Goal: Information Seeking & Learning: Check status

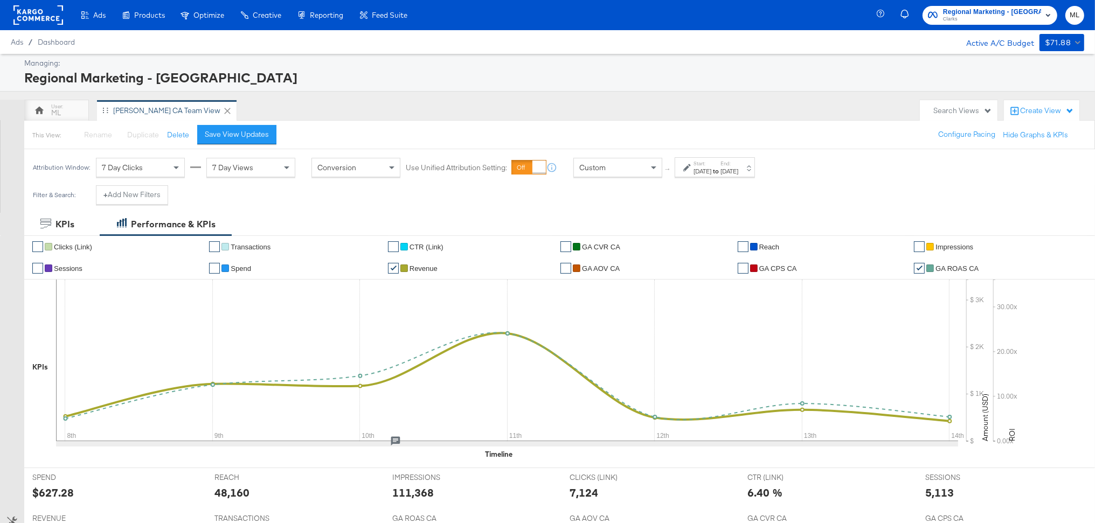
click at [701, 171] on div "[DATE]" at bounding box center [703, 171] width 18 height 9
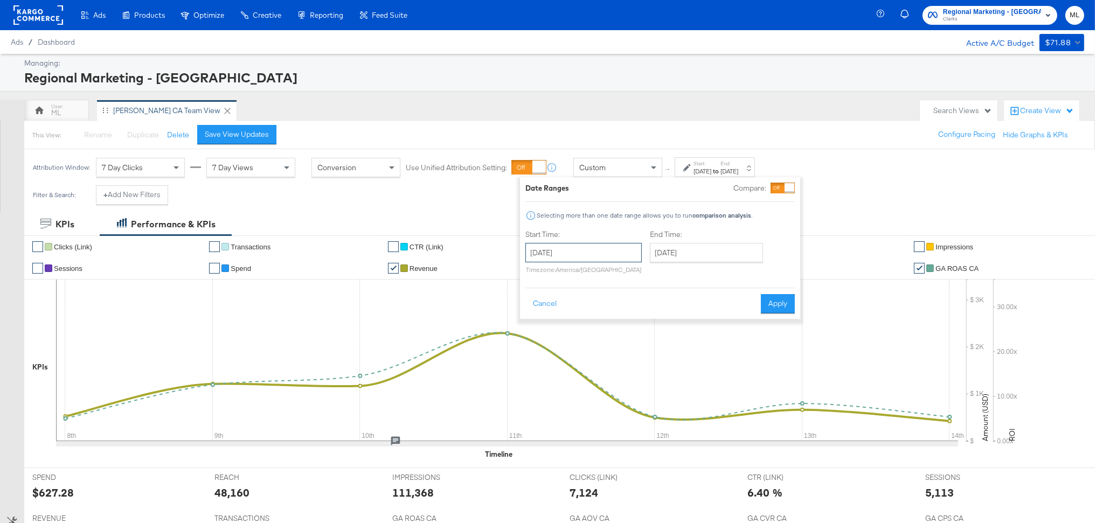
click at [629, 252] on input "September 8th 2024" at bounding box center [584, 252] width 116 height 19
drag, startPoint x: 627, startPoint y: 124, endPoint x: 634, endPoint y: 128, distance: 7.5
click at [630, 125] on div "This View: Rename Please save your changes before renaming this view Duplicate …" at bounding box center [559, 134] width 1071 height 29
click at [699, 165] on label "Start:" at bounding box center [703, 163] width 18 height 7
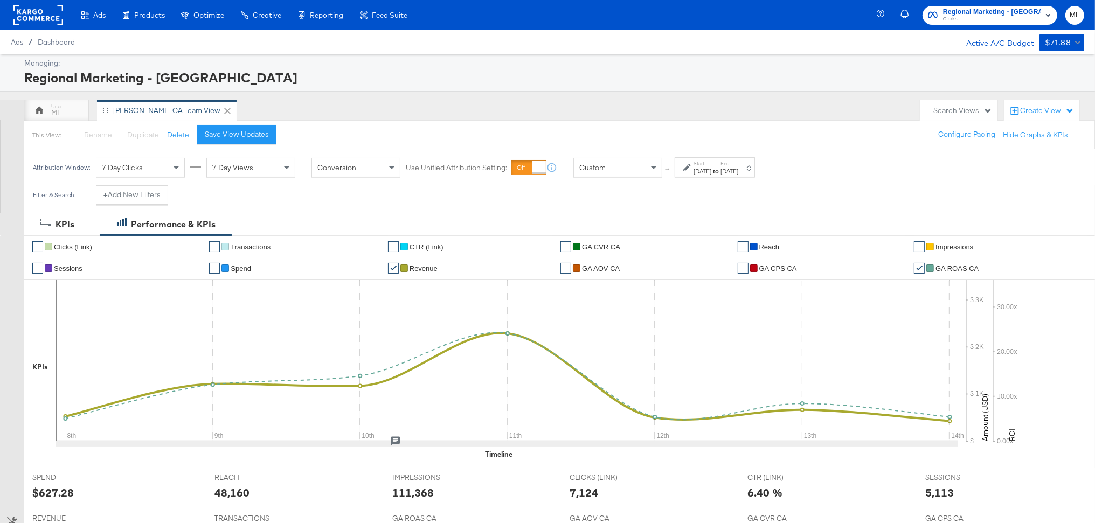
click at [699, 165] on label "Start:" at bounding box center [703, 163] width 18 height 7
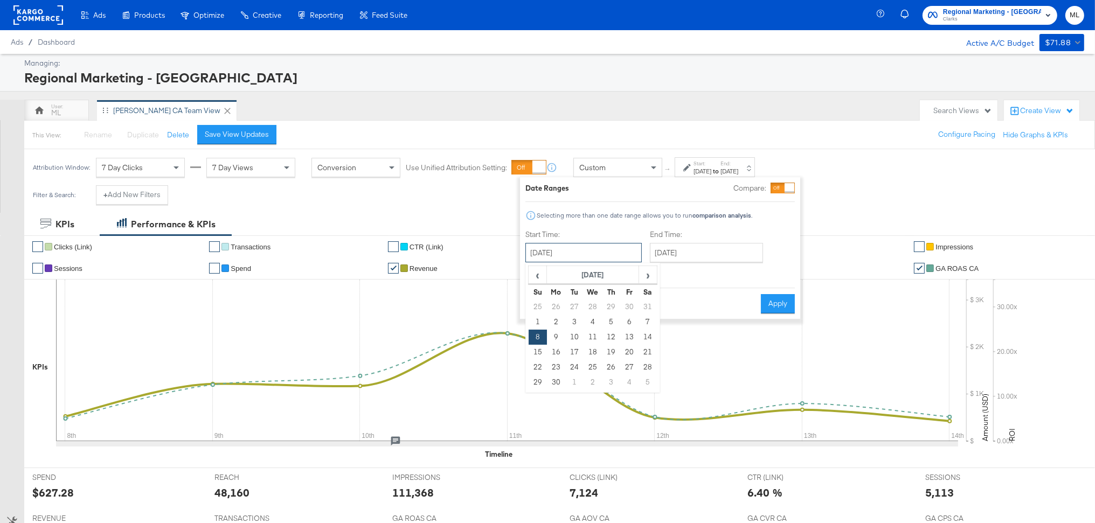
click at [605, 257] on input "September 8th 2024" at bounding box center [584, 252] width 116 height 19
click at [642, 280] on span "›" at bounding box center [648, 275] width 17 height 16
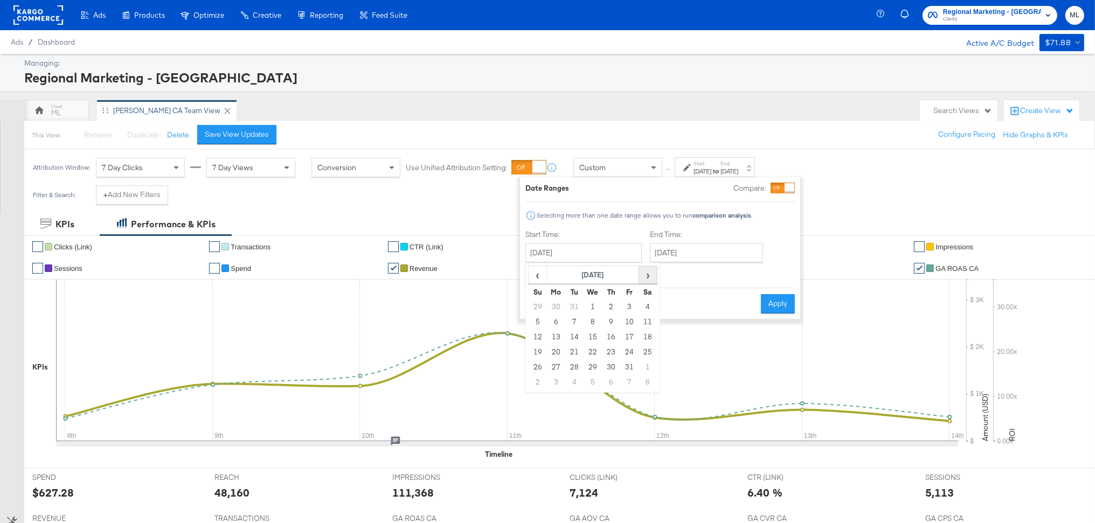
click at [642, 280] on span "›" at bounding box center [648, 275] width 17 height 16
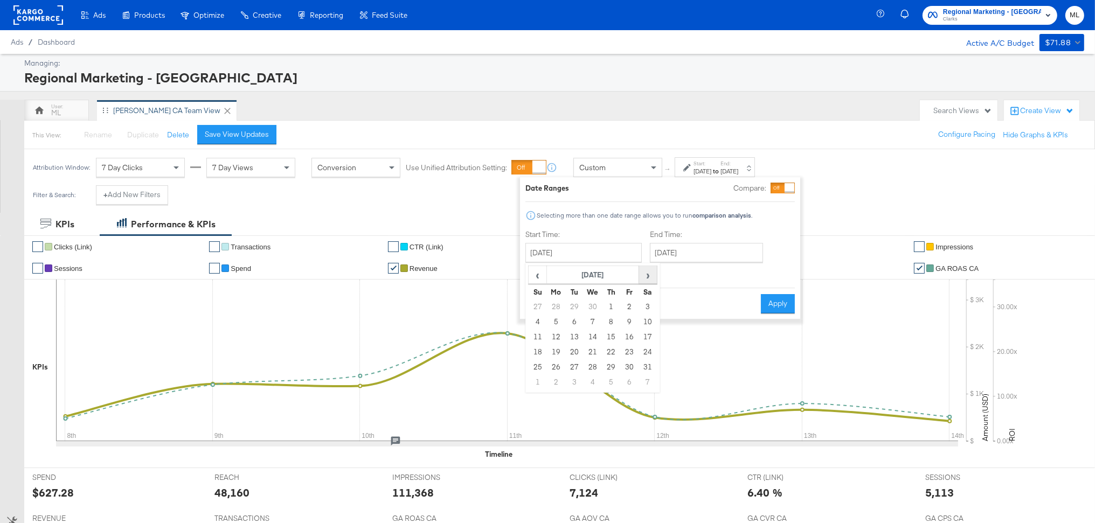
click at [642, 280] on span "›" at bounding box center [648, 275] width 17 height 16
click at [535, 276] on span "‹" at bounding box center [537, 275] width 17 height 16
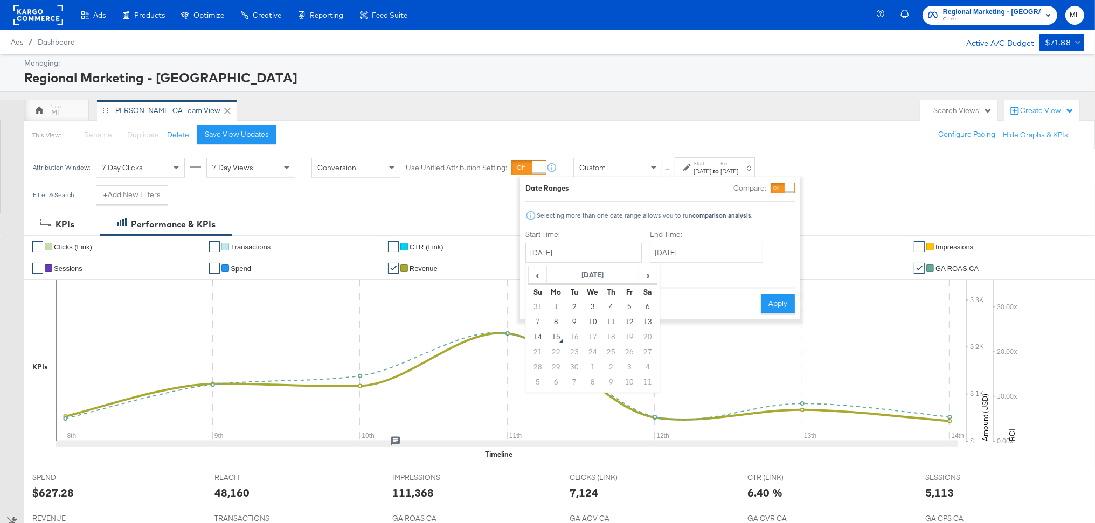
drag, startPoint x: 538, startPoint y: 325, endPoint x: 551, endPoint y: 322, distance: 13.2
click at [542, 324] on td "7" at bounding box center [538, 322] width 18 height 15
type input "[DATE]"
click at [674, 253] on input "[DATE]" at bounding box center [702, 252] width 113 height 19
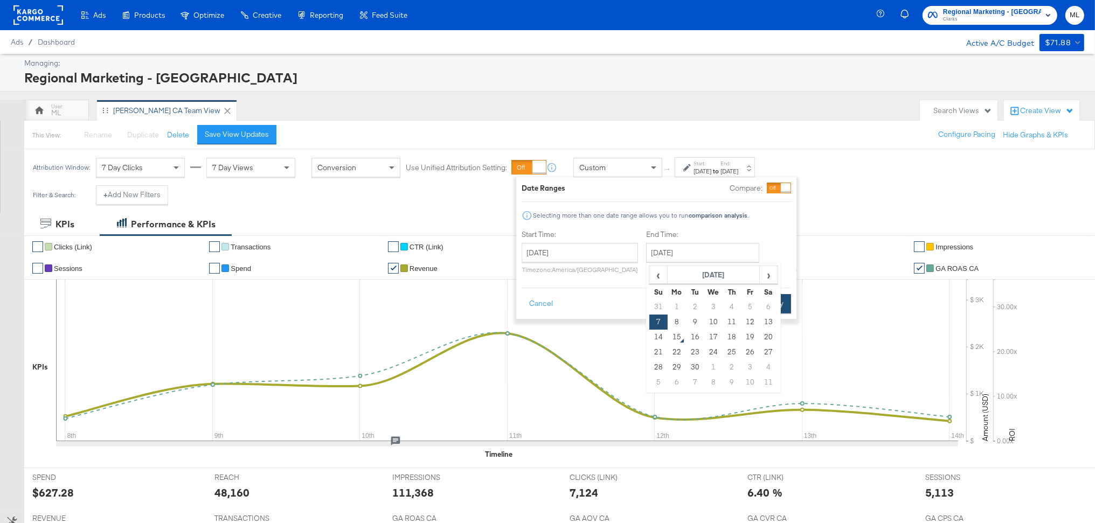
drag, startPoint x: 764, startPoint y: 324, endPoint x: 768, endPoint y: 310, distance: 14.0
click at [764, 324] on td "13" at bounding box center [768, 322] width 18 height 15
type input "[DATE]"
click at [770, 303] on button "Apply" at bounding box center [778, 303] width 34 height 19
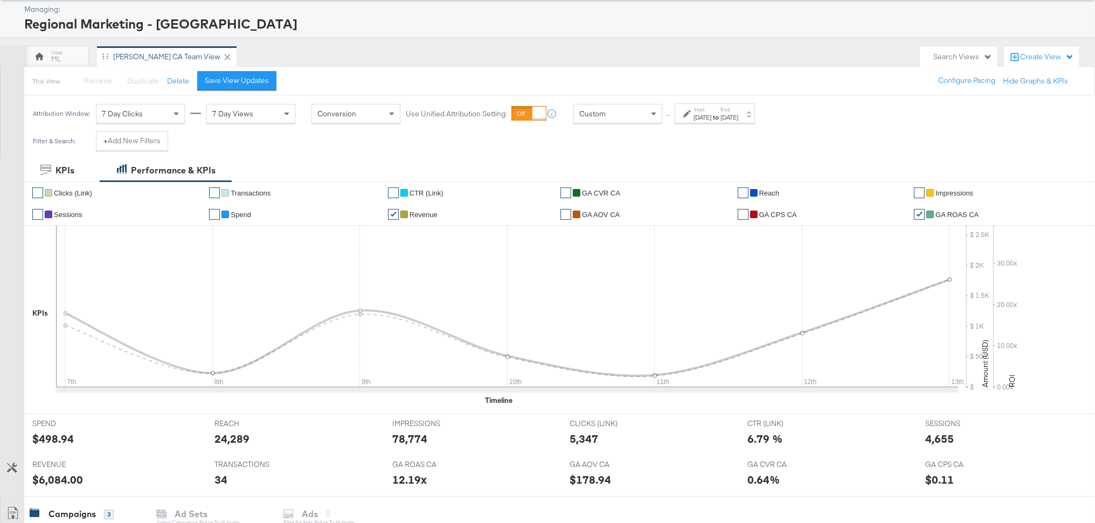
scroll to position [357, 0]
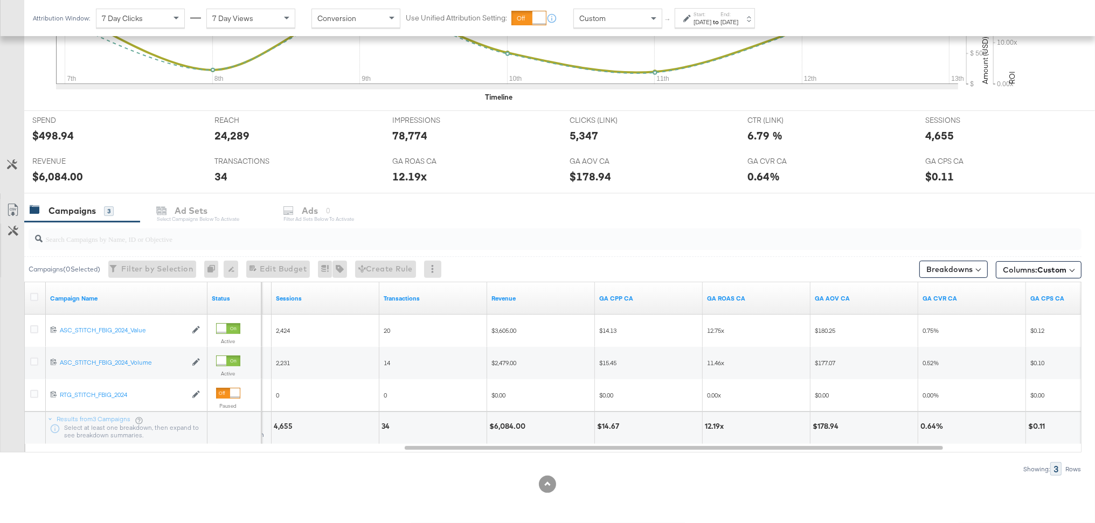
click at [187, 208] on div "Campaigns 3 Ad Sets Select Campaigns below to activate Ads 0 Filter Ad Sets bel…" at bounding box center [559, 210] width 1071 height 23
click at [34, 298] on icon at bounding box center [34, 297] width 8 height 8
click at [0, 0] on input "checkbox" at bounding box center [0, 0] width 0 height 0
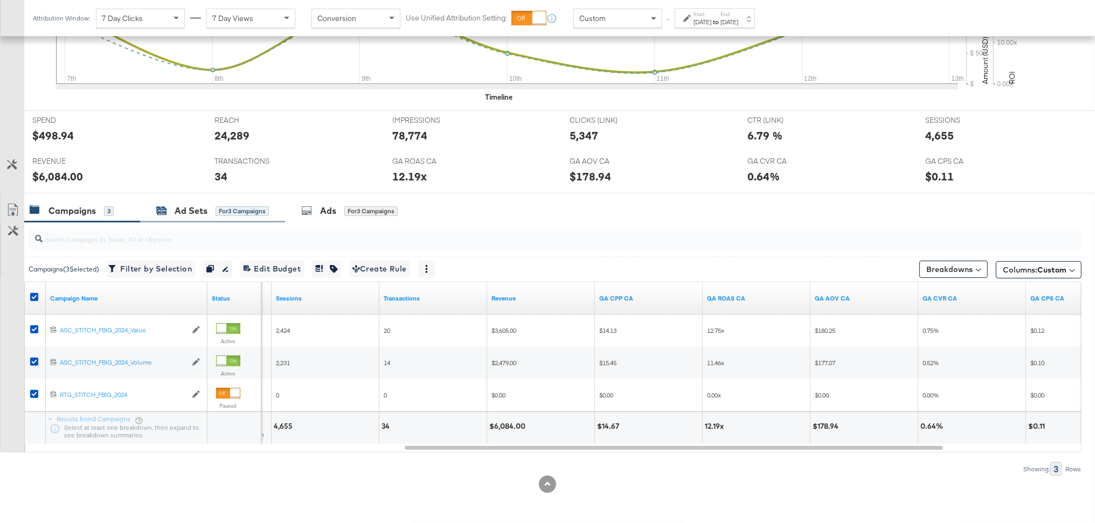
click at [207, 209] on div "Ad Sets" at bounding box center [191, 211] width 33 height 12
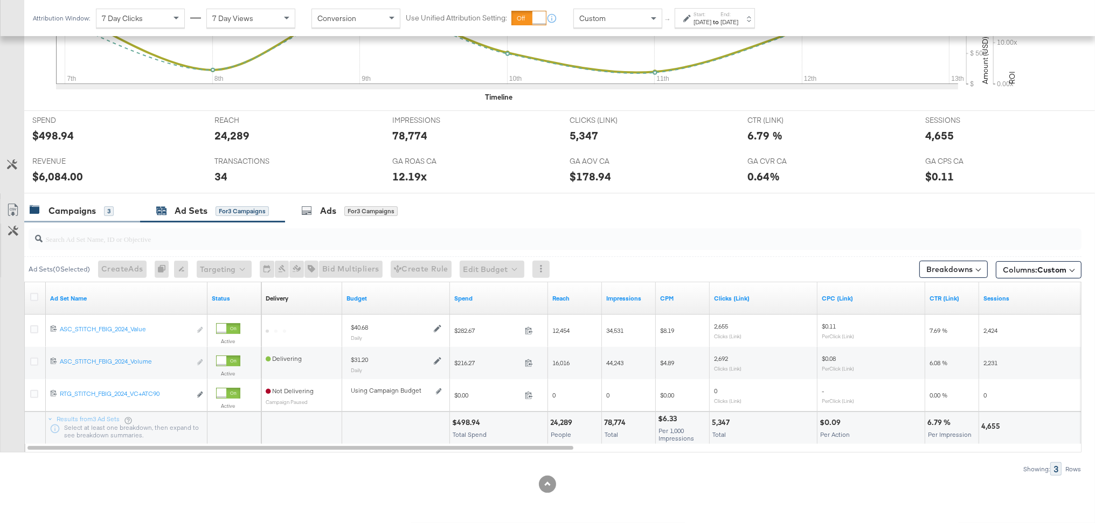
click at [74, 213] on div "Campaigns" at bounding box center [72, 211] width 47 height 12
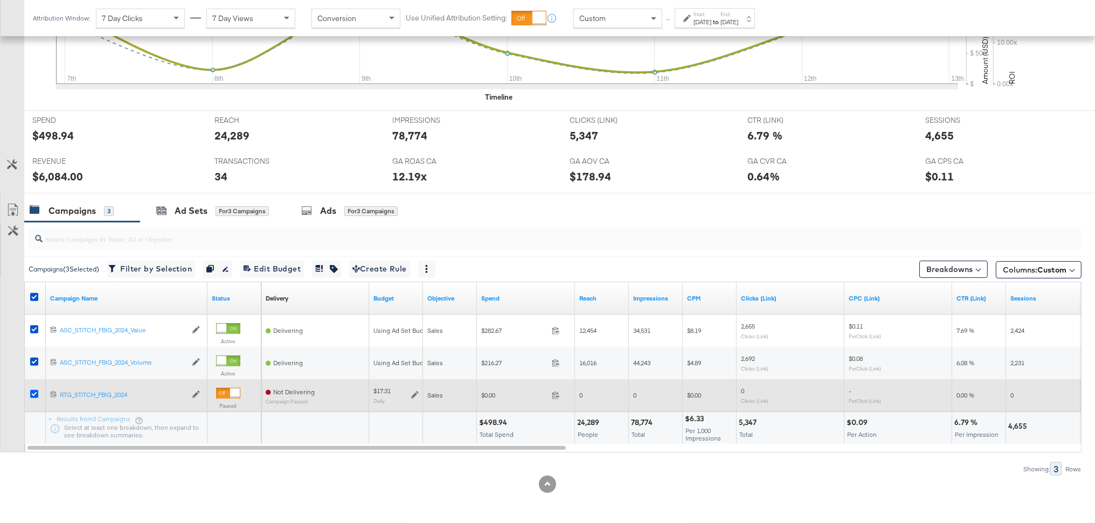
click at [35, 396] on icon at bounding box center [34, 394] width 8 height 8
click at [0, 0] on input "checkbox" at bounding box center [0, 0] width 0 height 0
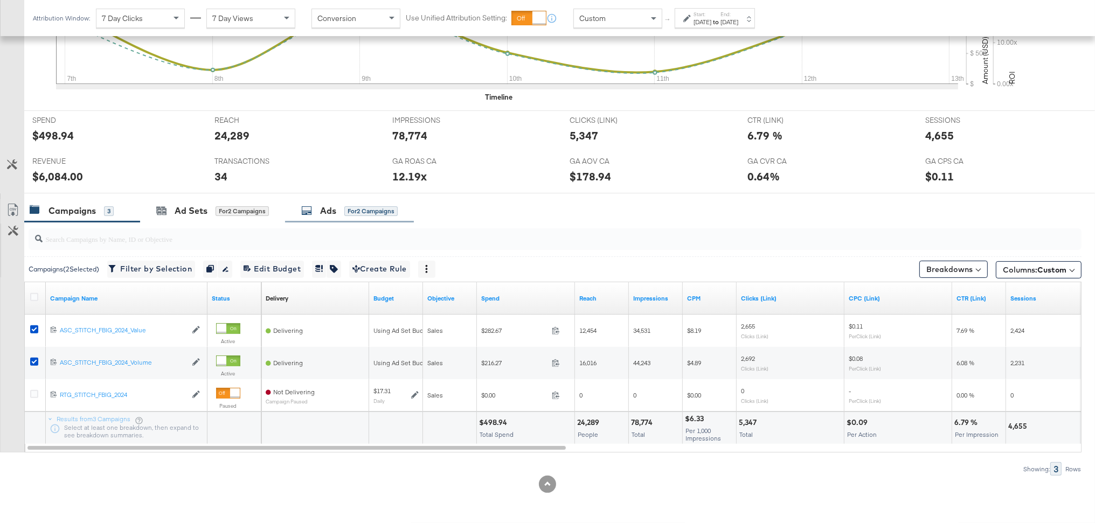
click at [322, 213] on div "Ads" at bounding box center [328, 211] width 16 height 12
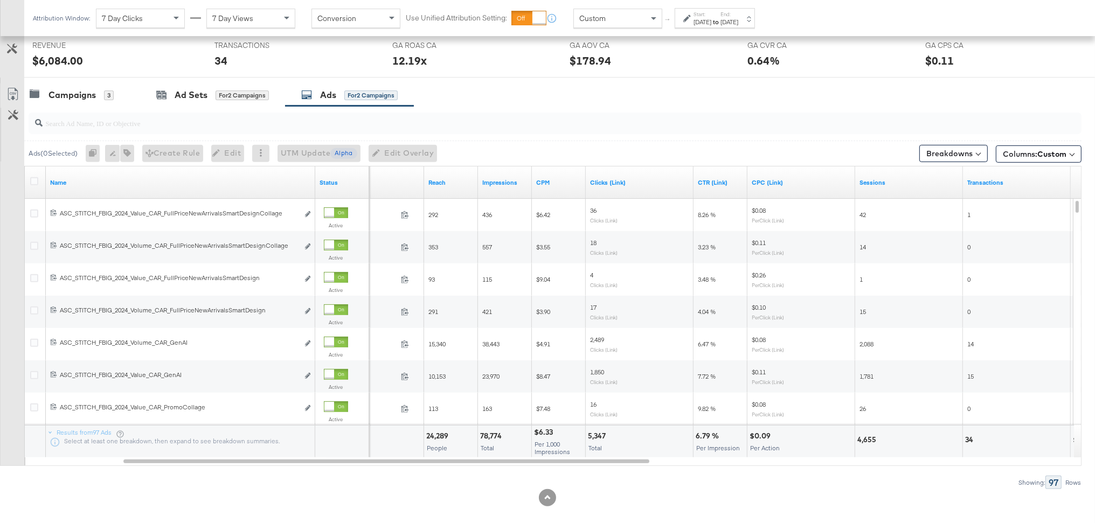
scroll to position [486, 0]
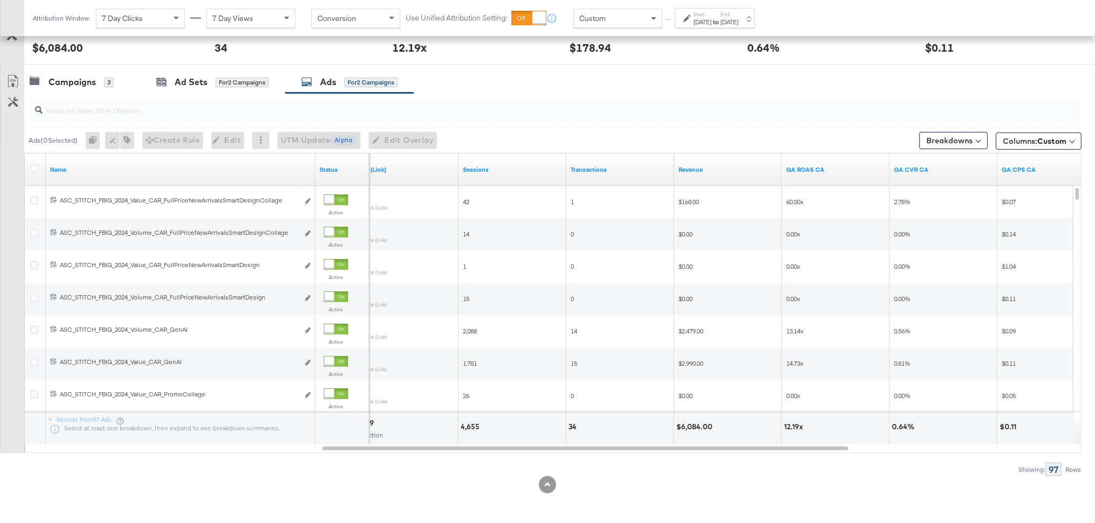
click at [732, 13] on div "Start: Sep 7th 2025 to End: Sep 13th 2025" at bounding box center [716, 19] width 45 height 16
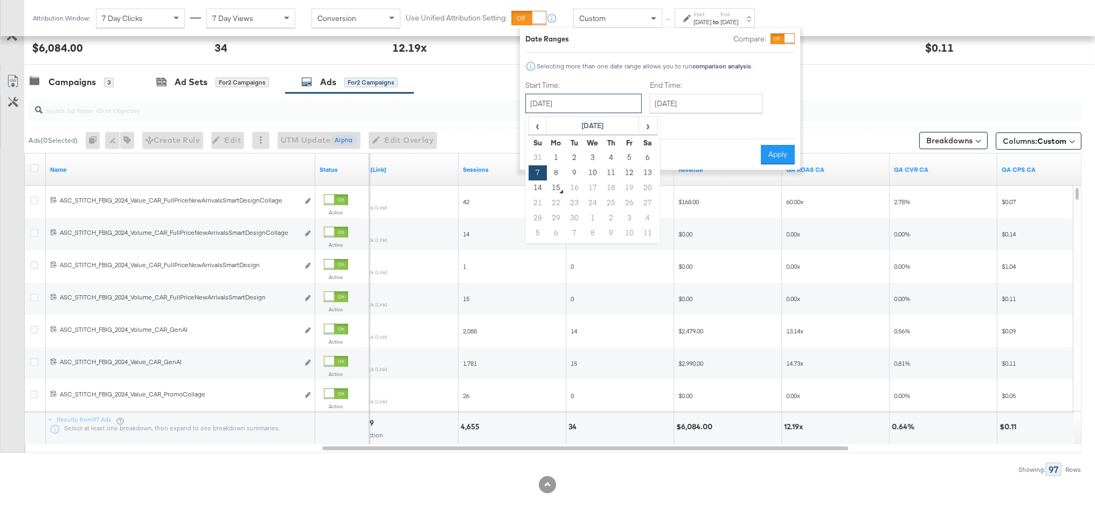
click at [580, 99] on input "[DATE]" at bounding box center [584, 103] width 116 height 19
click at [554, 158] on td "1" at bounding box center [556, 157] width 18 height 15
type input "September 1st 2025"
click at [669, 105] on input "[DATE]" at bounding box center [705, 103] width 113 height 19
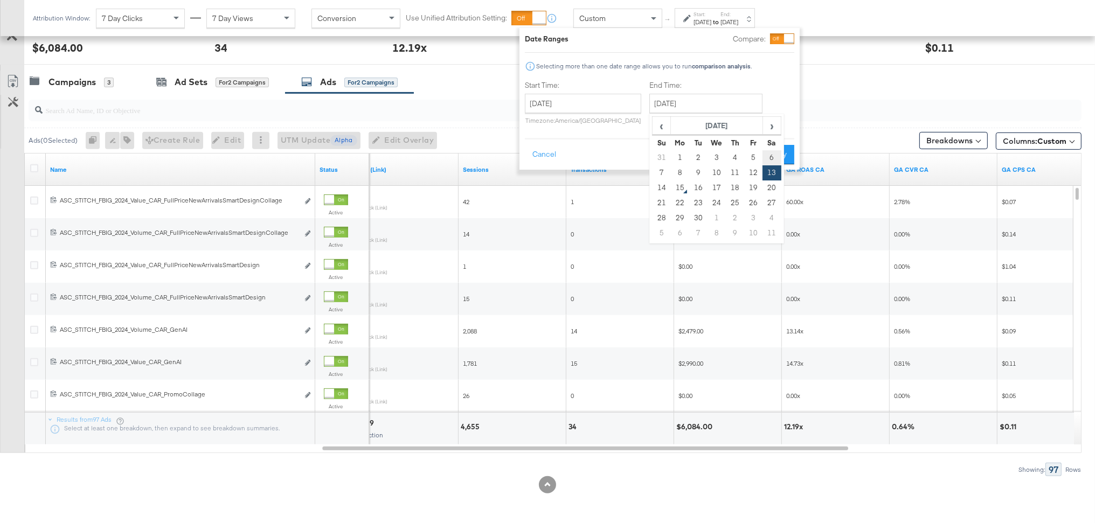
click at [763, 156] on td "6" at bounding box center [772, 157] width 18 height 15
type input "[DATE]"
click at [776, 150] on button "Apply" at bounding box center [774, 154] width 34 height 19
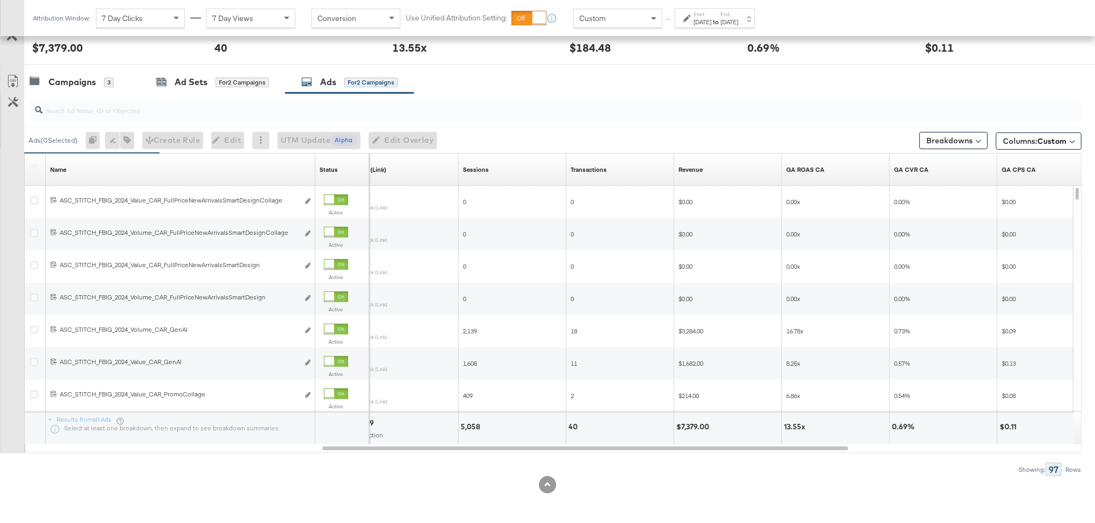
scroll to position [471, 0]
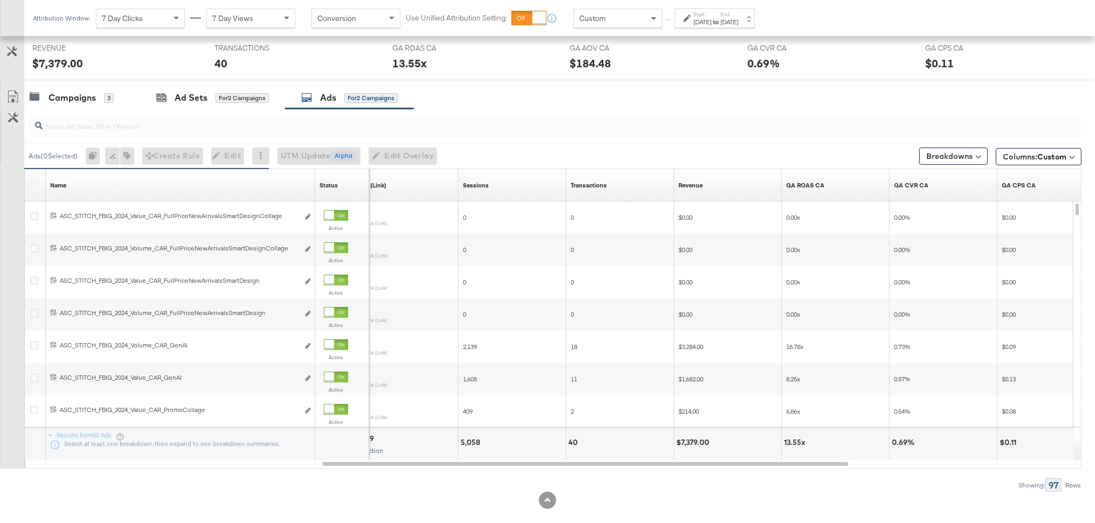
click at [738, 20] on div "[DATE]" at bounding box center [730, 22] width 18 height 9
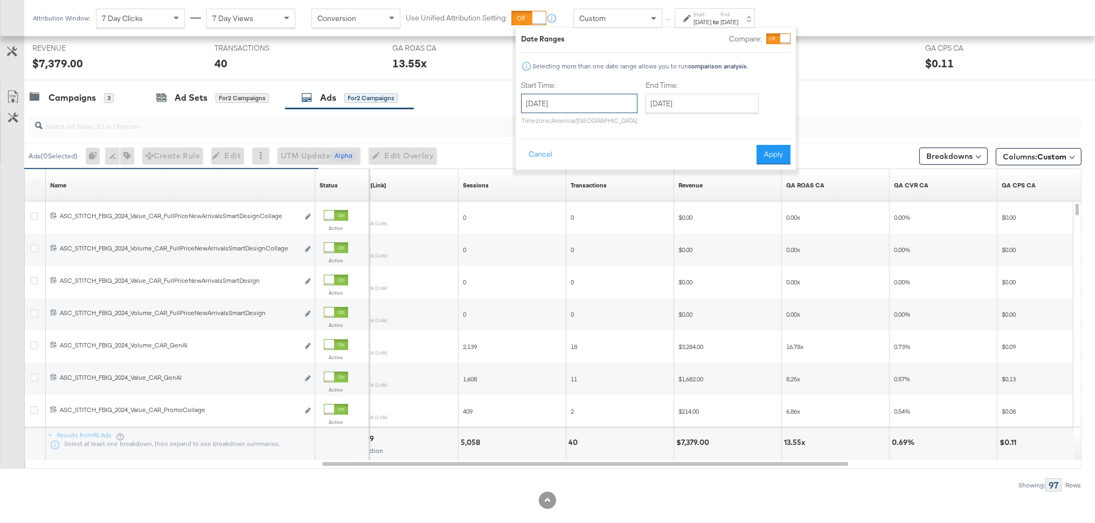
click at [566, 108] on input "September 1st 2025" at bounding box center [579, 103] width 116 height 19
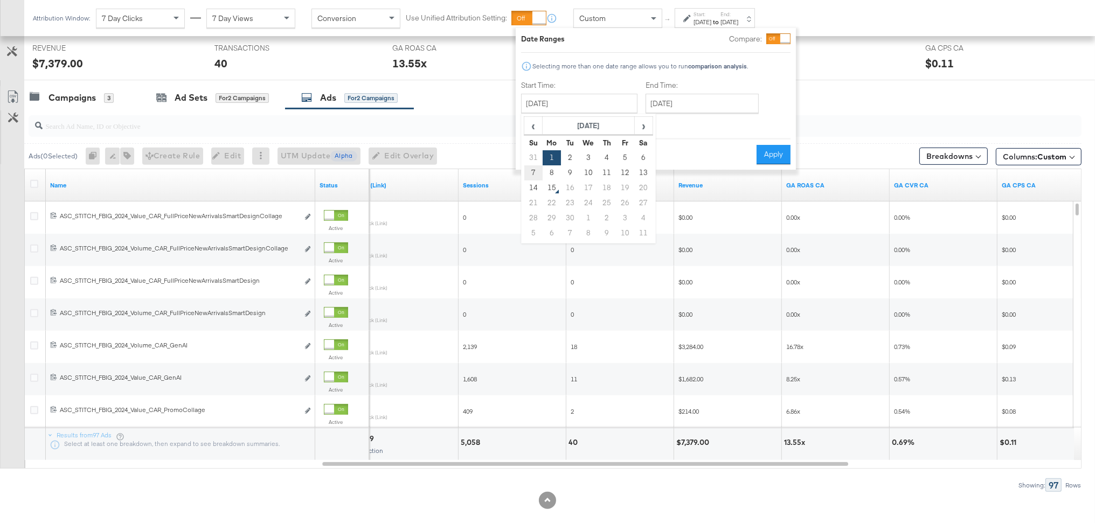
click at [540, 175] on td "7" at bounding box center [533, 172] width 18 height 15
type input "[DATE]"
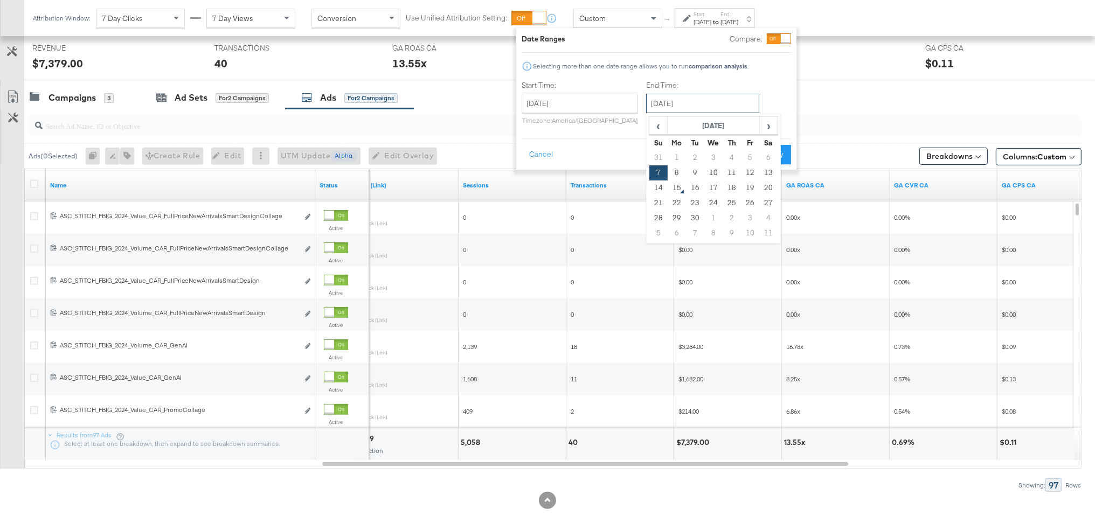
click at [663, 107] on input "[DATE]" at bounding box center [702, 103] width 113 height 19
click at [765, 173] on td "13" at bounding box center [768, 172] width 18 height 15
type input "[DATE]"
click at [770, 153] on button "Apply" at bounding box center [778, 154] width 34 height 19
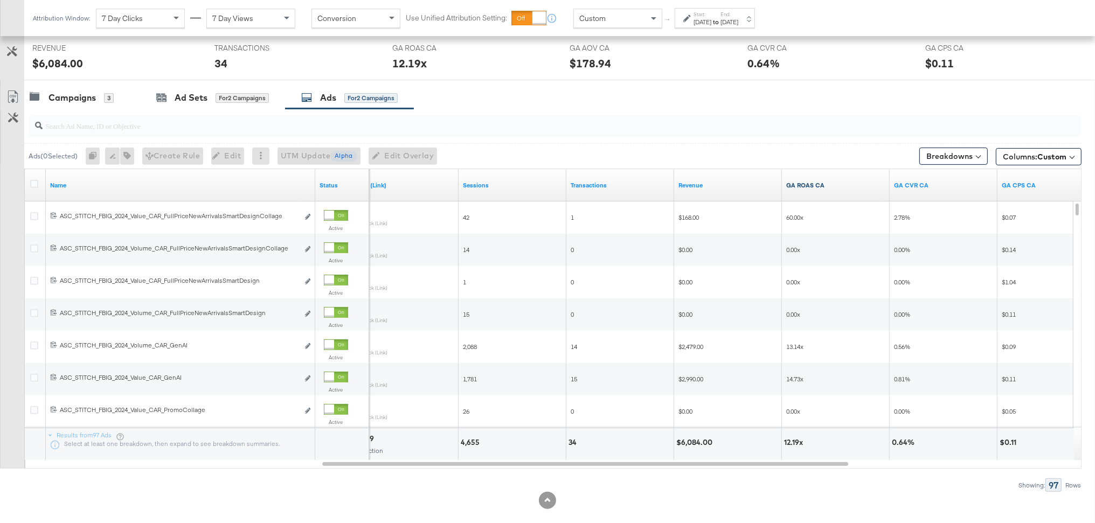
click at [820, 186] on link "GA ROAS CA" at bounding box center [835, 185] width 99 height 9
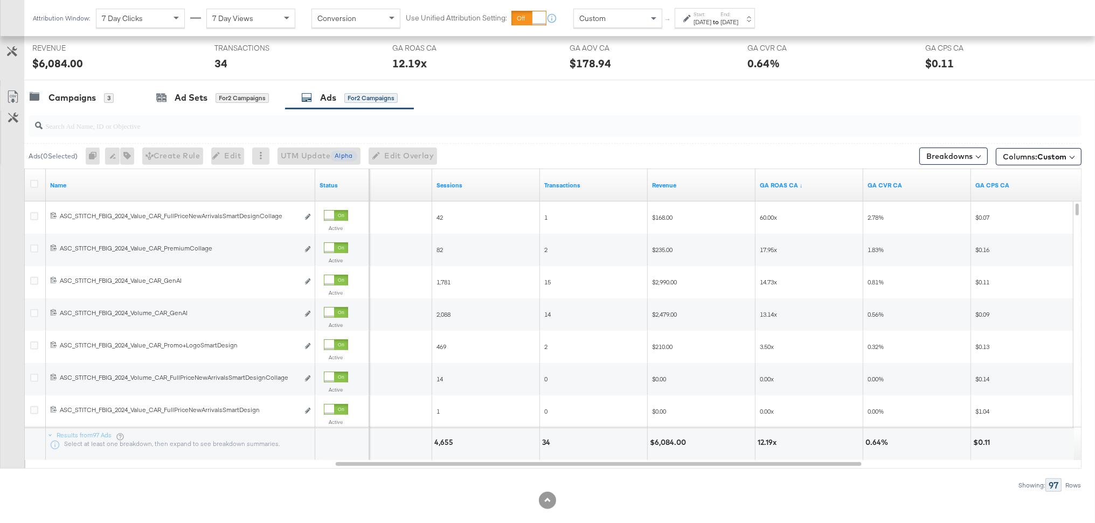
scroll to position [469, 0]
click at [86, 101] on div "Campaigns" at bounding box center [72, 99] width 47 height 12
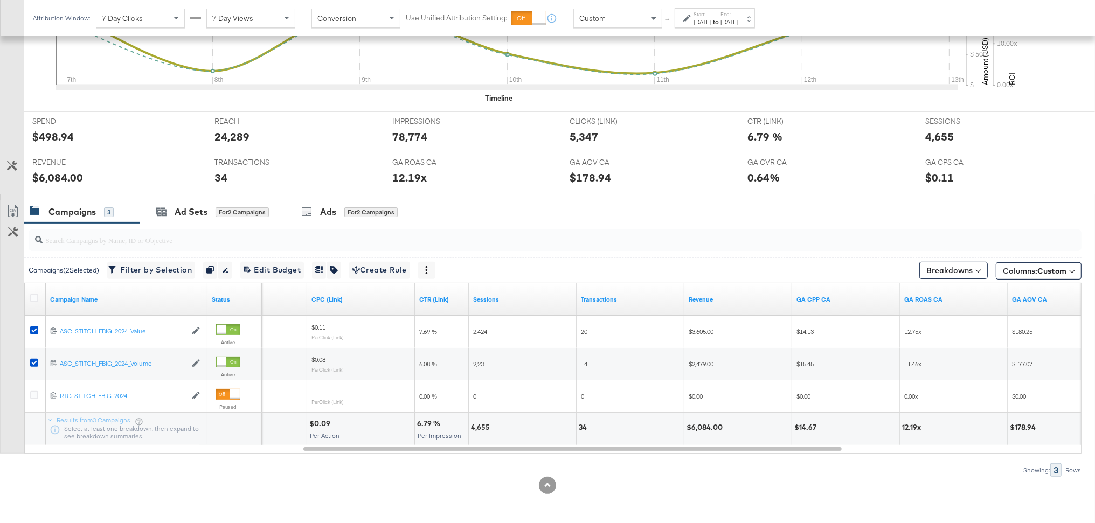
scroll to position [356, 0]
click at [319, 216] on div "Ads for 2 Campaigns" at bounding box center [349, 212] width 96 height 12
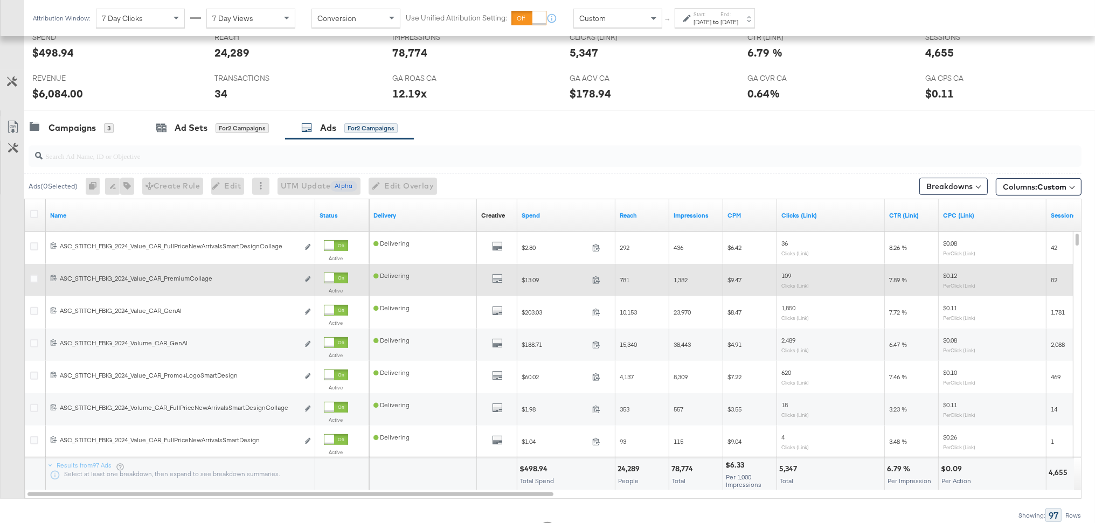
scroll to position [438, 0]
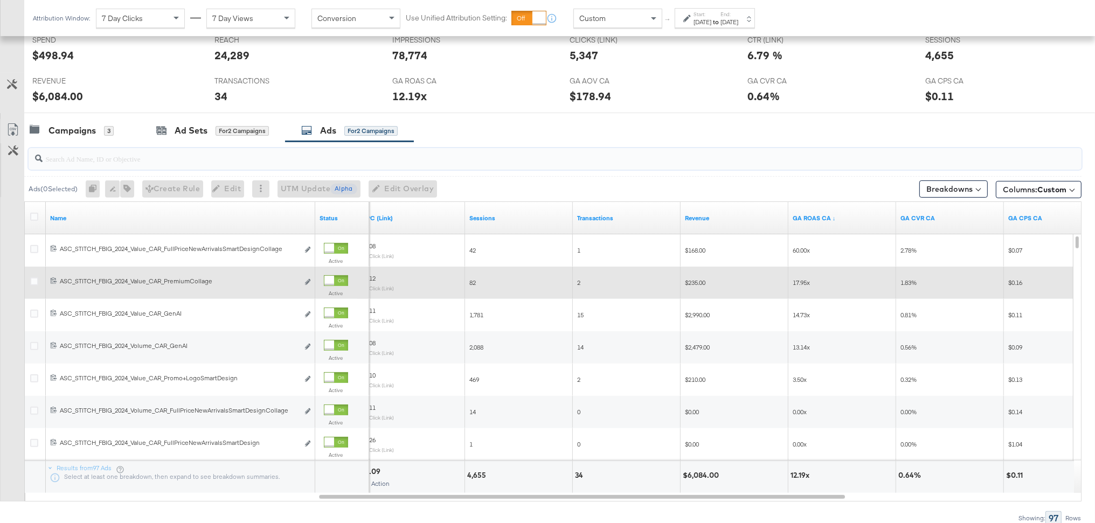
click at [125, 153] on input "search" at bounding box center [514, 154] width 942 height 21
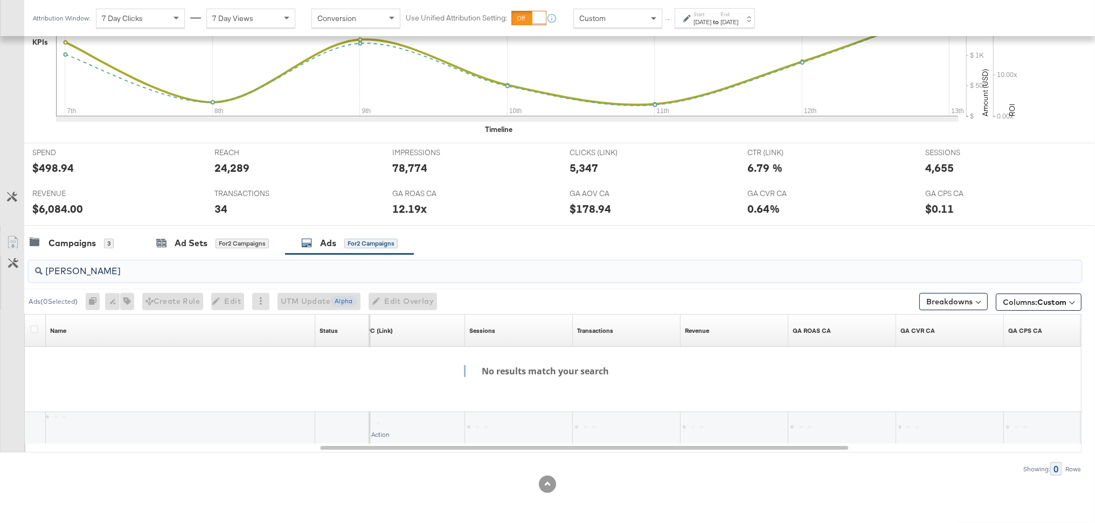
scroll to position [357, 0]
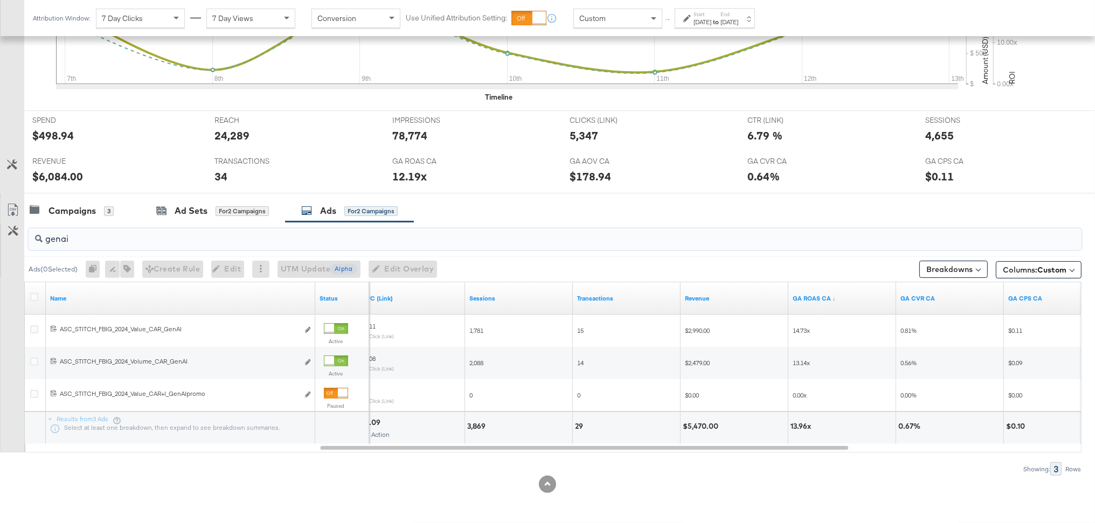
type input "genai"
click at [60, 240] on input "genai" at bounding box center [514, 234] width 942 height 21
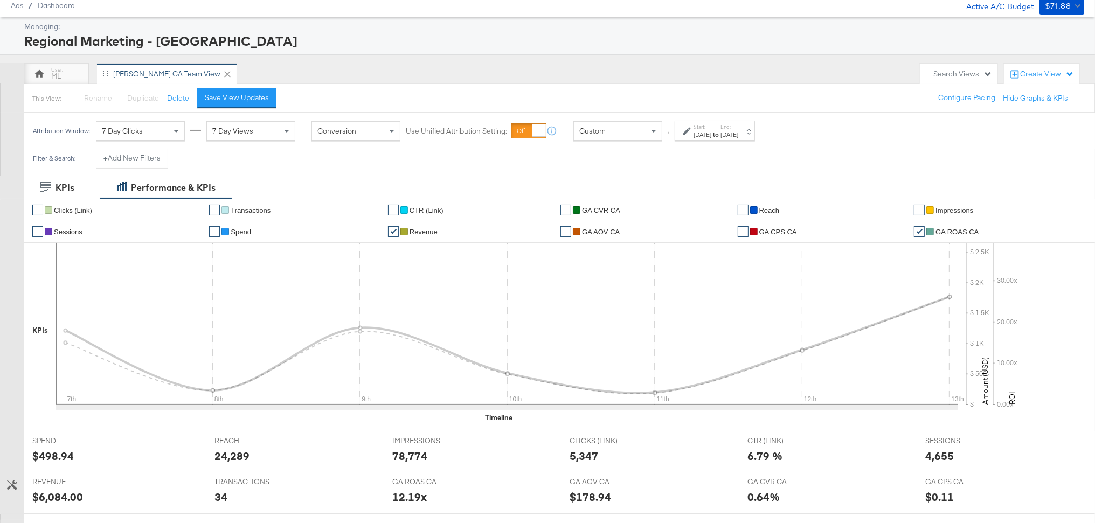
scroll to position [29, 0]
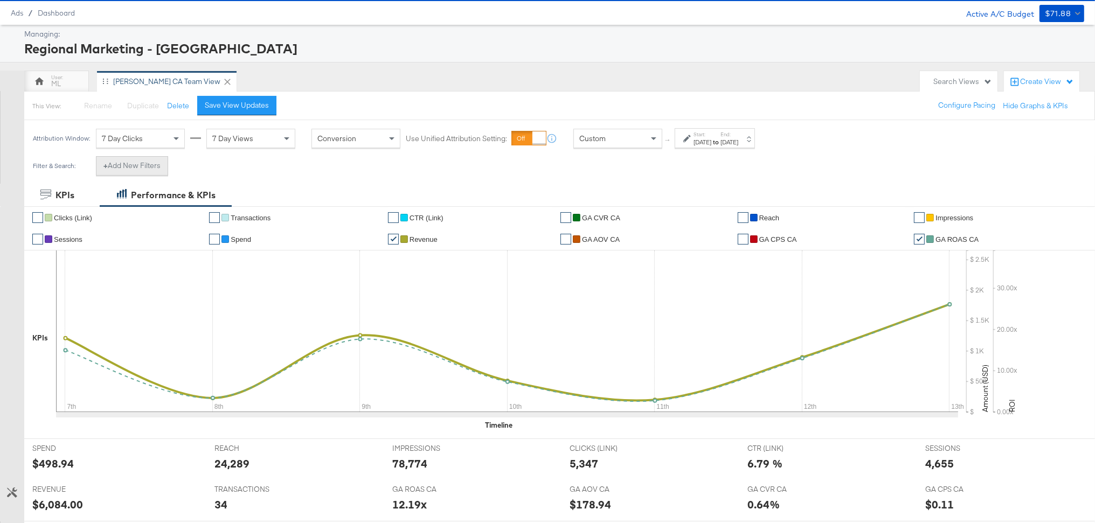
click at [119, 161] on button "+ Add New Filters" at bounding box center [132, 165] width 72 height 19
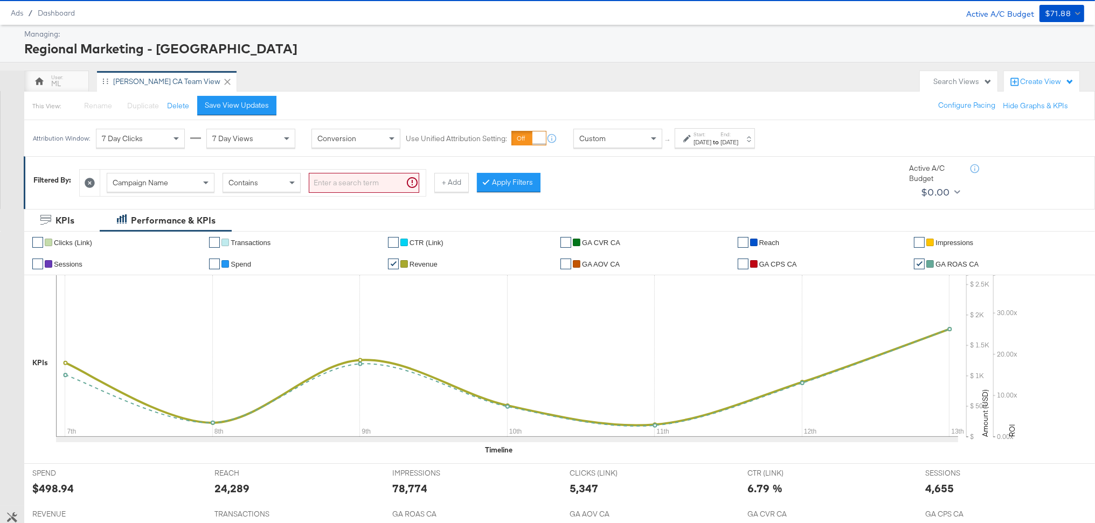
click at [136, 184] on span "Campaign Name" at bounding box center [141, 183] width 56 height 10
type input "ad"
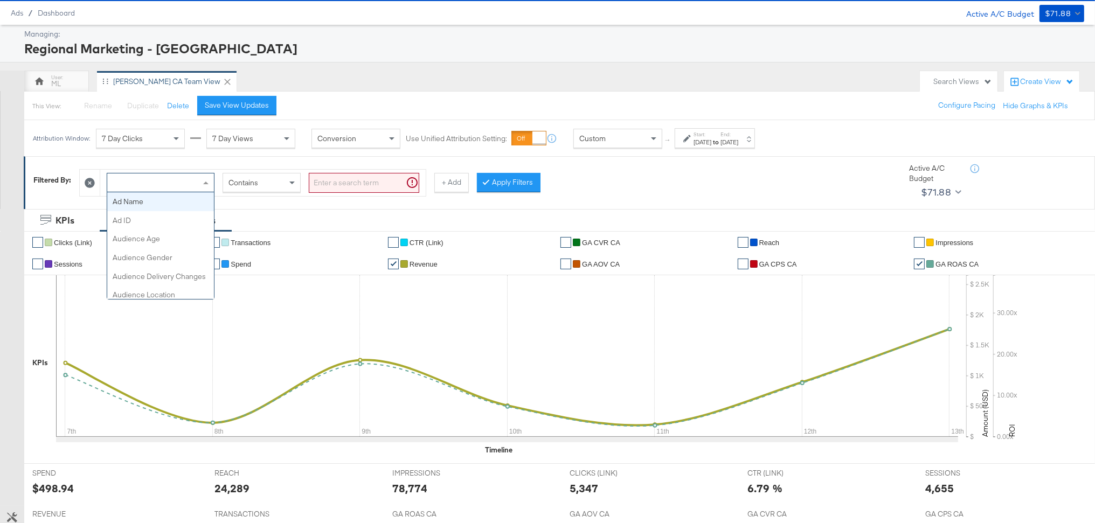
drag, startPoint x: 142, startPoint y: 202, endPoint x: 163, endPoint y: 201, distance: 20.5
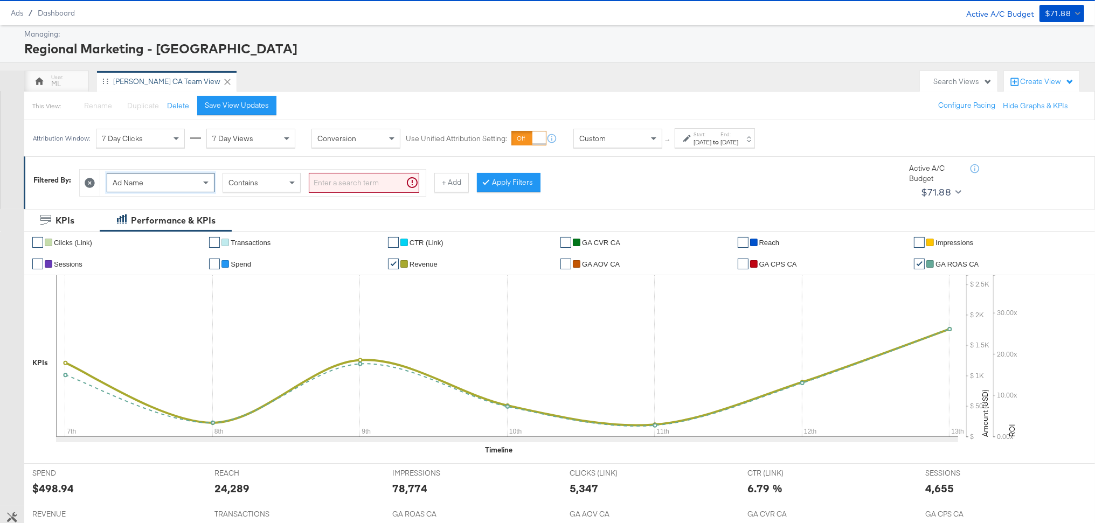
click at [265, 179] on div "Contains" at bounding box center [261, 183] width 77 height 18
click at [337, 183] on input "search" at bounding box center [364, 183] width 110 height 20
type input "genai"
click at [480, 183] on button "Apply Filters" at bounding box center [492, 182] width 64 height 19
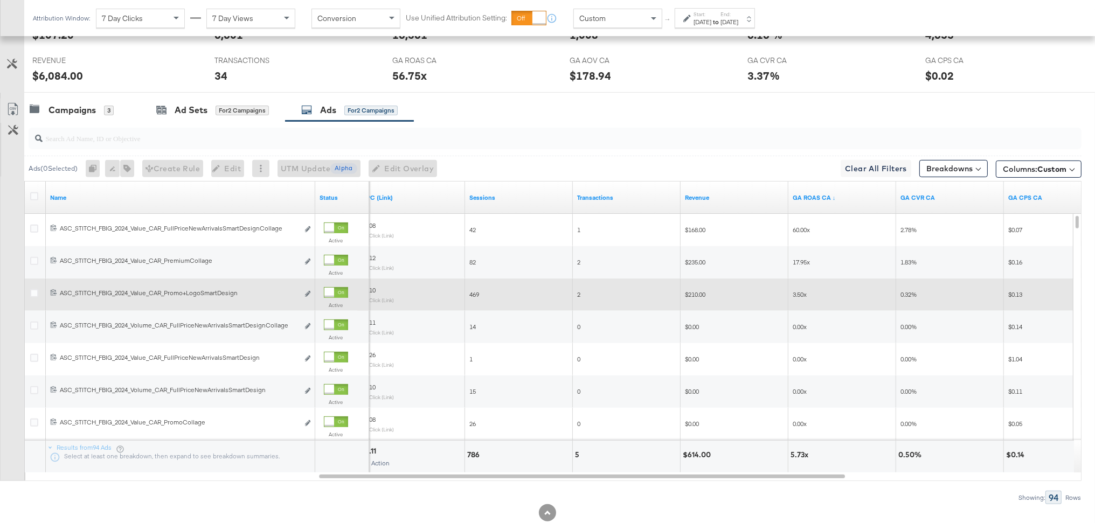
scroll to position [475, 0]
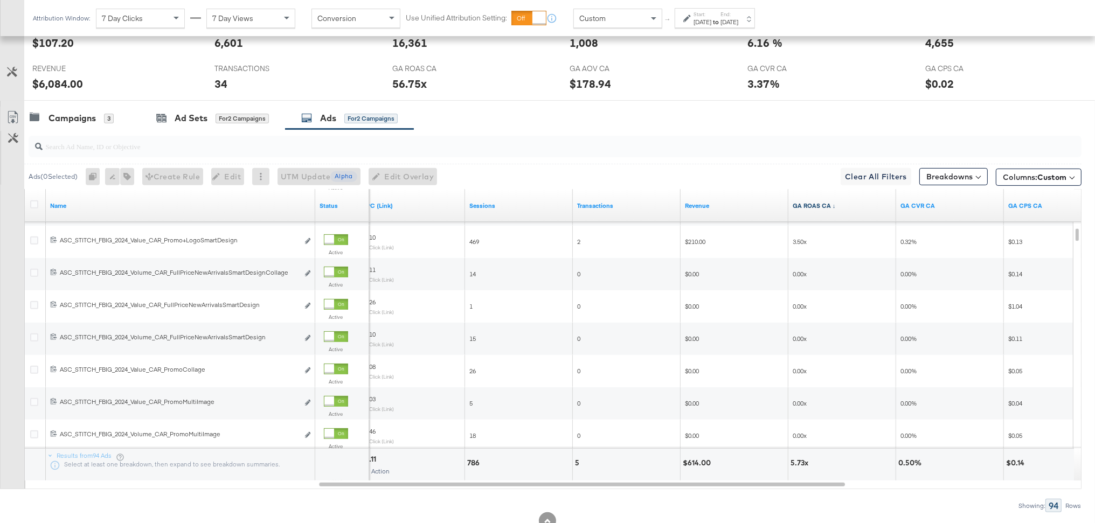
click at [826, 208] on link "GA ROAS CA ↓" at bounding box center [842, 206] width 99 height 9
click at [826, 208] on link "GA ROAS CA ↑" at bounding box center [842, 206] width 99 height 9
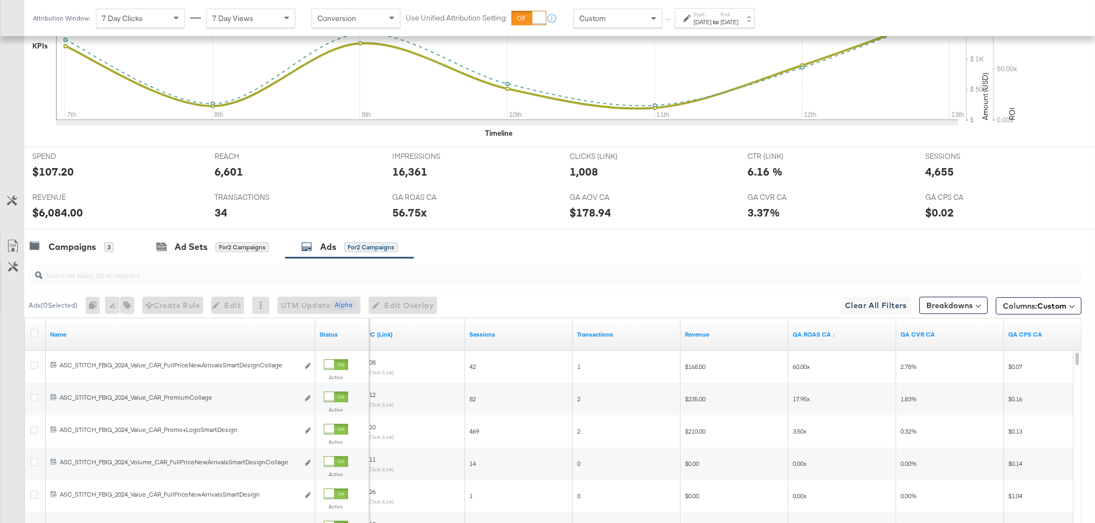
scroll to position [344, 0]
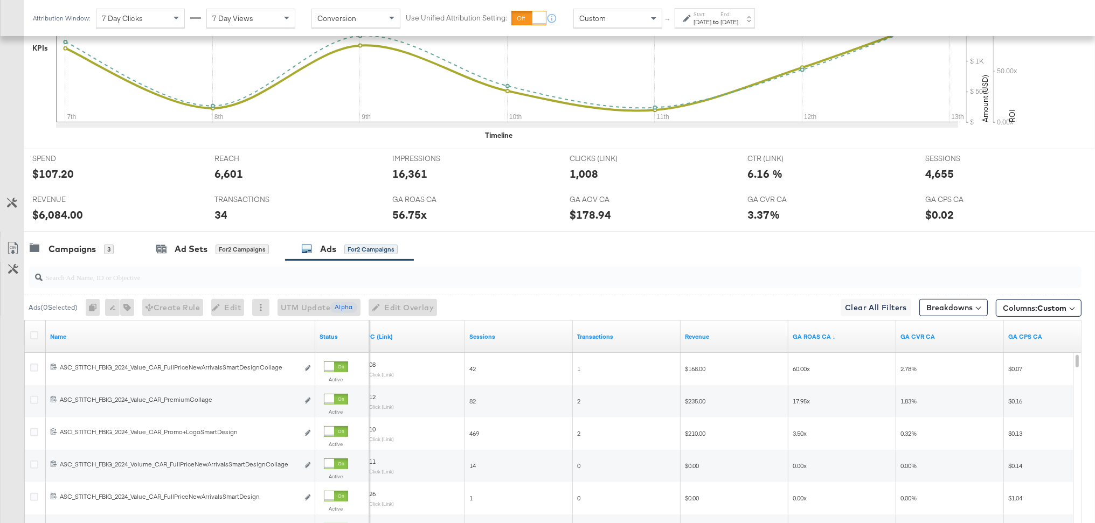
click at [738, 18] on div "[DATE]" at bounding box center [730, 22] width 18 height 9
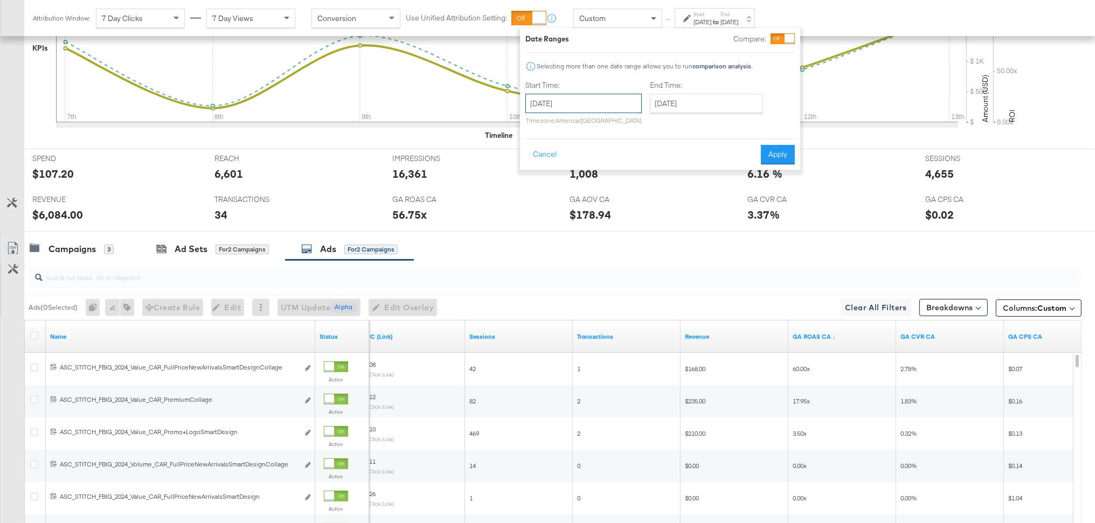
click at [611, 110] on input "[DATE]" at bounding box center [584, 103] width 116 height 19
drag, startPoint x: 722, startPoint y: 123, endPoint x: 767, endPoint y: 150, distance: 51.9
click at [726, 125] on div "End Time: September 13th 2025 ‹ September 2025 › Su Mo Tu We Th Fr Sa 31 1 2 3 …" at bounding box center [708, 104] width 117 height 49
click at [775, 154] on button "Apply" at bounding box center [778, 154] width 34 height 19
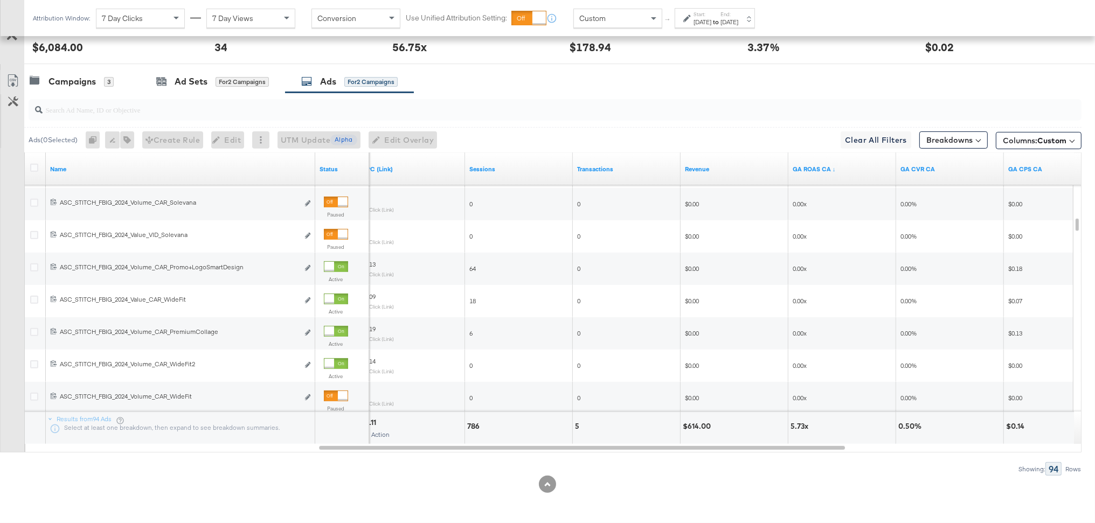
scroll to position [511, 0]
click at [198, 115] on input "search" at bounding box center [514, 105] width 942 height 21
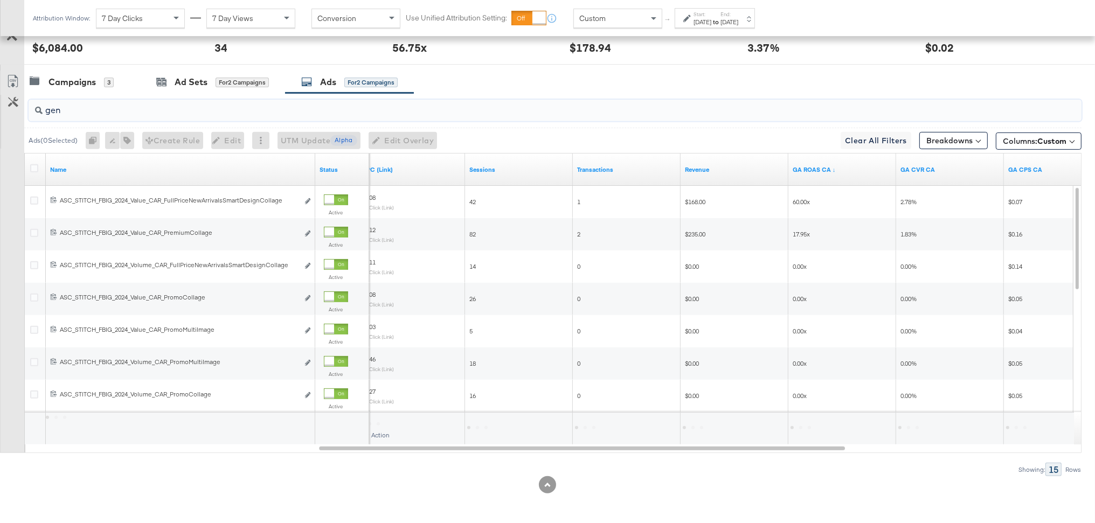
scroll to position [350, 0]
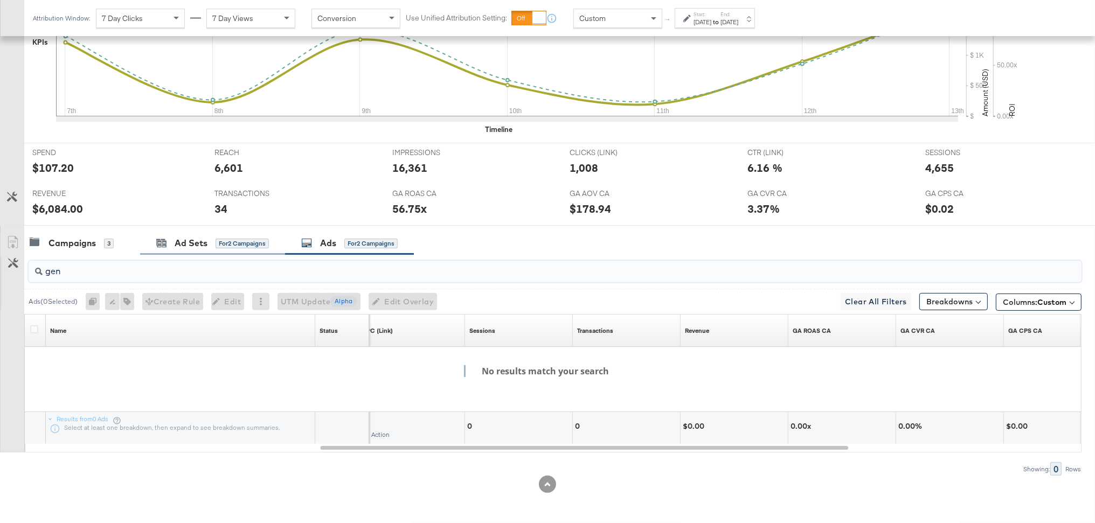
type input "gen"
click at [171, 234] on div "Ad Sets for 2 Campaigns" at bounding box center [212, 243] width 145 height 23
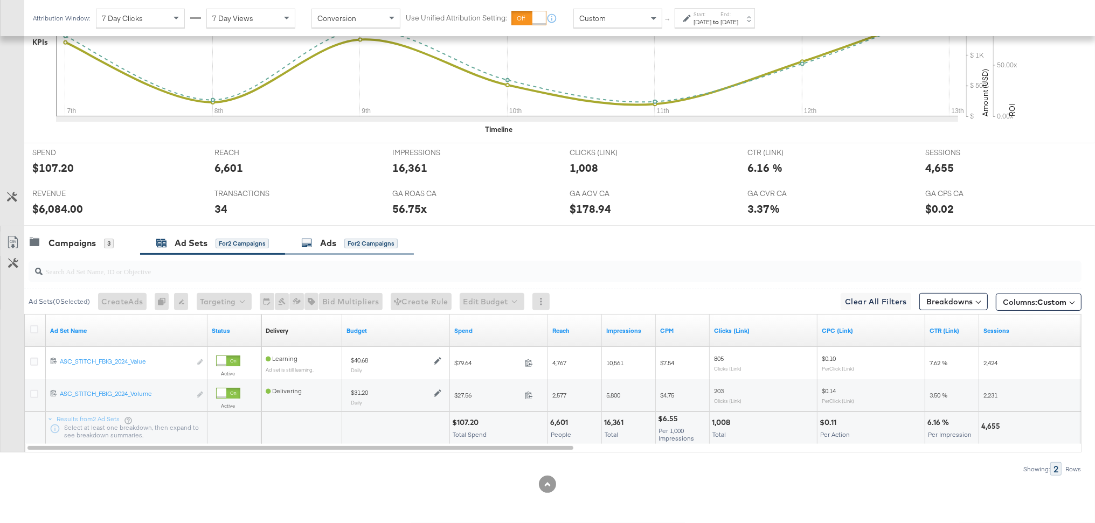
click at [318, 243] on div "Ads for 2 Campaigns" at bounding box center [349, 243] width 96 height 12
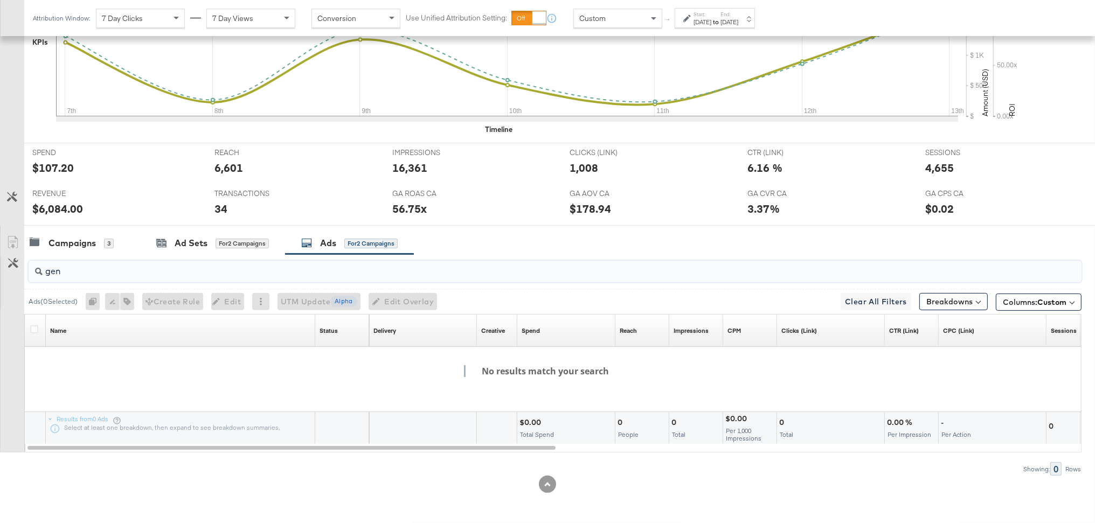
click at [229, 277] on input "gen" at bounding box center [514, 267] width 942 height 21
click at [227, 279] on div "gen" at bounding box center [555, 272] width 1053 height 22
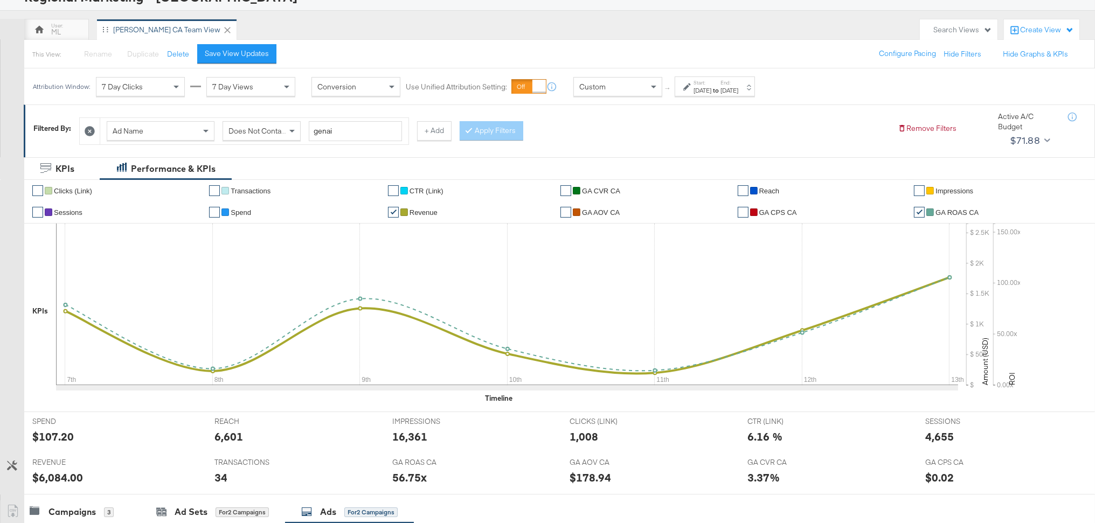
scroll to position [0, 0]
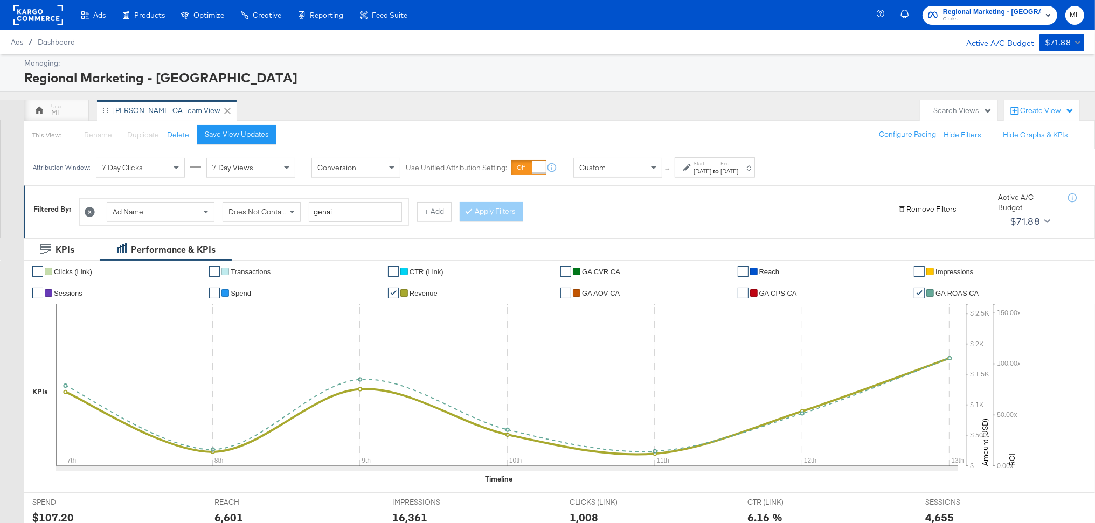
click at [909, 205] on button "Remove Filters" at bounding box center [927, 209] width 59 height 10
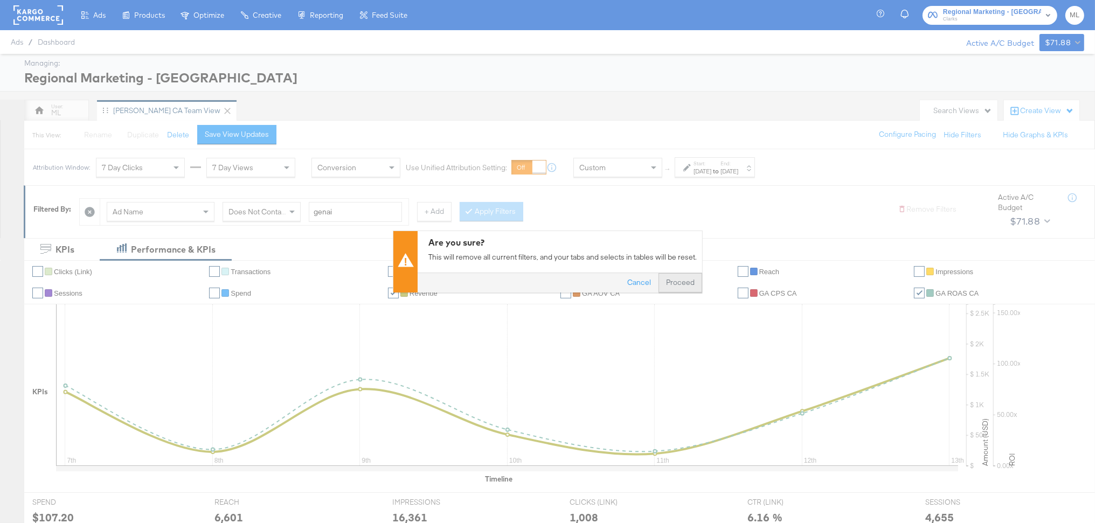
click at [683, 287] on button "Proceed" at bounding box center [681, 282] width 44 height 19
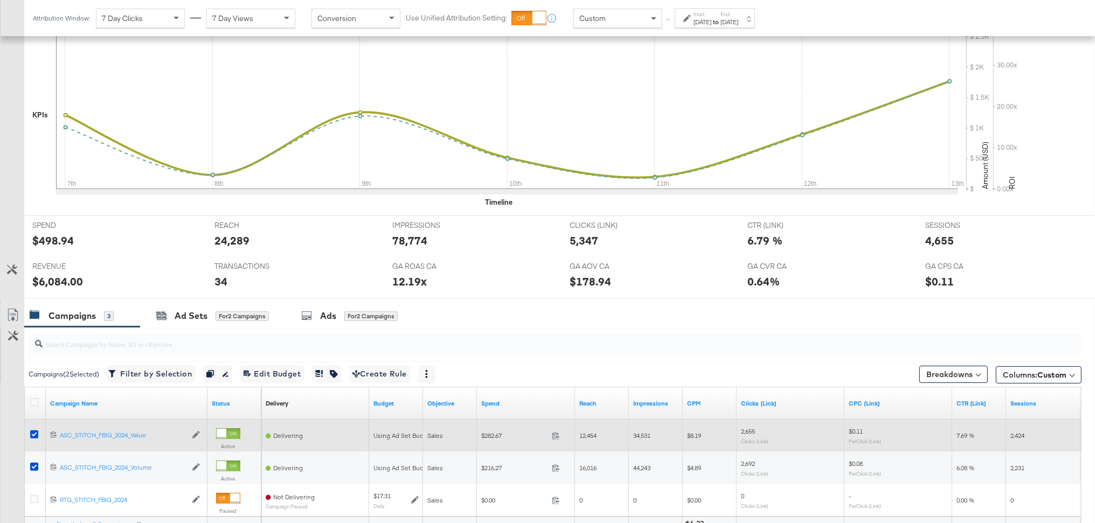
scroll to position [357, 0]
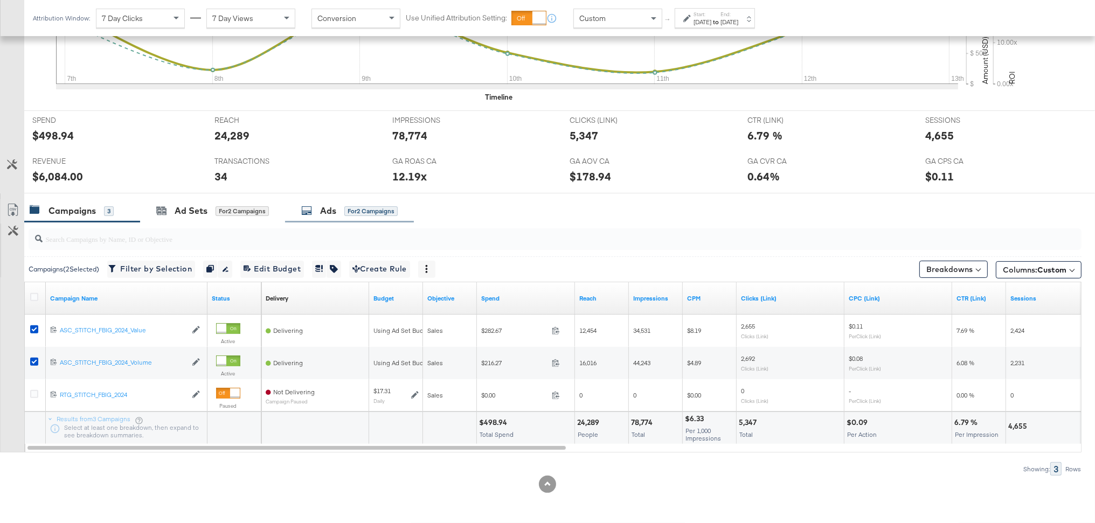
click at [314, 211] on div "Ads for 2 Campaigns" at bounding box center [349, 211] width 96 height 12
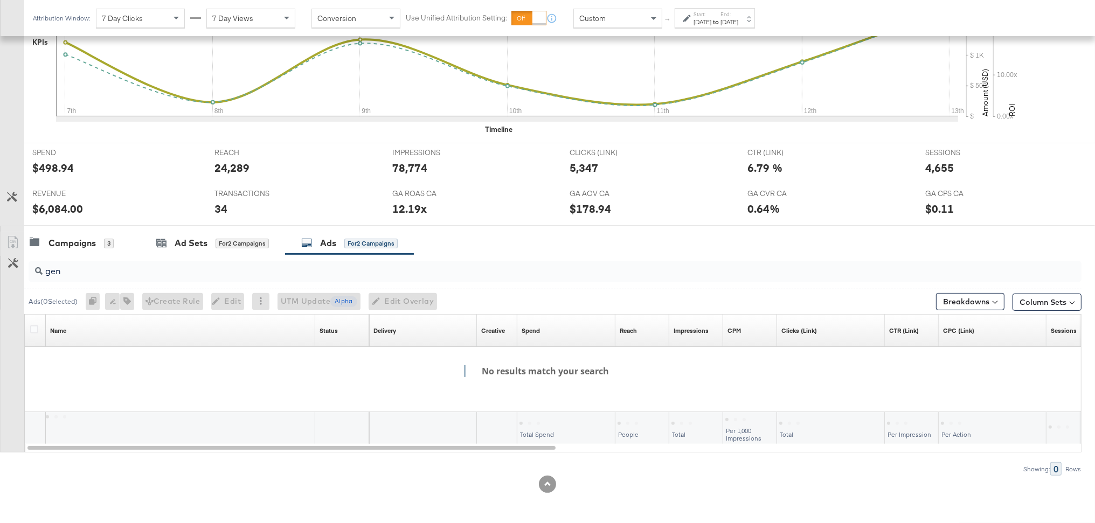
scroll to position [325, 0]
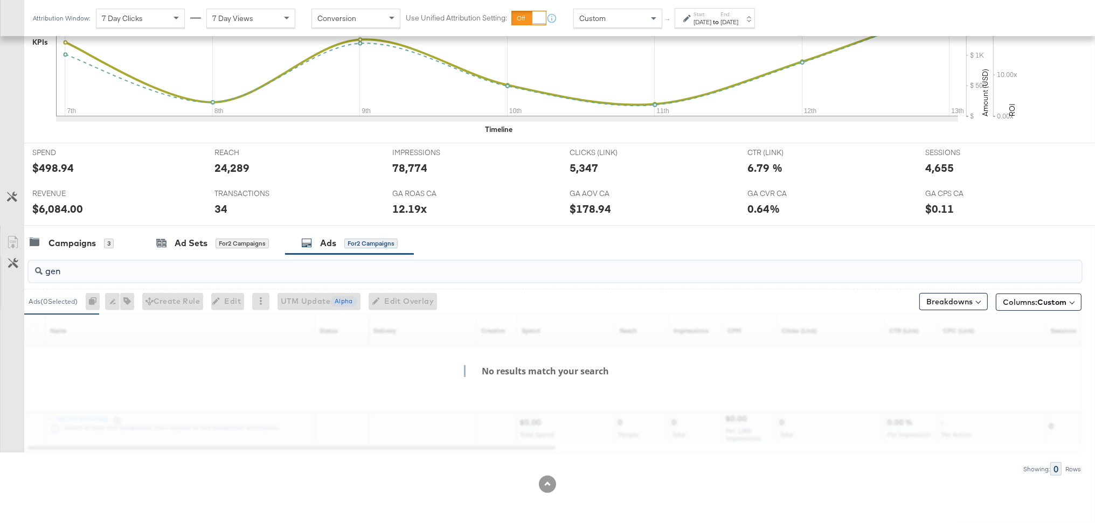
click at [226, 273] on input "gen" at bounding box center [514, 267] width 942 height 21
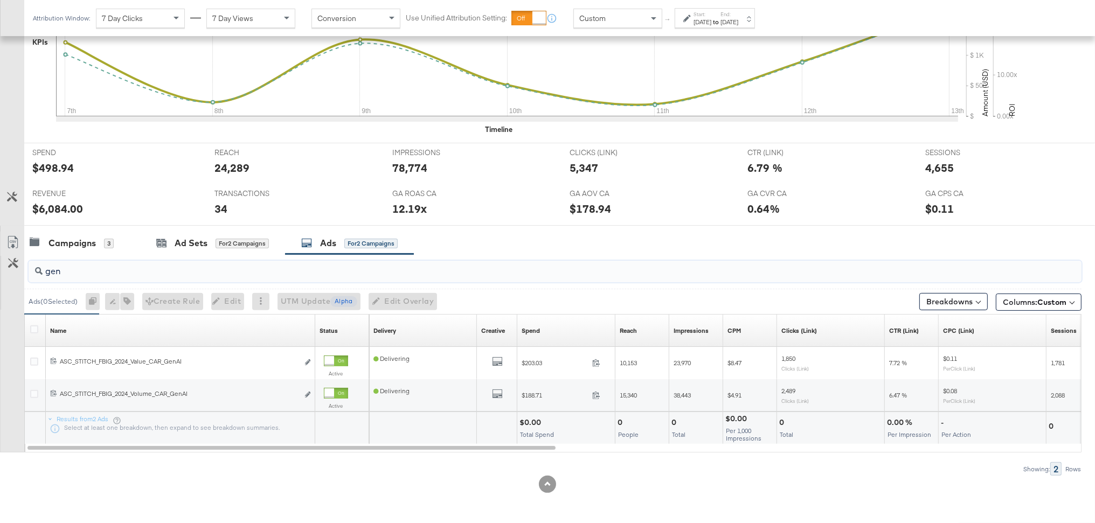
click at [226, 273] on input "gen" at bounding box center [514, 267] width 942 height 21
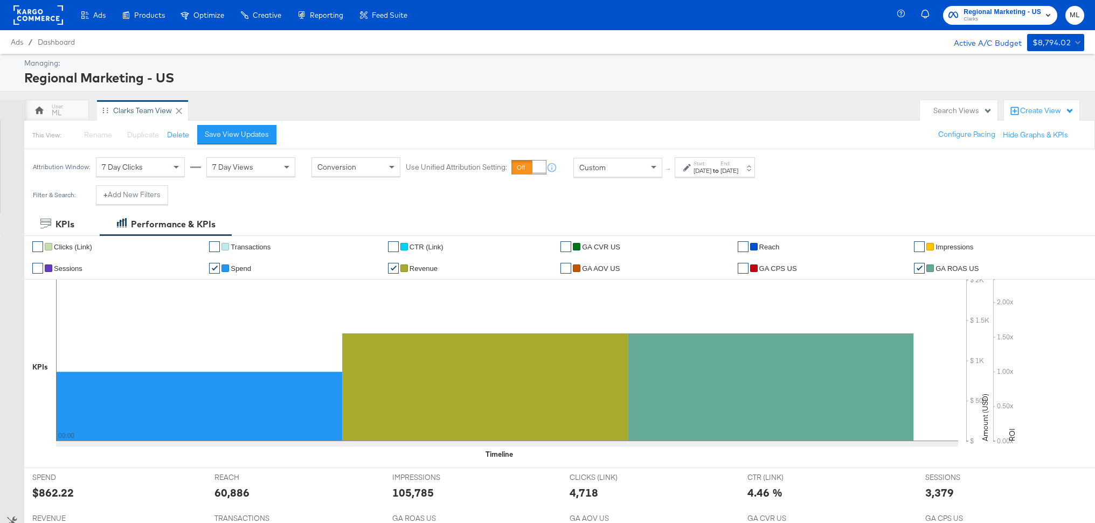
scroll to position [27, 0]
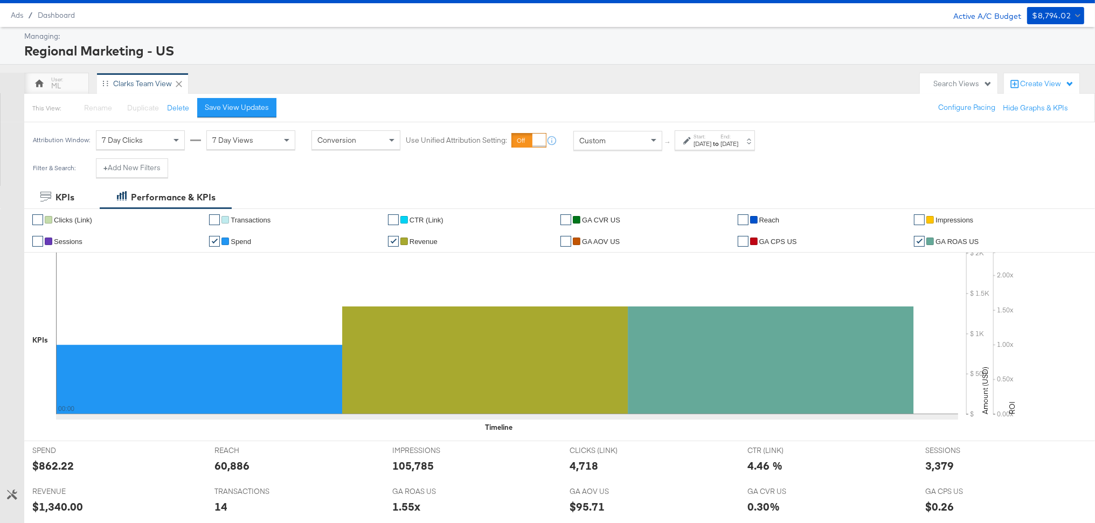
click at [721, 148] on strong "to" at bounding box center [715, 144] width 9 height 8
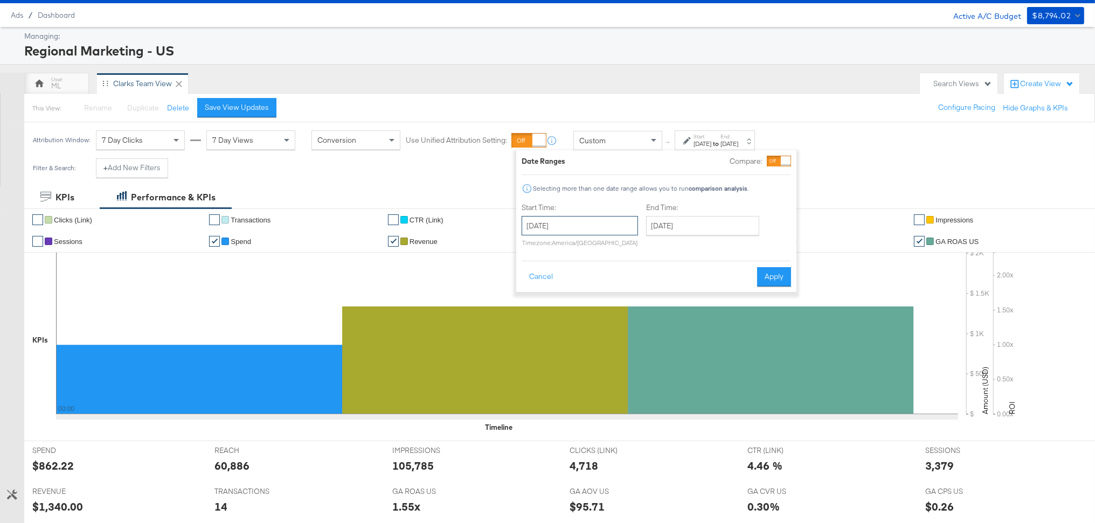
click at [579, 225] on input "[DATE]" at bounding box center [580, 225] width 116 height 19
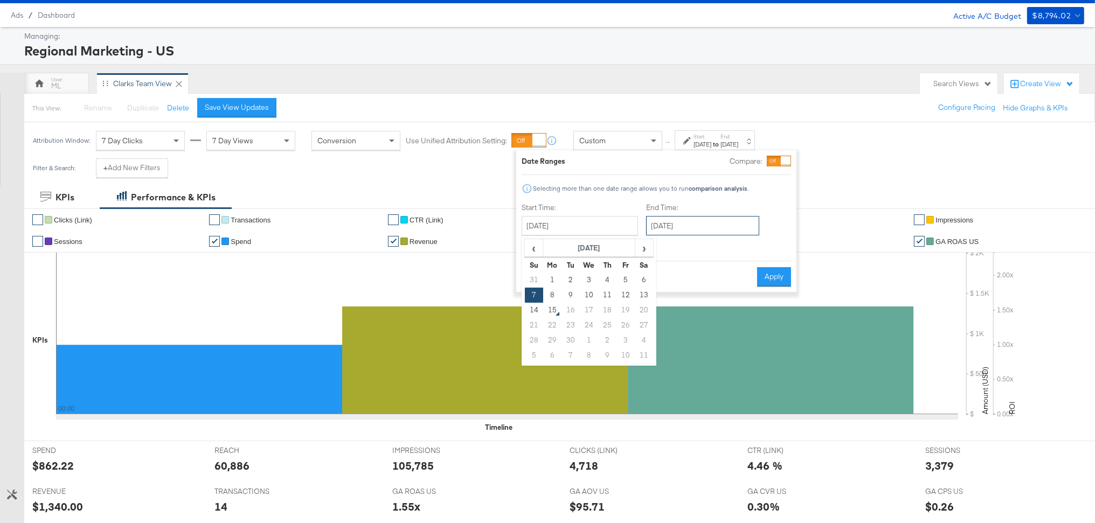
click at [695, 230] on input "[DATE]" at bounding box center [702, 225] width 113 height 19
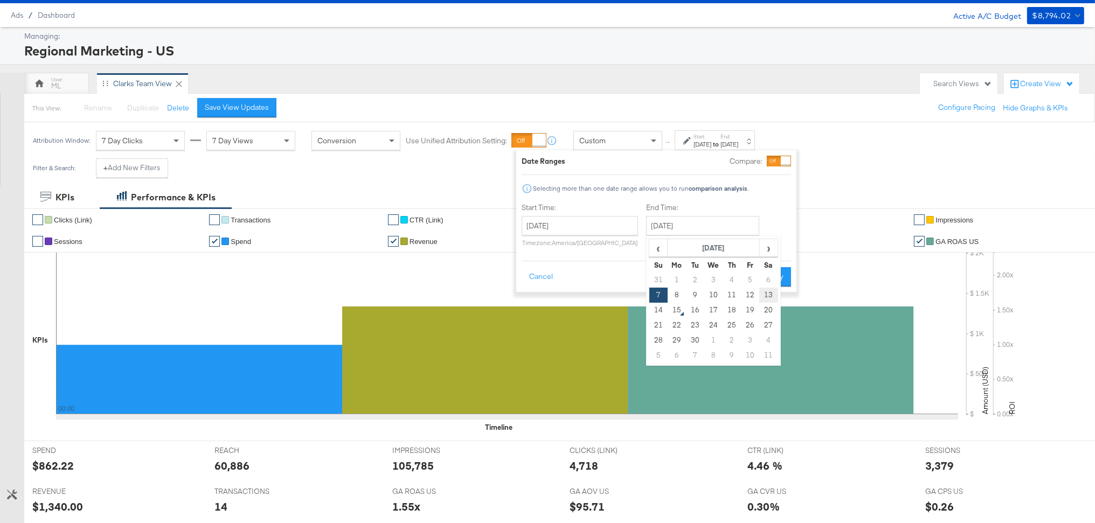
click at [764, 296] on td "13" at bounding box center [768, 295] width 18 height 15
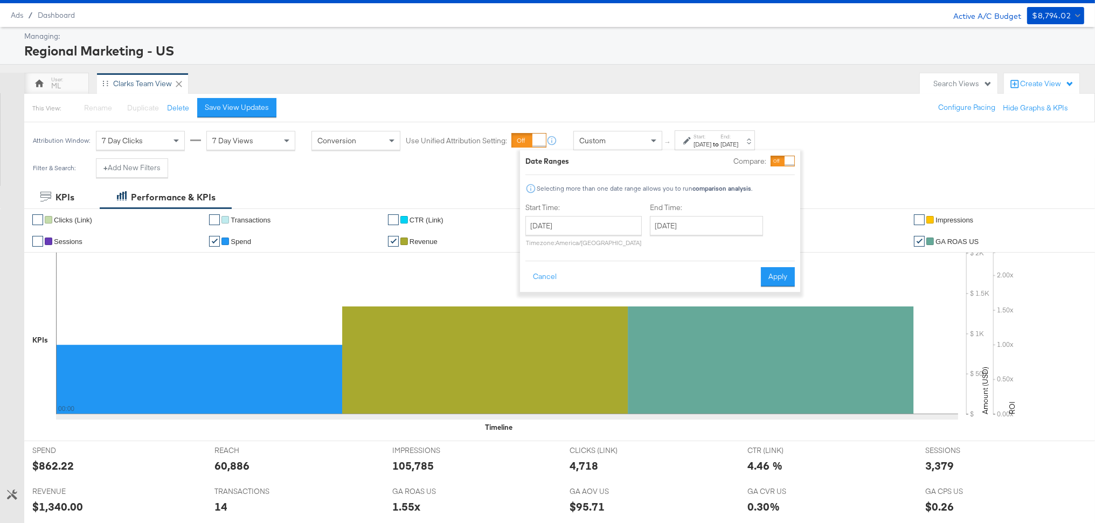
type input "[DATE]"
click at [782, 273] on button "Apply" at bounding box center [778, 276] width 34 height 19
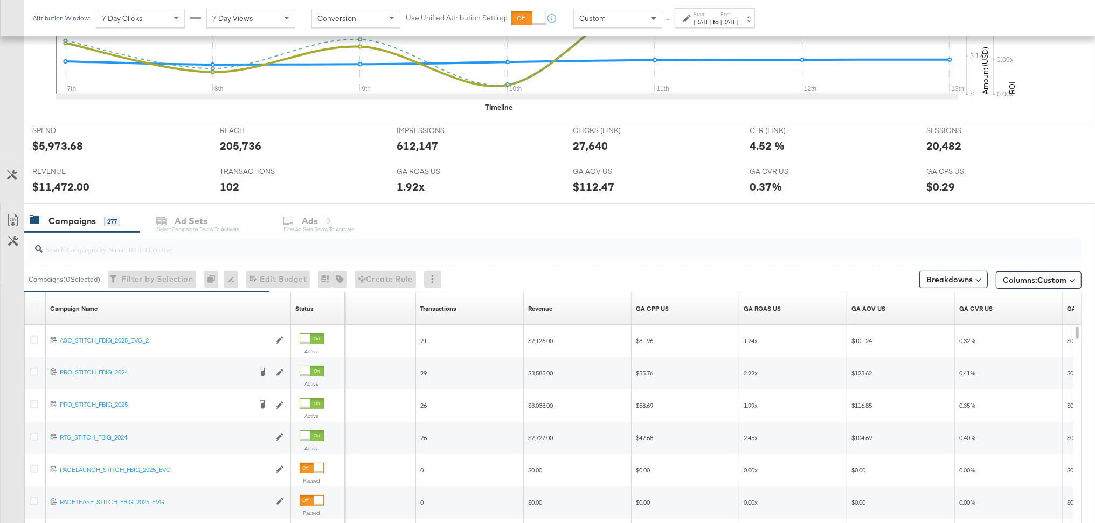
scroll to position [487, 0]
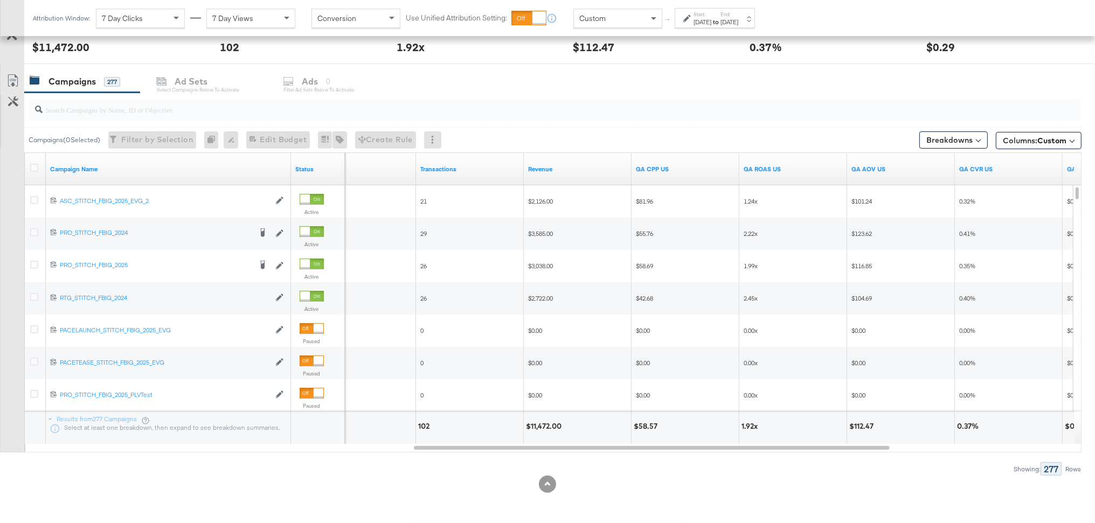
click at [711, 22] on div "[DATE]" at bounding box center [703, 22] width 18 height 9
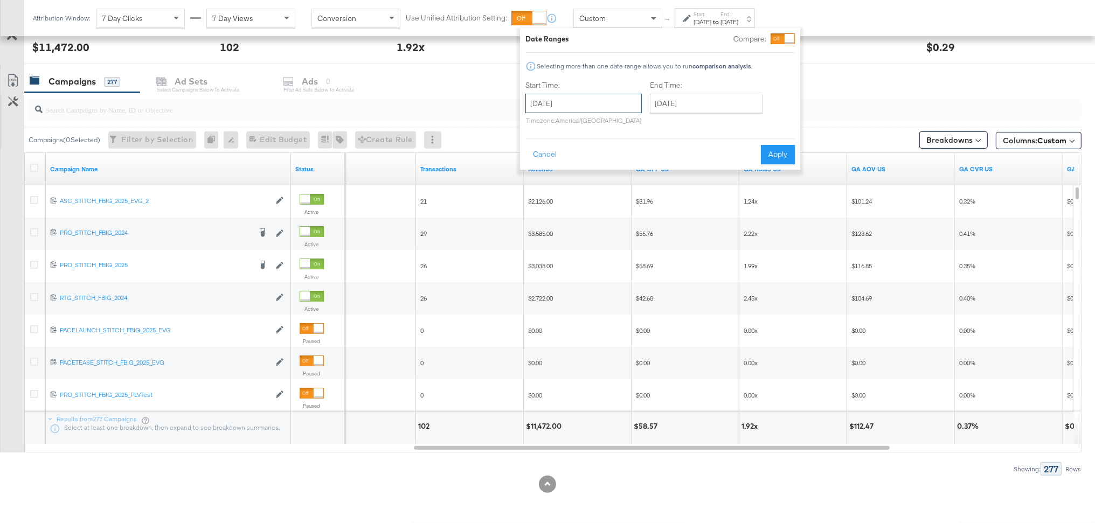
click at [612, 101] on input "[DATE]" at bounding box center [584, 103] width 116 height 19
drag, startPoint x: 645, startPoint y: 175, endPoint x: 711, endPoint y: 148, distance: 71.6
click at [645, 175] on td "13" at bounding box center [648, 172] width 18 height 15
type input "[DATE]"
click at [779, 144] on div "Cancel Apply" at bounding box center [663, 151] width 269 height 26
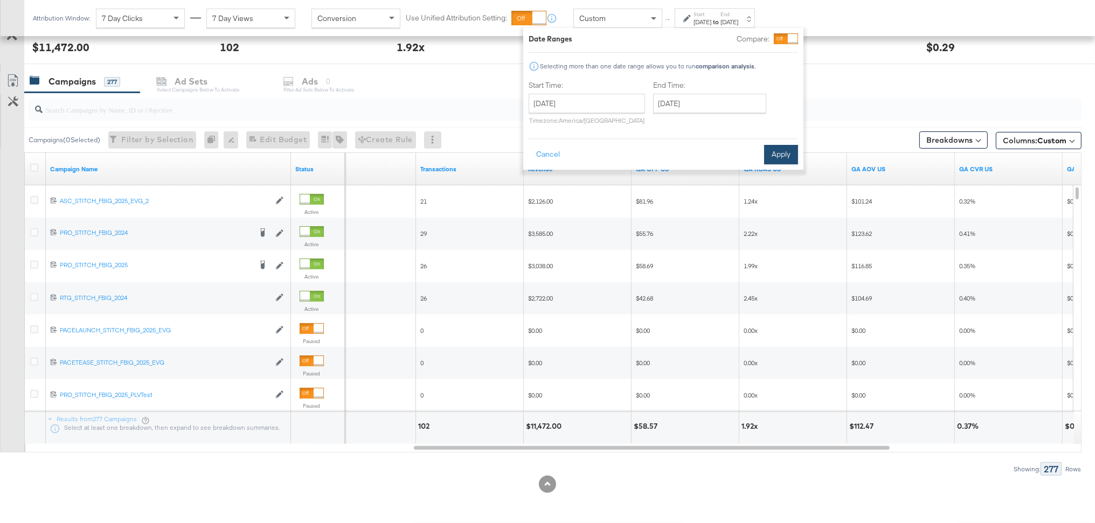
click at [784, 157] on button "Apply" at bounding box center [781, 154] width 34 height 19
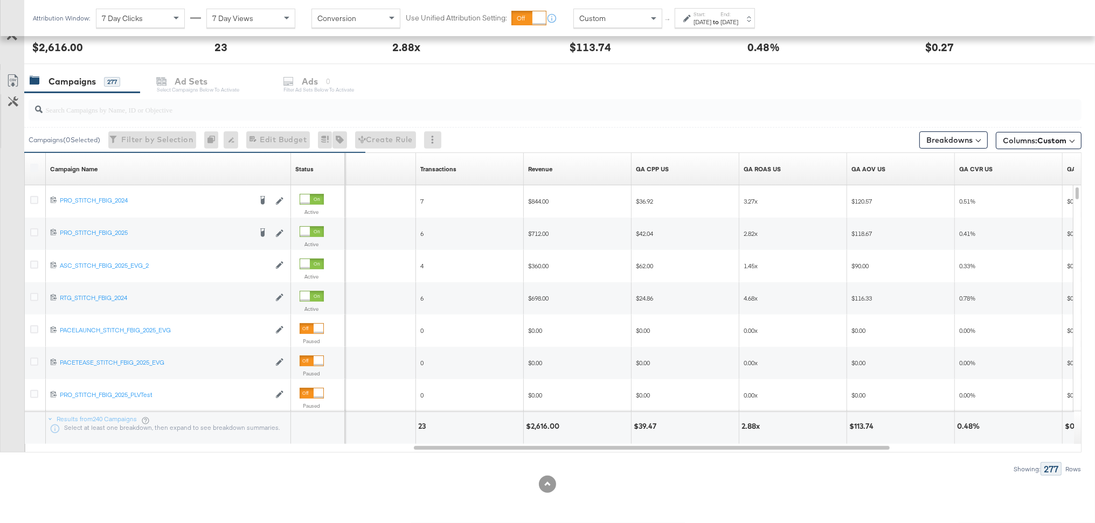
click at [721, 19] on strong "to" at bounding box center [715, 22] width 9 height 8
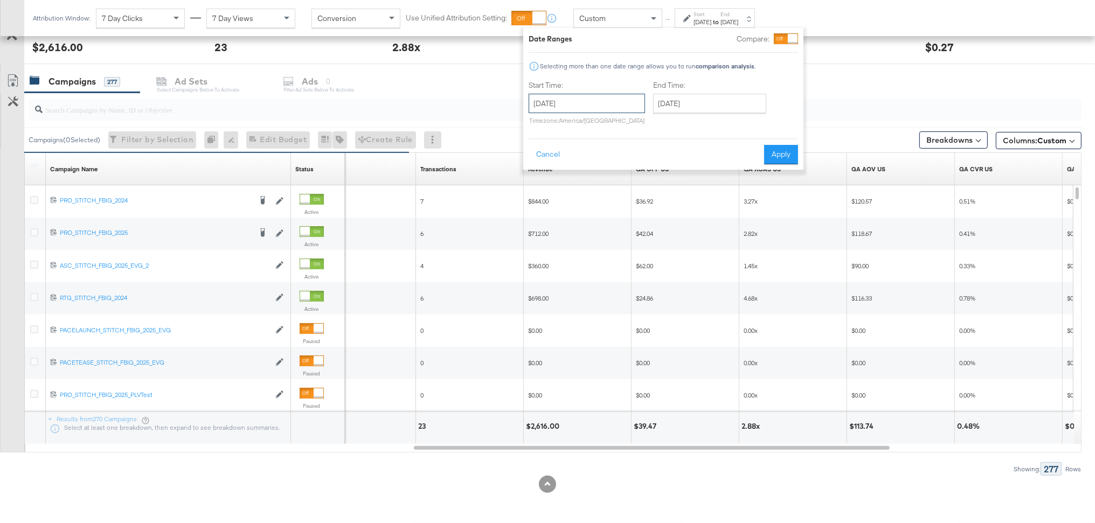
click at [605, 108] on input "[DATE]" at bounding box center [587, 103] width 116 height 19
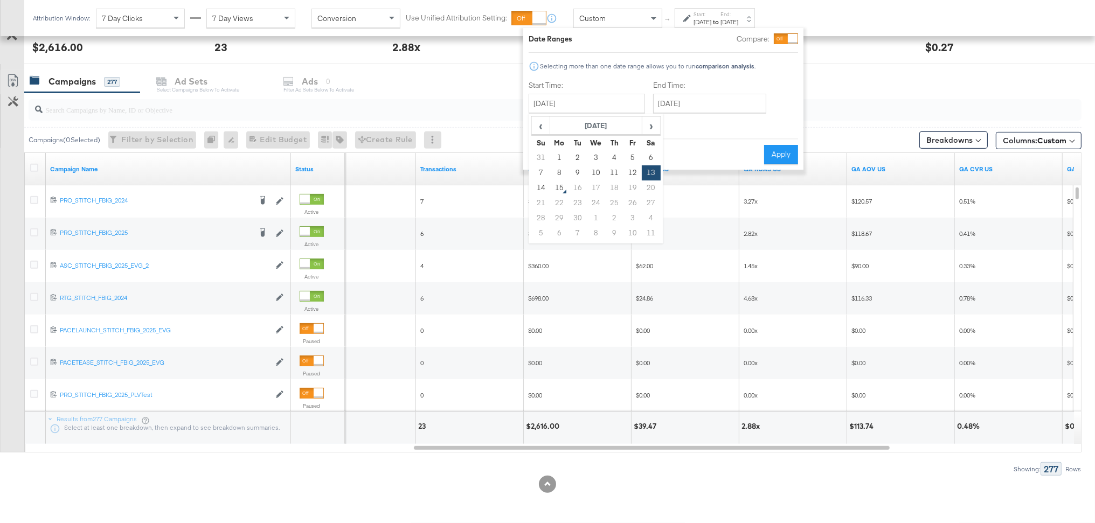
drag, startPoint x: 545, startPoint y: 173, endPoint x: 581, endPoint y: 175, distance: 35.6
click at [547, 174] on td "7" at bounding box center [541, 172] width 18 height 15
type input "[DATE]"
drag, startPoint x: 780, startPoint y: 158, endPoint x: 953, endPoint y: 157, distance: 173.0
click at [781, 158] on button "Apply" at bounding box center [778, 154] width 34 height 19
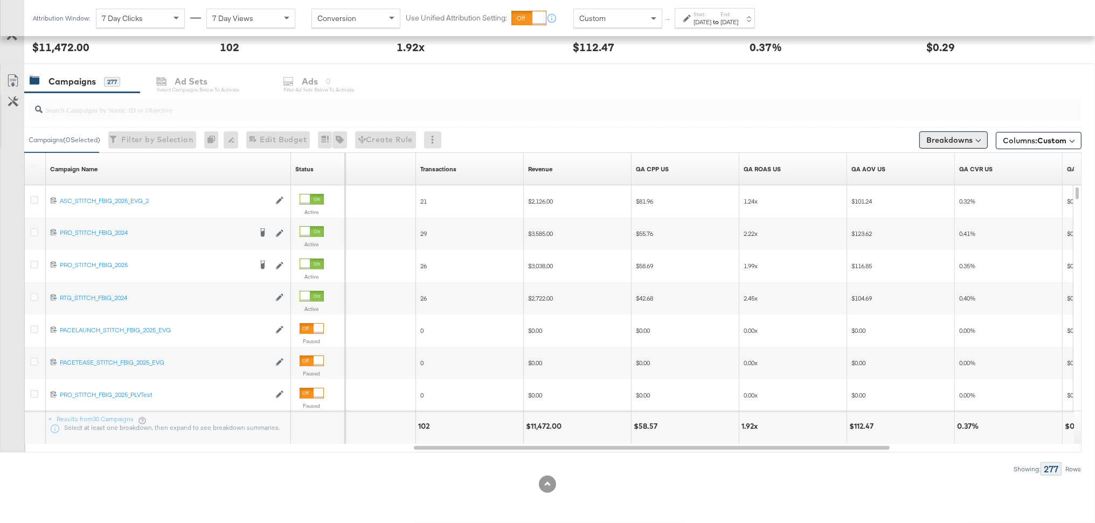
click at [957, 144] on button "Breakdowns" at bounding box center [954, 140] width 68 height 17
click at [931, 185] on div "Delivery" at bounding box center [928, 187] width 107 height 9
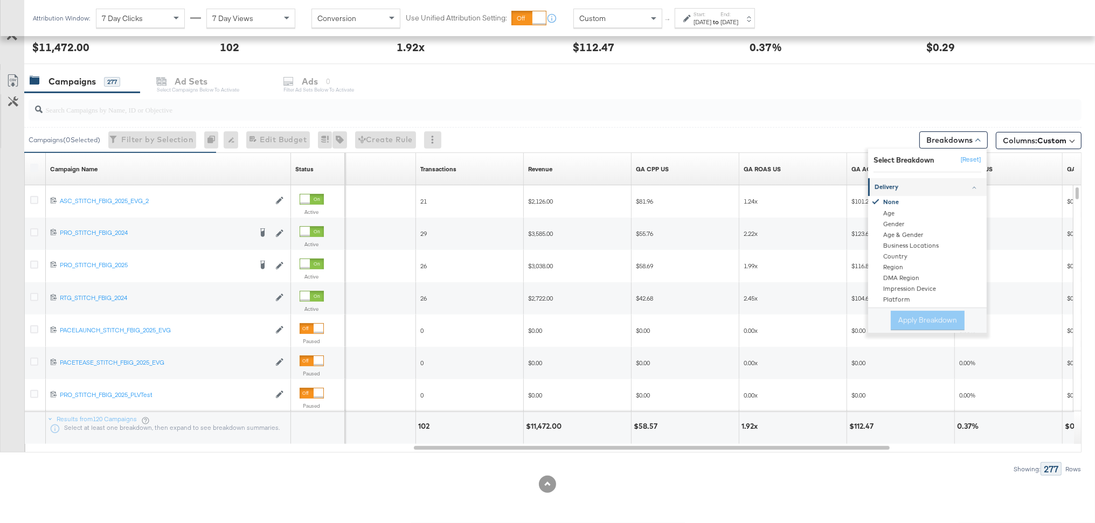
click at [931, 185] on div "Delivery" at bounding box center [928, 187] width 107 height 9
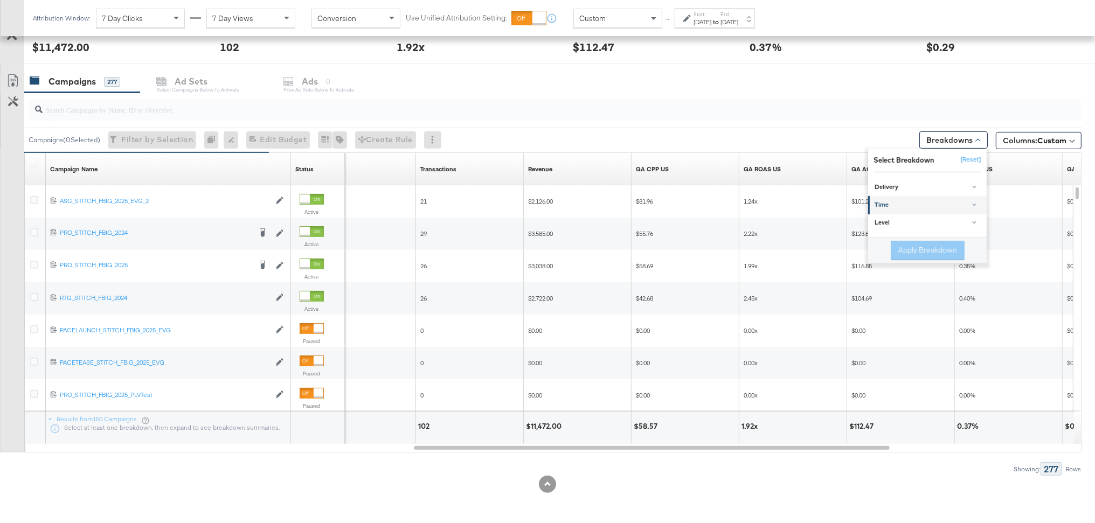
click at [918, 203] on div "Time" at bounding box center [928, 205] width 107 height 9
click at [896, 232] on div "Day" at bounding box center [928, 232] width 117 height 11
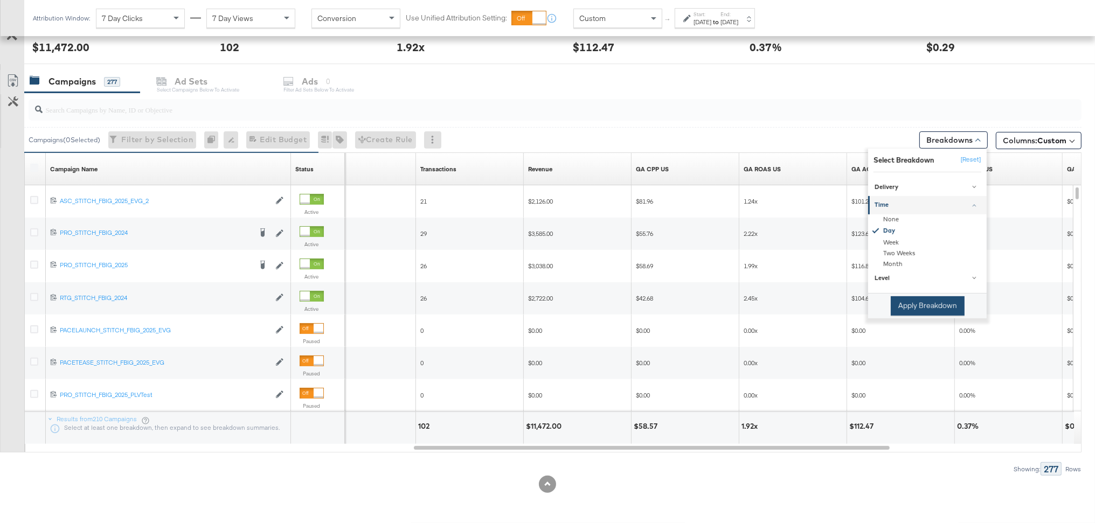
click at [912, 302] on button "Apply Breakdown" at bounding box center [928, 305] width 74 height 19
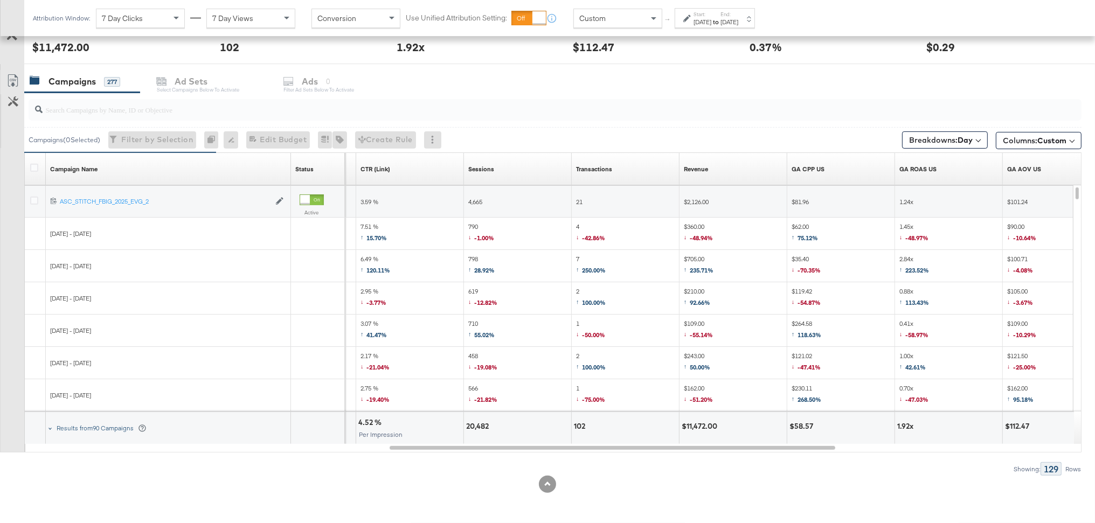
click at [50, 428] on span at bounding box center [50, 428] width 3 height 3
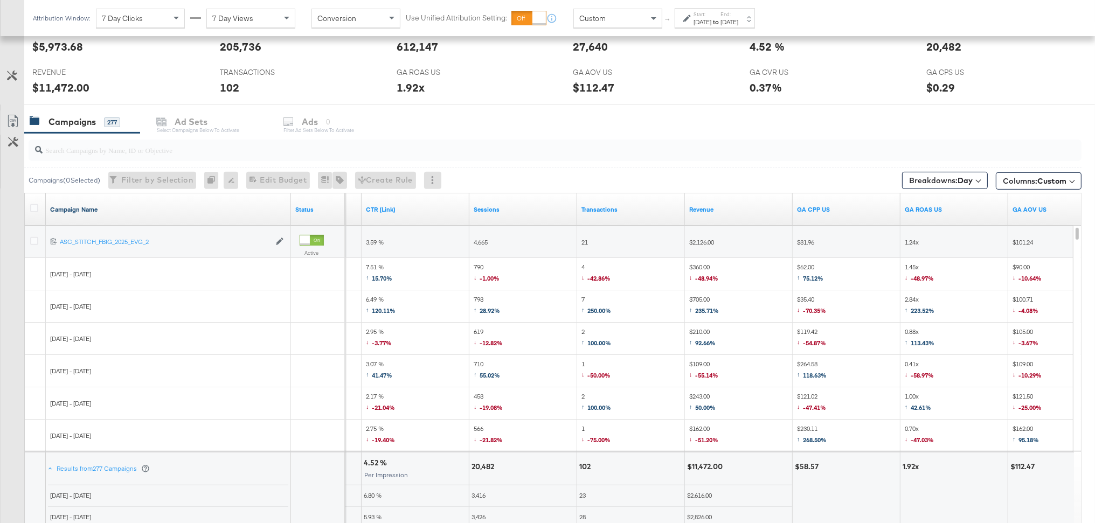
scroll to position [448, 0]
click at [943, 177] on span "Breakdowns: Day" at bounding box center [941, 178] width 64 height 11
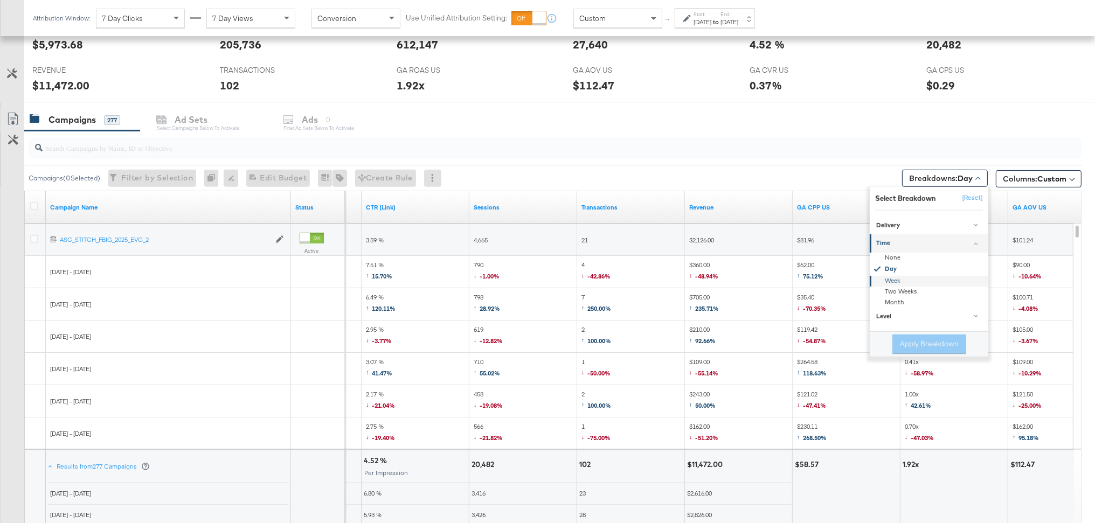
drag, startPoint x: 898, startPoint y: 255, endPoint x: 902, endPoint y: 280, distance: 25.7
click at [897, 256] on div "None" at bounding box center [930, 258] width 117 height 11
click at [918, 344] on button "Apply Breakdown" at bounding box center [930, 344] width 74 height 19
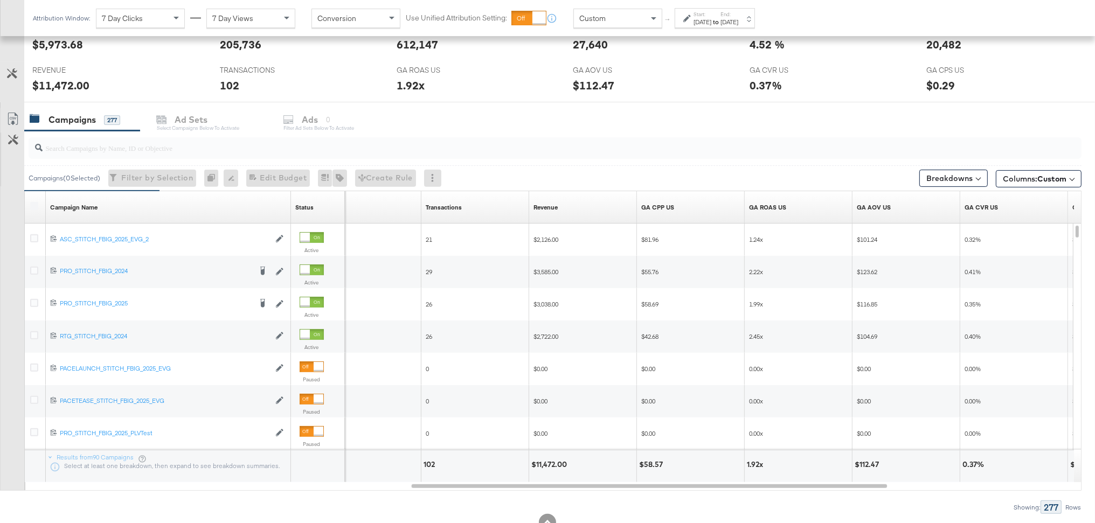
click at [738, 21] on div "[DATE]" at bounding box center [730, 22] width 18 height 9
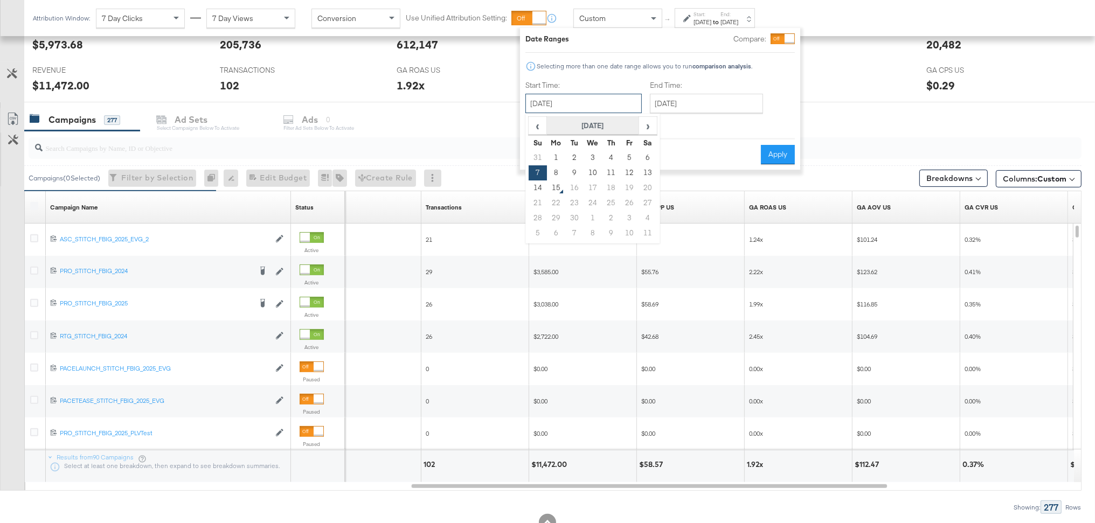
drag, startPoint x: 589, startPoint y: 107, endPoint x: 584, endPoint y: 121, distance: 14.1
click at [589, 107] on input "[DATE]" at bounding box center [584, 103] width 116 height 19
click at [646, 172] on td "13" at bounding box center [648, 172] width 18 height 15
type input "[DATE]"
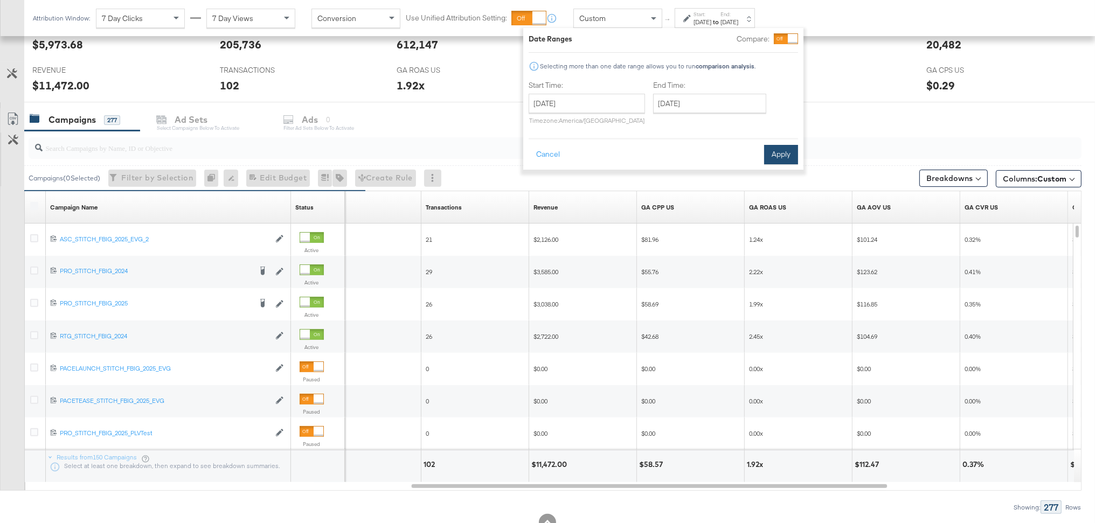
click at [784, 151] on button "Apply" at bounding box center [781, 154] width 34 height 19
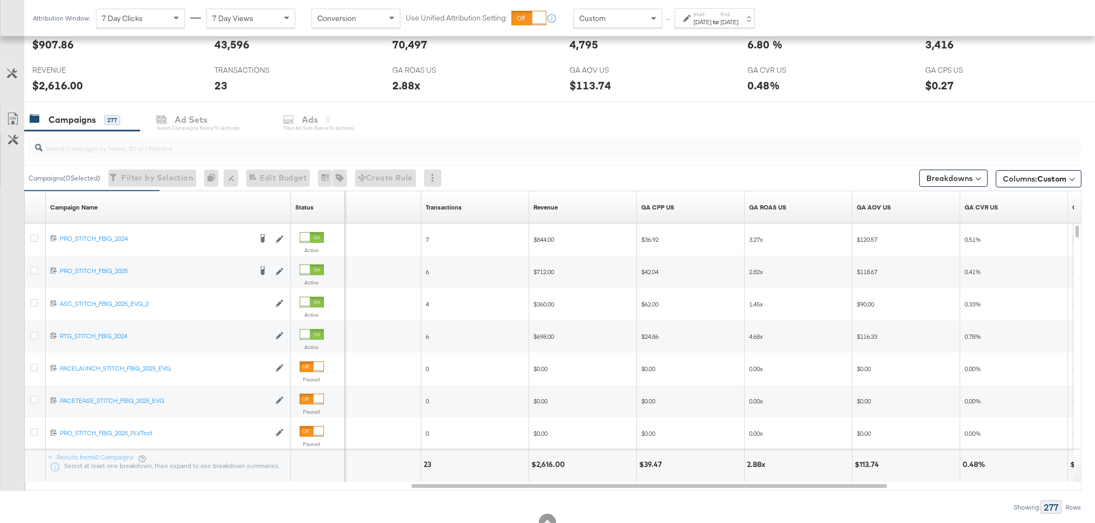
click at [711, 21] on div "[DATE]" at bounding box center [703, 22] width 18 height 9
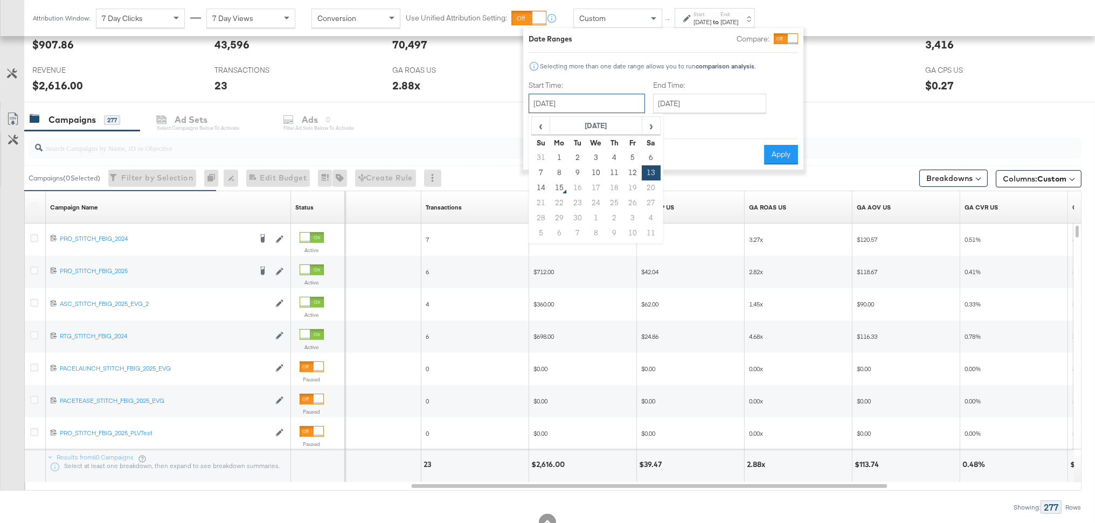
click at [596, 105] on input "[DATE]" at bounding box center [587, 103] width 116 height 19
drag, startPoint x: 546, startPoint y: 176, endPoint x: 614, endPoint y: 153, distance: 72.3
click at [548, 175] on td "7" at bounding box center [541, 172] width 18 height 15
type input "[DATE]"
click at [694, 105] on input "[DATE]" at bounding box center [706, 103] width 113 height 19
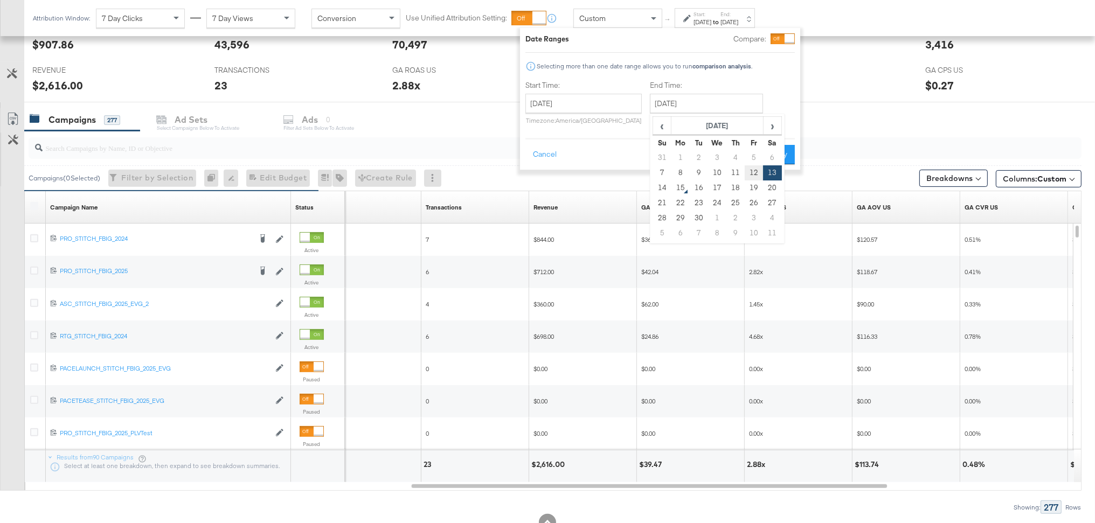
click at [745, 175] on td "12" at bounding box center [754, 172] width 18 height 15
type input "[DATE]"
click at [768, 156] on button "Apply" at bounding box center [778, 154] width 34 height 19
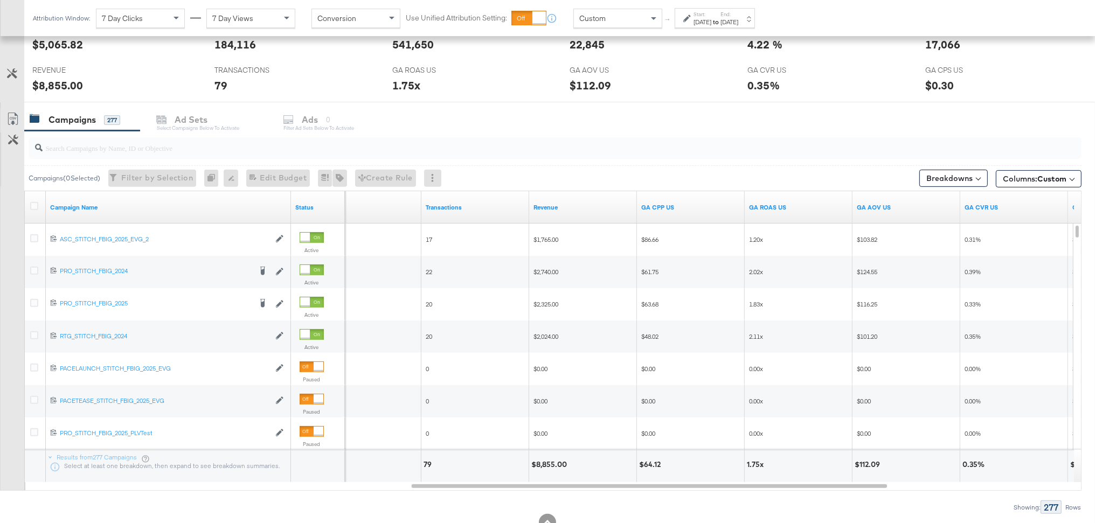
click at [738, 17] on label "End:" at bounding box center [730, 14] width 18 height 7
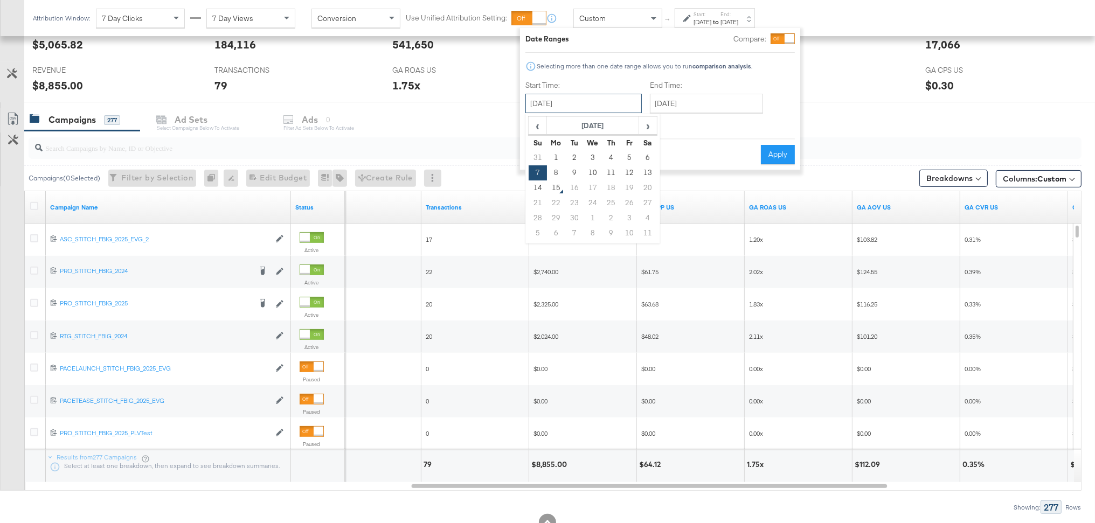
click at [620, 99] on input "[DATE]" at bounding box center [584, 103] width 116 height 19
click at [539, 189] on td "14" at bounding box center [538, 188] width 18 height 15
type input "[DATE]"
click at [783, 154] on button "Apply" at bounding box center [781, 154] width 34 height 19
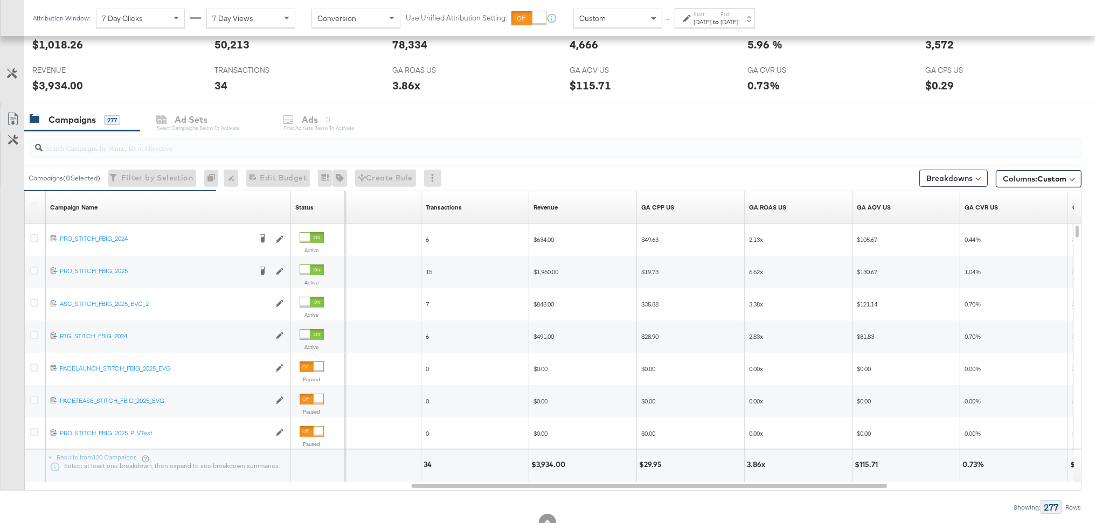
click at [738, 24] on div "[DATE]" at bounding box center [730, 22] width 18 height 9
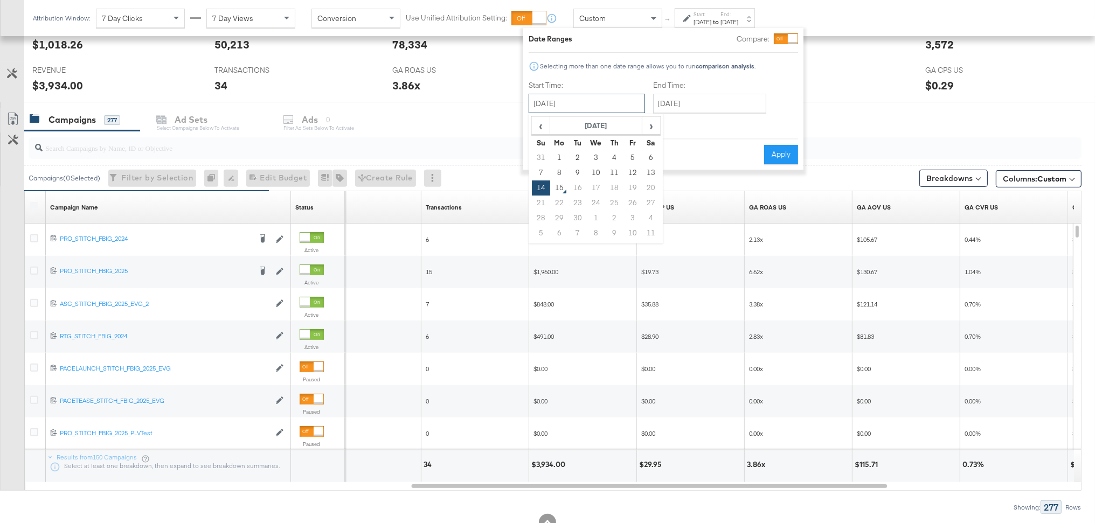
click at [628, 102] on input "[DATE]" at bounding box center [587, 103] width 116 height 19
click at [558, 184] on td "15" at bounding box center [559, 188] width 18 height 15
type input "[DATE]"
click at [777, 149] on button "Apply" at bounding box center [781, 154] width 34 height 19
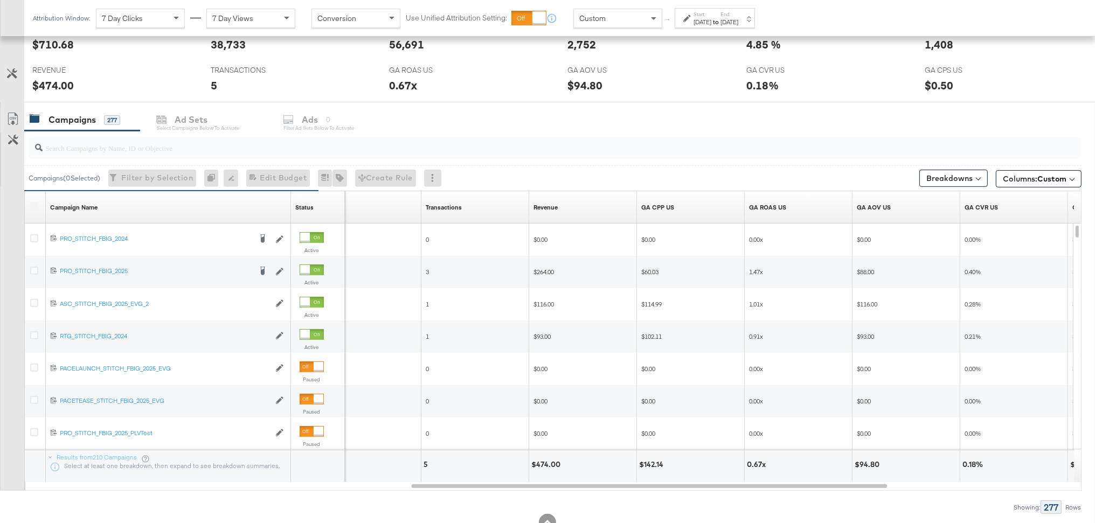
click at [711, 18] on div "[DATE]" at bounding box center [703, 22] width 18 height 9
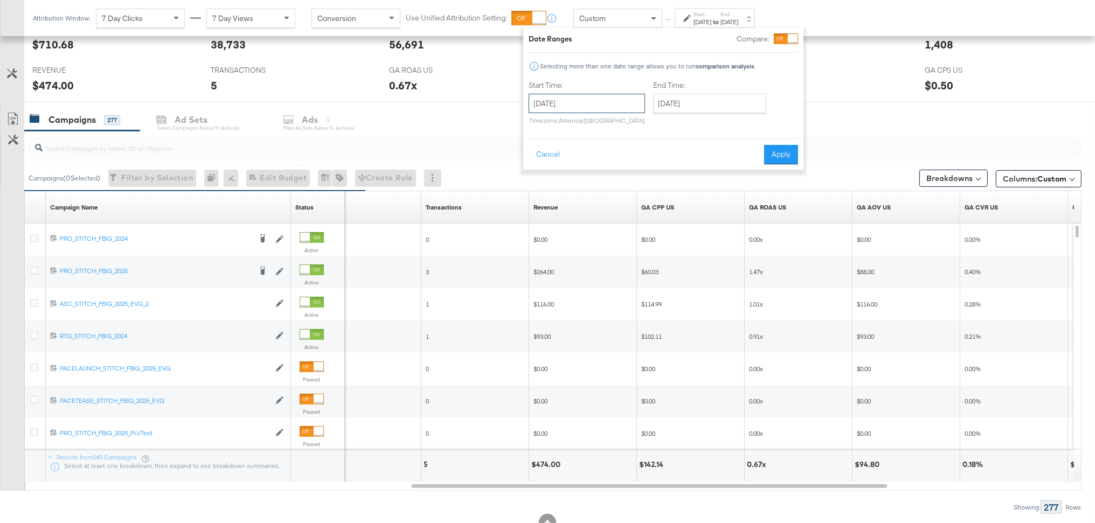
click at [598, 102] on input "[DATE]" at bounding box center [587, 103] width 116 height 19
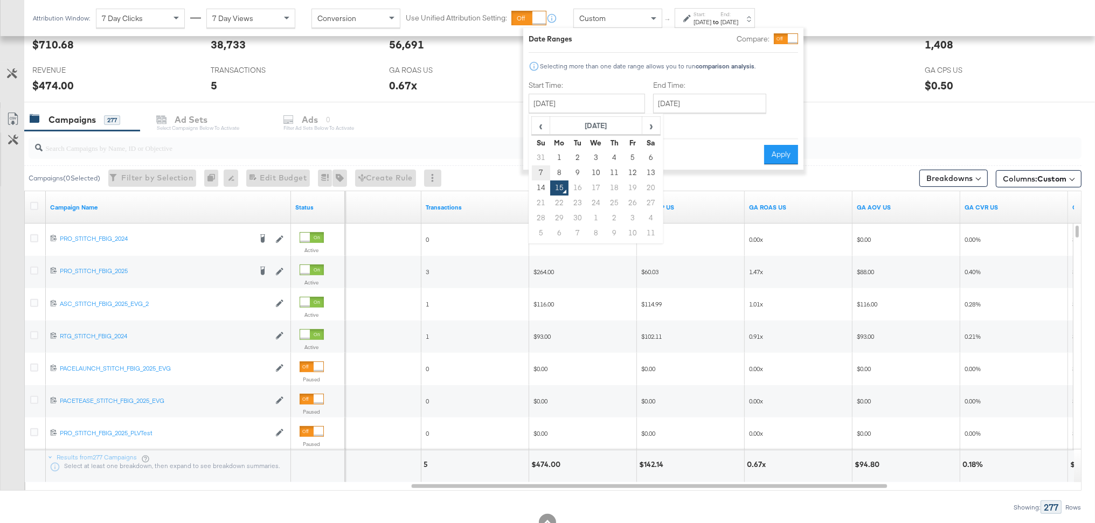
click at [541, 175] on td "7" at bounding box center [541, 172] width 18 height 15
type input "[DATE]"
click at [702, 112] on input "[DATE]" at bounding box center [706, 103] width 113 height 19
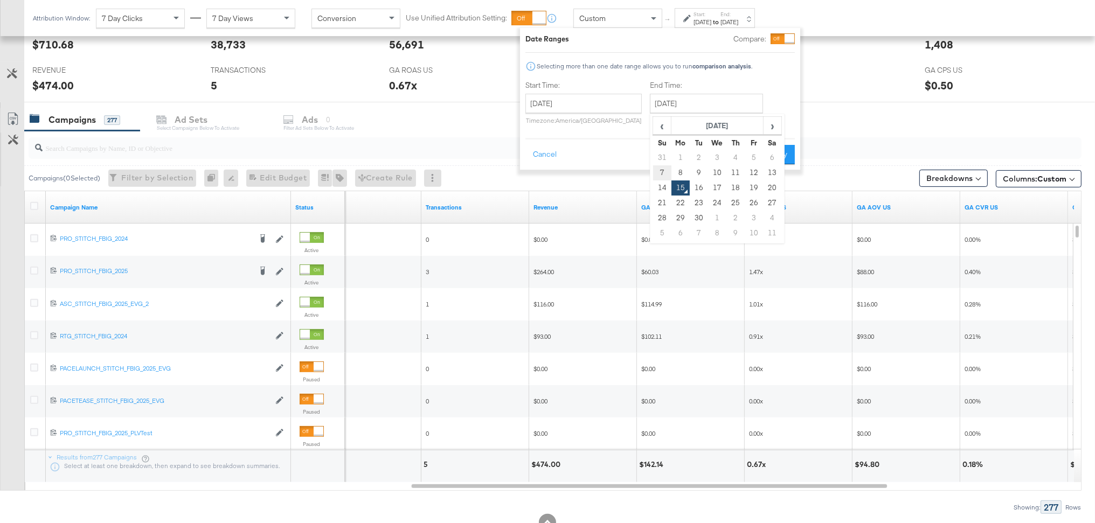
click at [658, 171] on td "7" at bounding box center [662, 172] width 18 height 15
type input "[DATE]"
click at [763, 152] on button "Apply" at bounding box center [774, 154] width 34 height 19
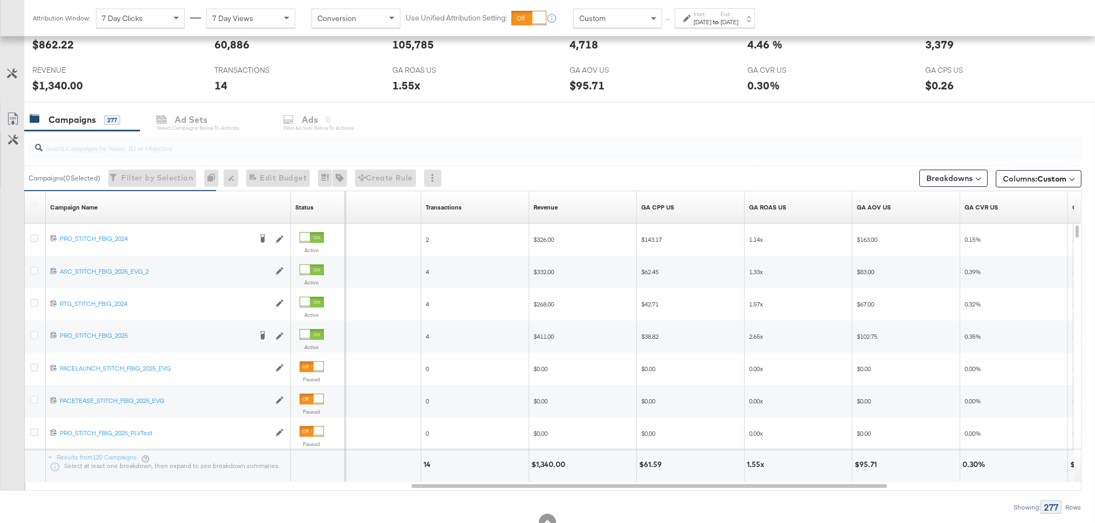
click at [710, 24] on div "[DATE]" at bounding box center [703, 22] width 18 height 9
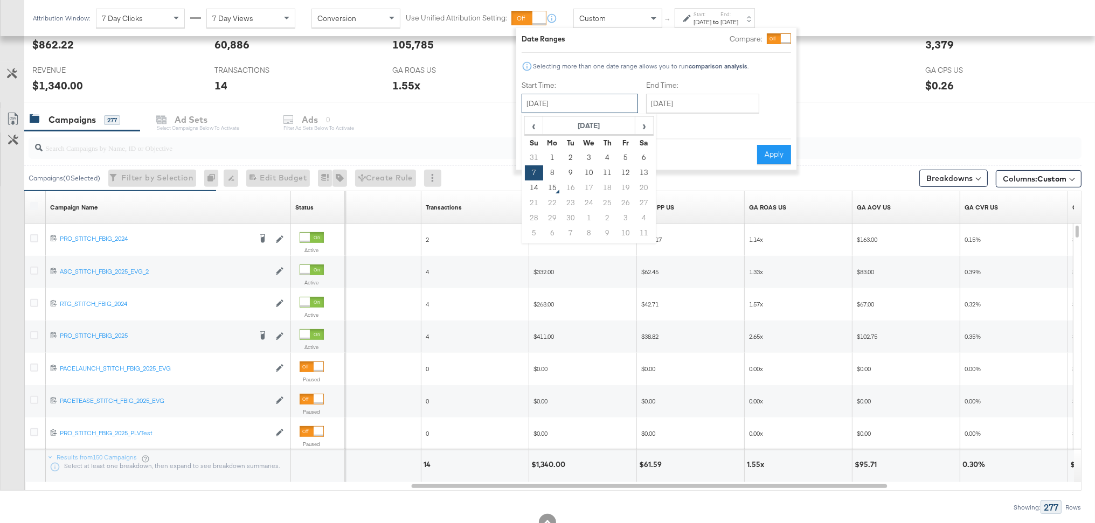
click at [598, 99] on input "[DATE]" at bounding box center [580, 103] width 116 height 19
click at [642, 156] on td "6" at bounding box center [644, 157] width 18 height 15
type input "[DATE]"
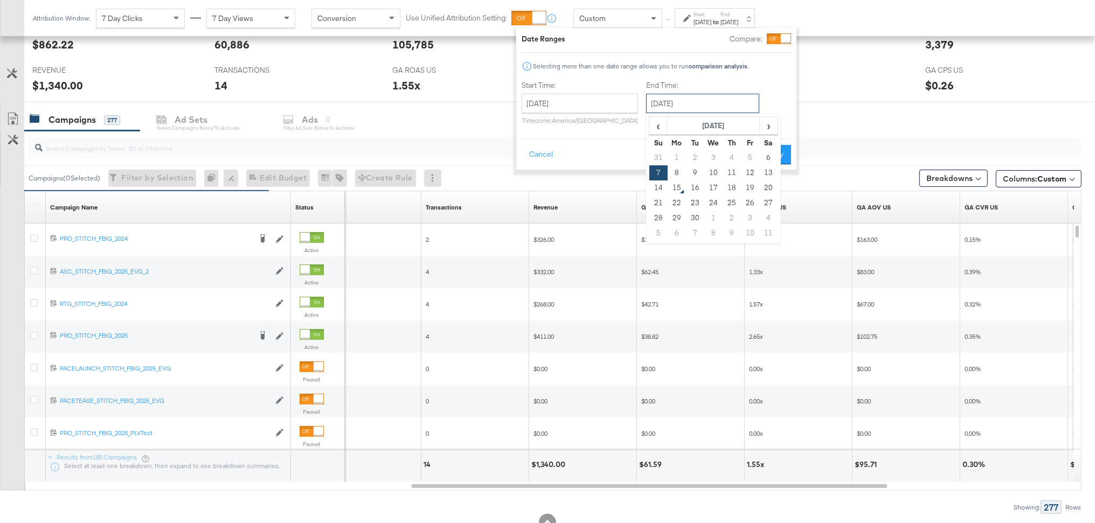
click at [670, 110] on input "[DATE]" at bounding box center [702, 103] width 113 height 19
click at [764, 155] on td "6" at bounding box center [768, 157] width 18 height 15
type input "[DATE]"
click at [777, 154] on button "Apply" at bounding box center [774, 154] width 34 height 19
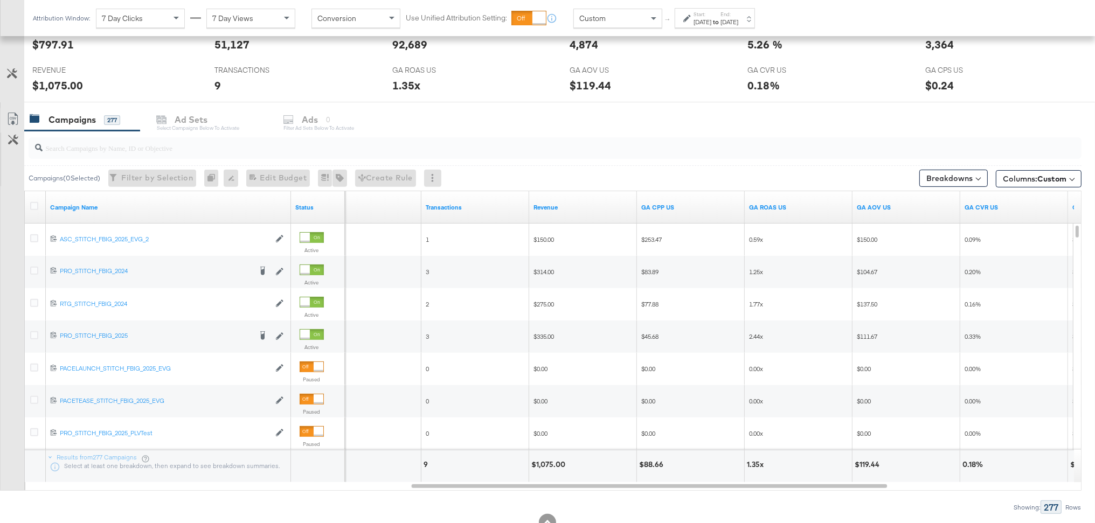
click at [696, 11] on label "Start:" at bounding box center [703, 14] width 18 height 7
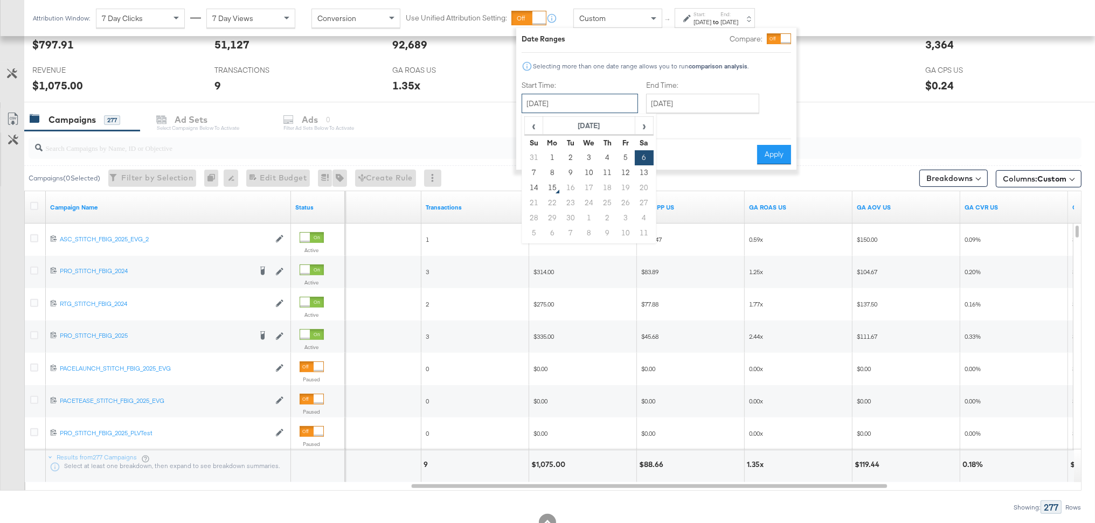
click at [589, 106] on input "[DATE]" at bounding box center [580, 103] width 116 height 19
click at [537, 186] on td "14" at bounding box center [534, 188] width 18 height 15
type input "[DATE]"
click at [776, 155] on button "Apply" at bounding box center [781, 154] width 34 height 19
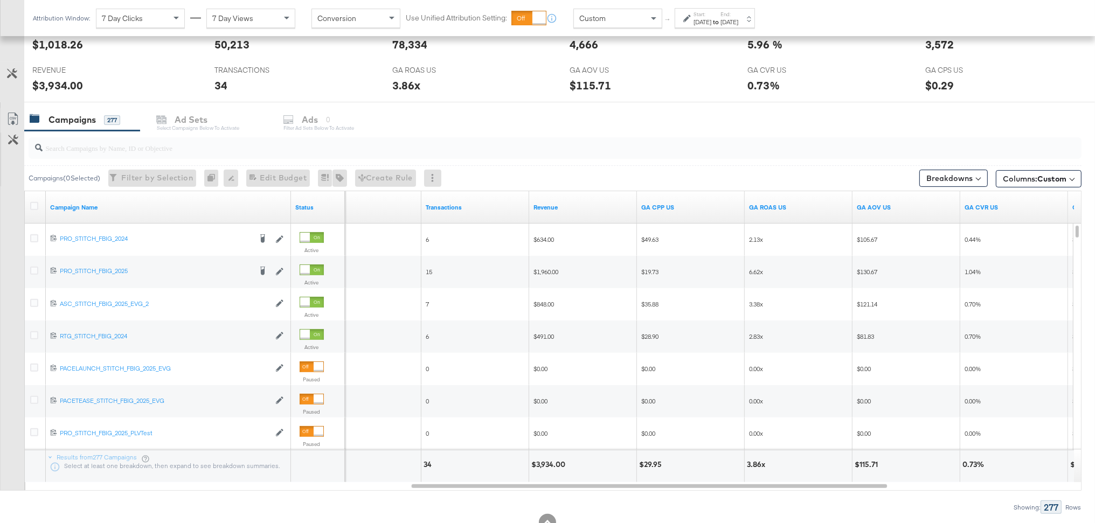
click at [708, 23] on div "[DATE]" at bounding box center [703, 22] width 18 height 9
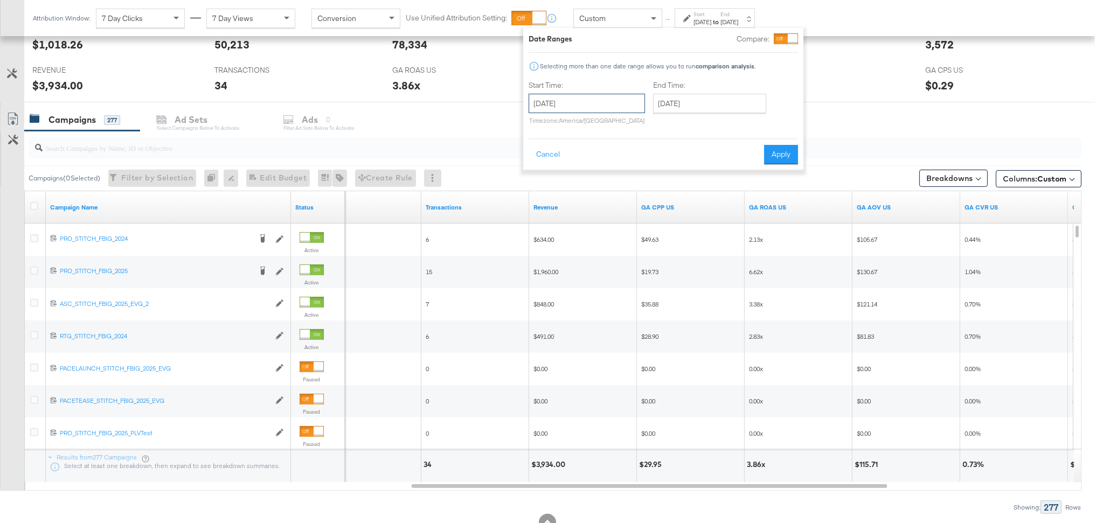
click at [569, 107] on input "[DATE]" at bounding box center [587, 103] width 116 height 19
drag, startPoint x: 540, startPoint y: 174, endPoint x: 628, endPoint y: 130, distance: 98.1
click at [543, 171] on td "7" at bounding box center [541, 172] width 18 height 15
type input "[DATE]"
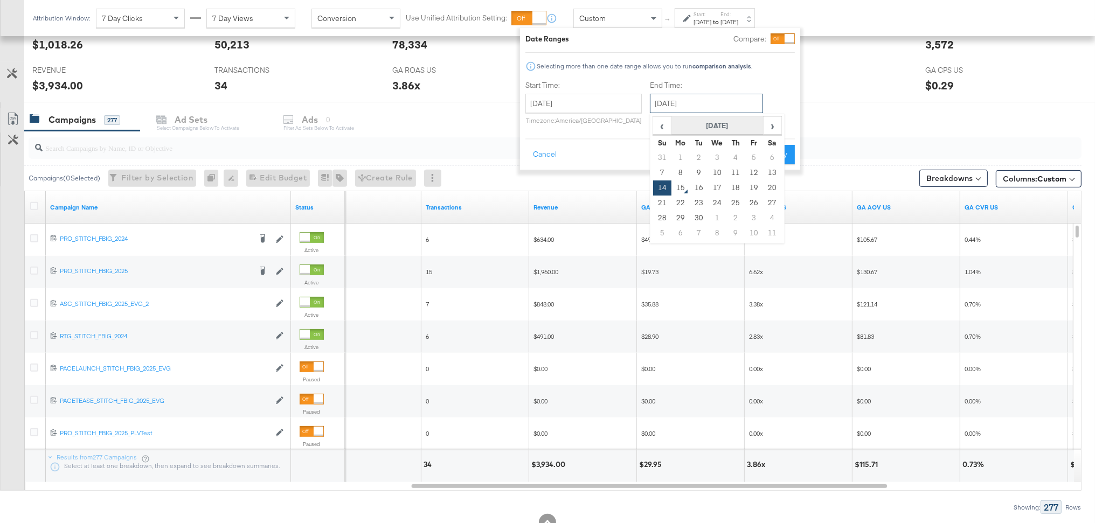
drag, startPoint x: 701, startPoint y: 98, endPoint x: 728, endPoint y: 134, distance: 45.4
click at [701, 98] on input "[DATE]" at bounding box center [706, 103] width 113 height 19
click at [765, 171] on td "13" at bounding box center [772, 172] width 18 height 15
type input "[DATE]"
click at [789, 154] on button "Apply" at bounding box center [778, 154] width 34 height 19
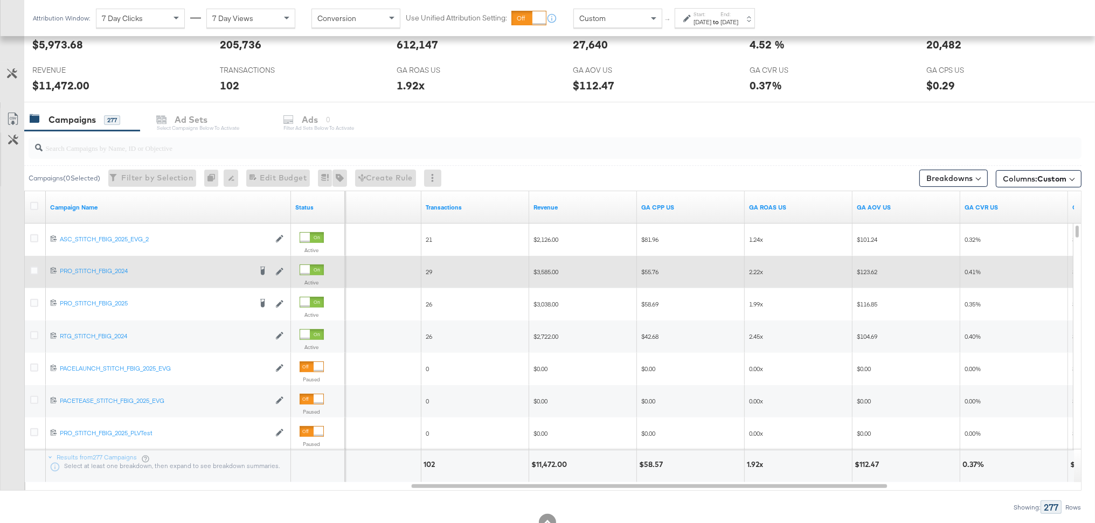
click at [37, 272] on div at bounding box center [35, 272] width 11 height 11
click at [34, 272] on icon at bounding box center [34, 271] width 8 height 8
click at [0, 0] on input "checkbox" at bounding box center [0, 0] width 0 height 0
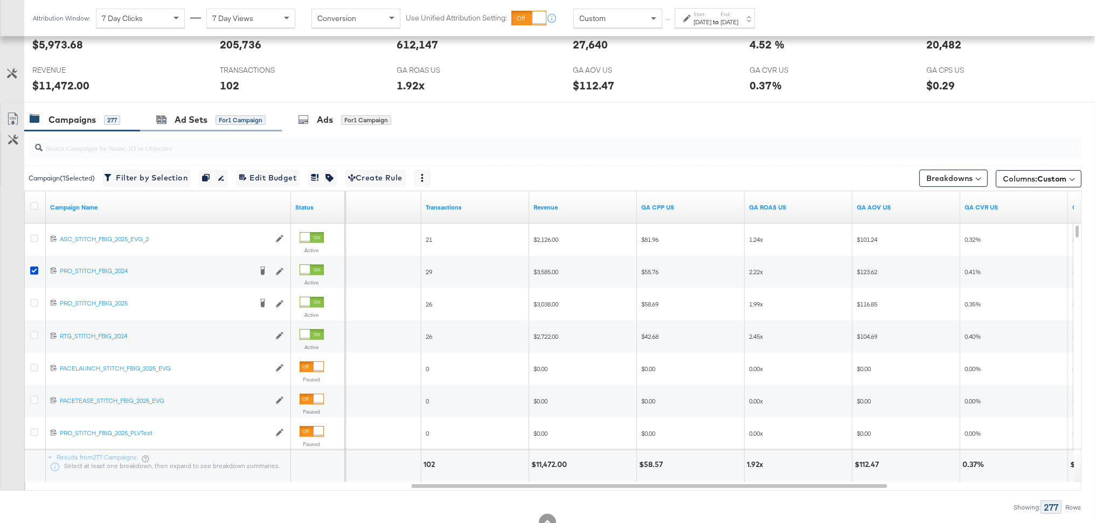
click at [178, 128] on div "Ad Sets for 1 Campaign" at bounding box center [211, 119] width 142 height 23
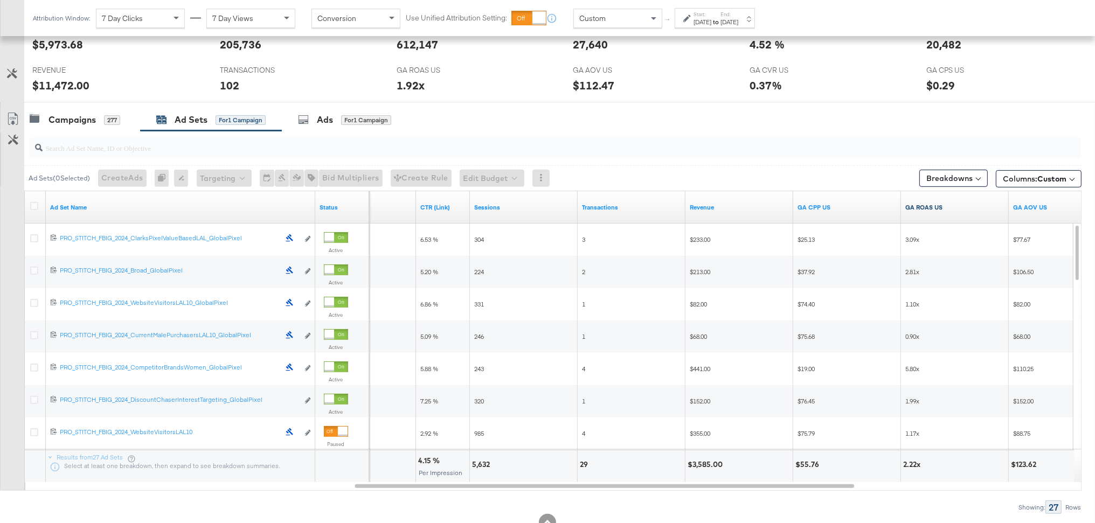
click at [920, 206] on link "GA ROAS US" at bounding box center [954, 207] width 99 height 9
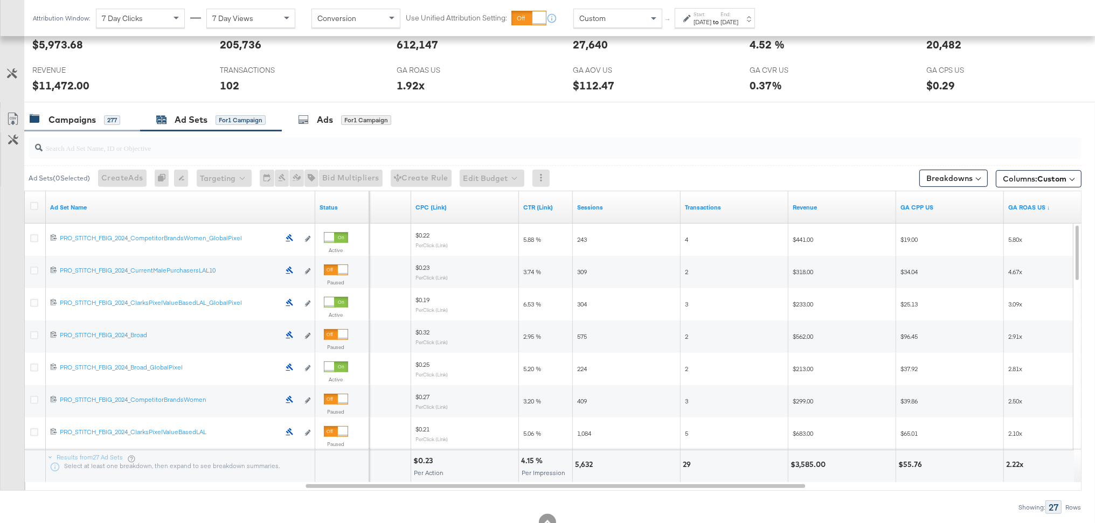
click at [67, 123] on div "Campaigns" at bounding box center [72, 120] width 47 height 12
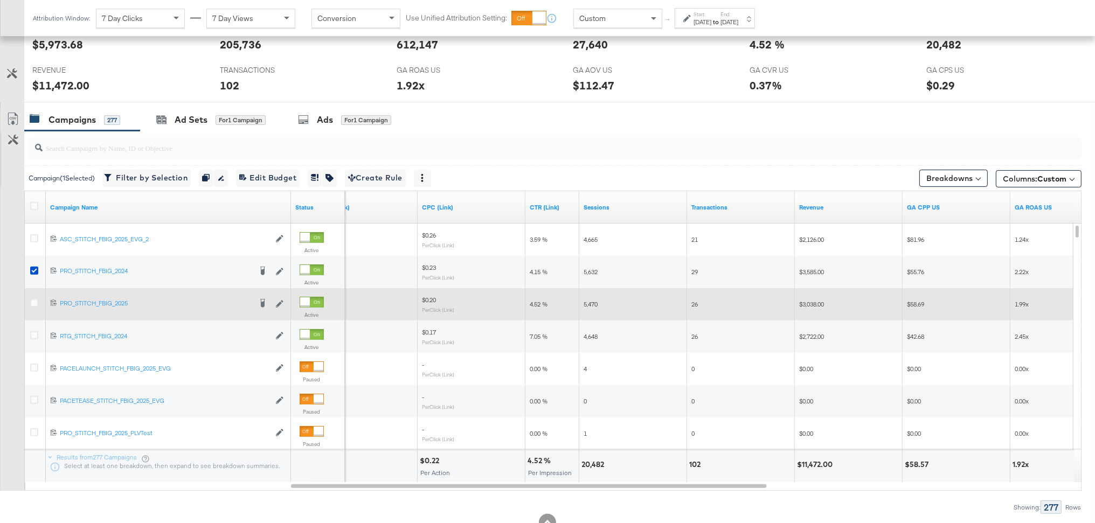
drag, startPoint x: 33, startPoint y: 305, endPoint x: 32, endPoint y: 292, distance: 13.0
click at [33, 304] on icon at bounding box center [34, 303] width 8 height 8
click at [0, 0] on input "checkbox" at bounding box center [0, 0] width 0 height 0
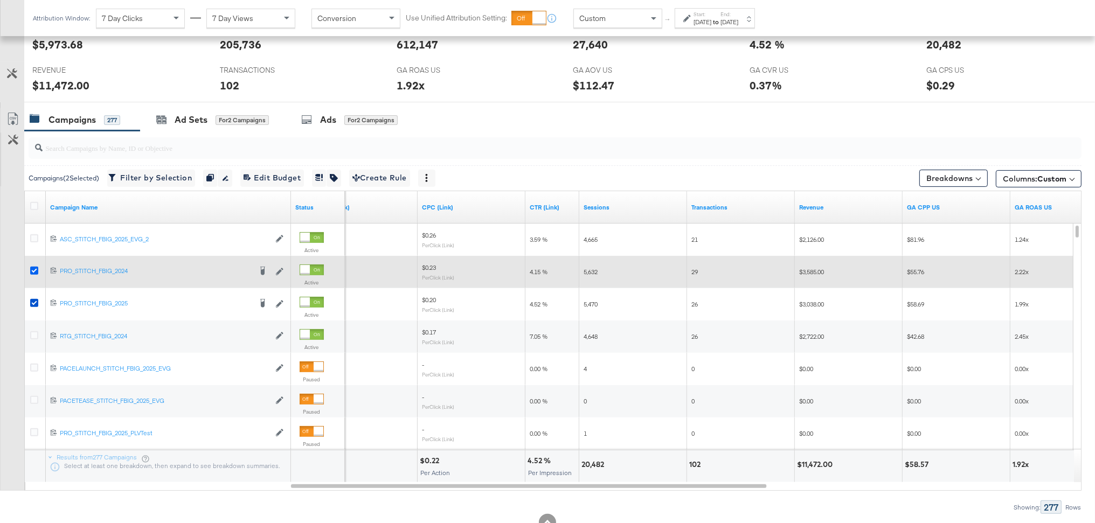
click at [32, 269] on icon at bounding box center [34, 271] width 8 height 8
click at [0, 0] on input "checkbox" at bounding box center [0, 0] width 0 height 0
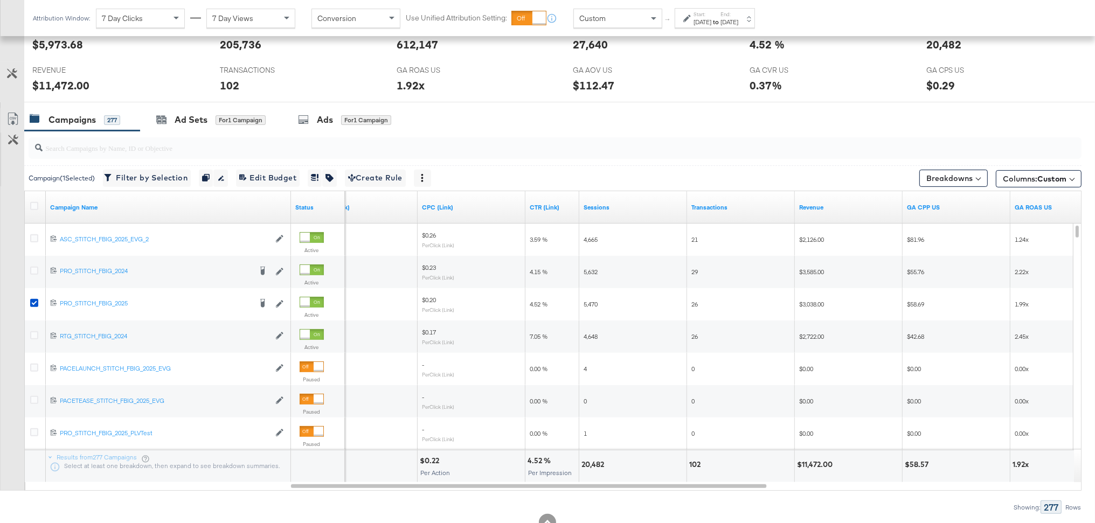
click at [172, 107] on div at bounding box center [547, 106] width 1095 height 9
click at [189, 119] on div "Ad Sets" at bounding box center [191, 120] width 33 height 12
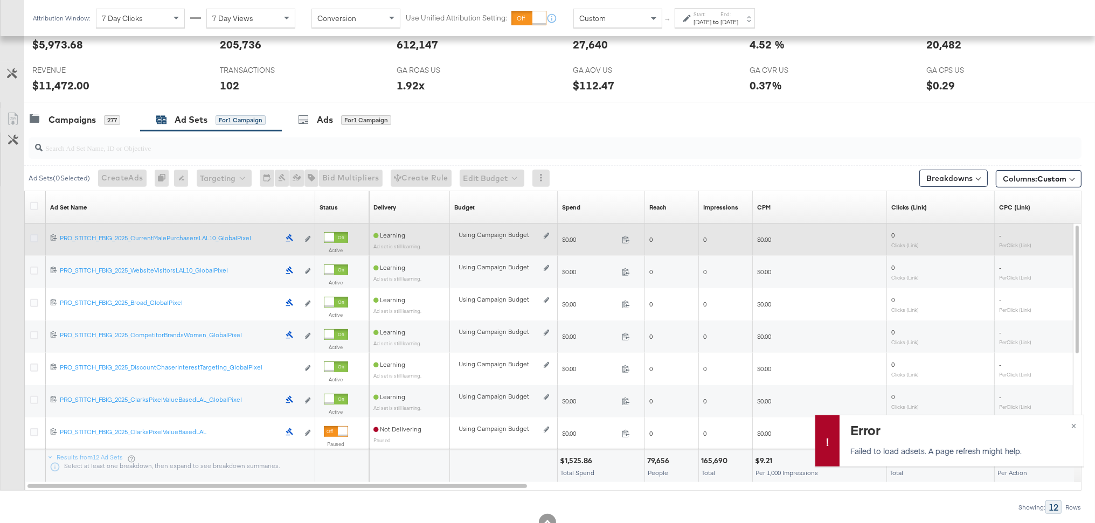
click at [32, 239] on icon at bounding box center [34, 238] width 8 height 8
click at [0, 0] on input "checkbox" at bounding box center [0, 0] width 0 height 0
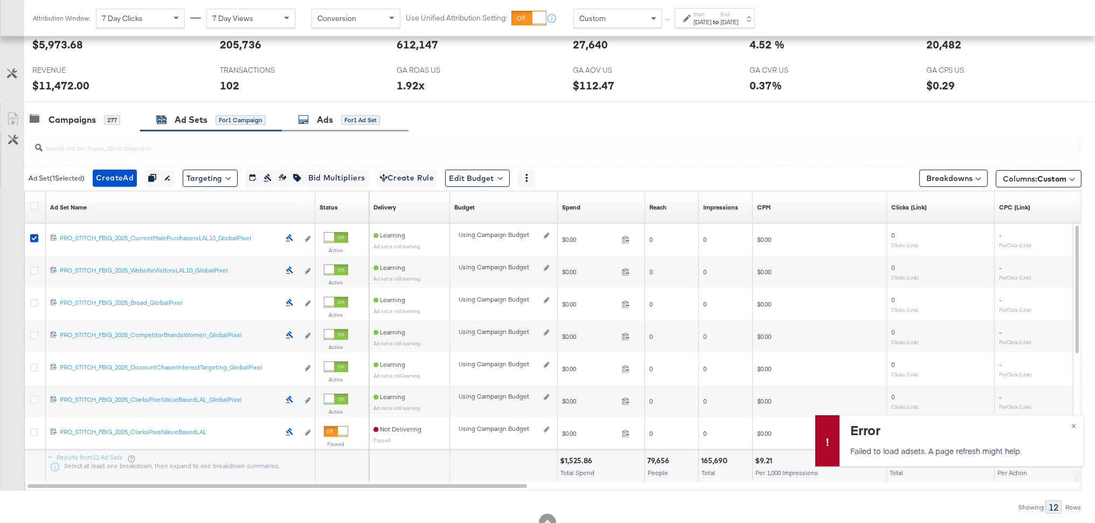
click at [317, 121] on div "Ads for 1 Ad Set" at bounding box center [339, 120] width 82 height 12
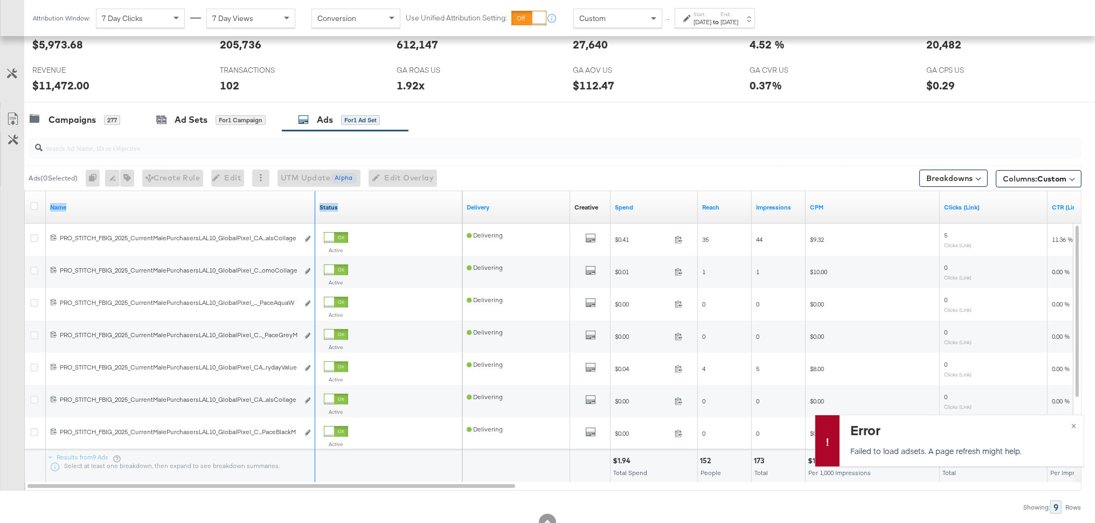
drag, startPoint x: 314, startPoint y: 209, endPoint x: 391, endPoint y: 206, distance: 77.6
click at [391, 206] on div "Name Status" at bounding box center [244, 207] width 438 height 32
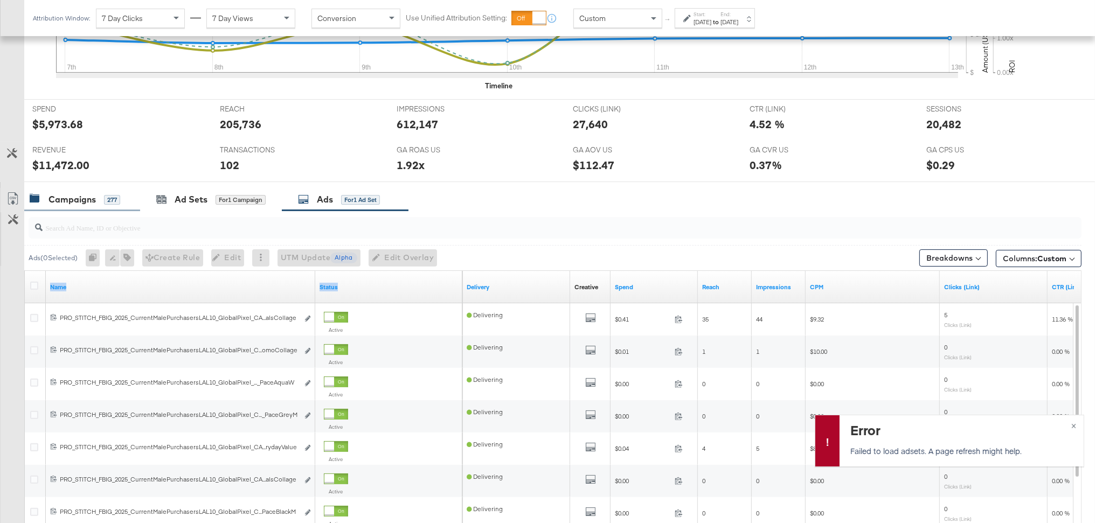
scroll to position [368, 0]
click at [58, 192] on div "Campaigns 277" at bounding box center [82, 200] width 116 height 23
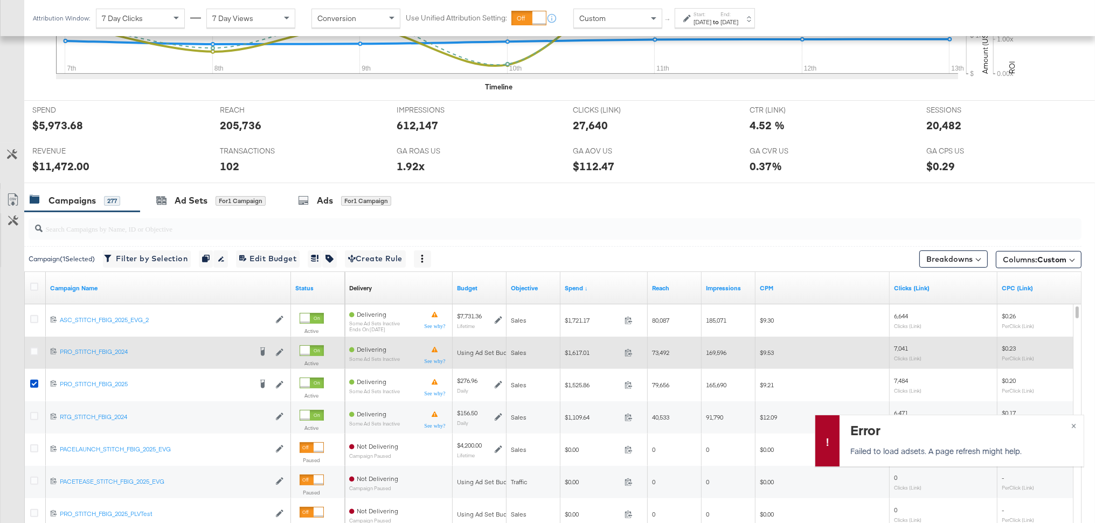
drag, startPoint x: 32, startPoint y: 352, endPoint x: 31, endPoint y: 366, distance: 13.5
click at [33, 352] on icon at bounding box center [34, 352] width 8 height 8
click at [0, 0] on input "checkbox" at bounding box center [0, 0] width 0 height 0
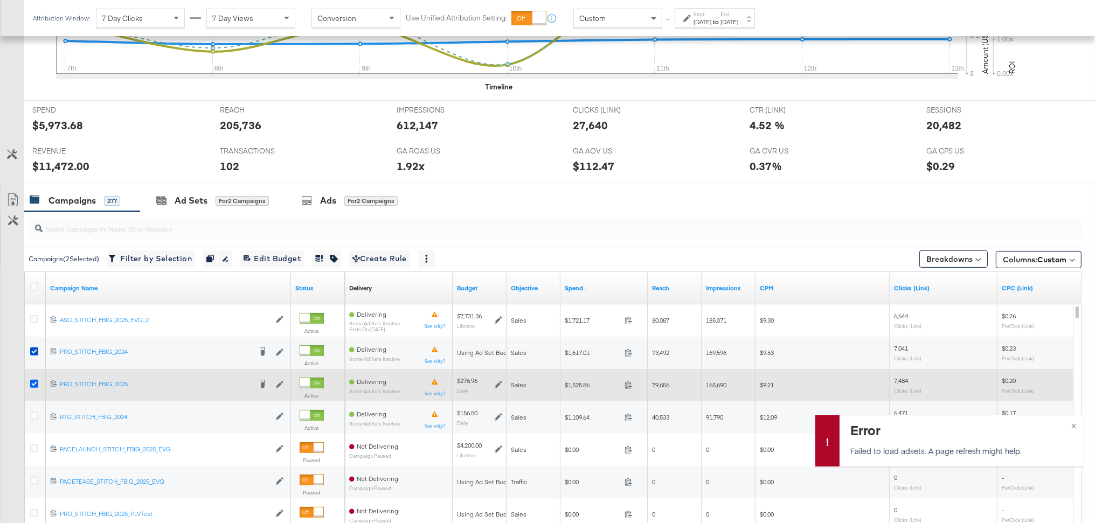
click at [34, 385] on icon at bounding box center [34, 384] width 8 height 8
click at [0, 0] on input "checkbox" at bounding box center [0, 0] width 0 height 0
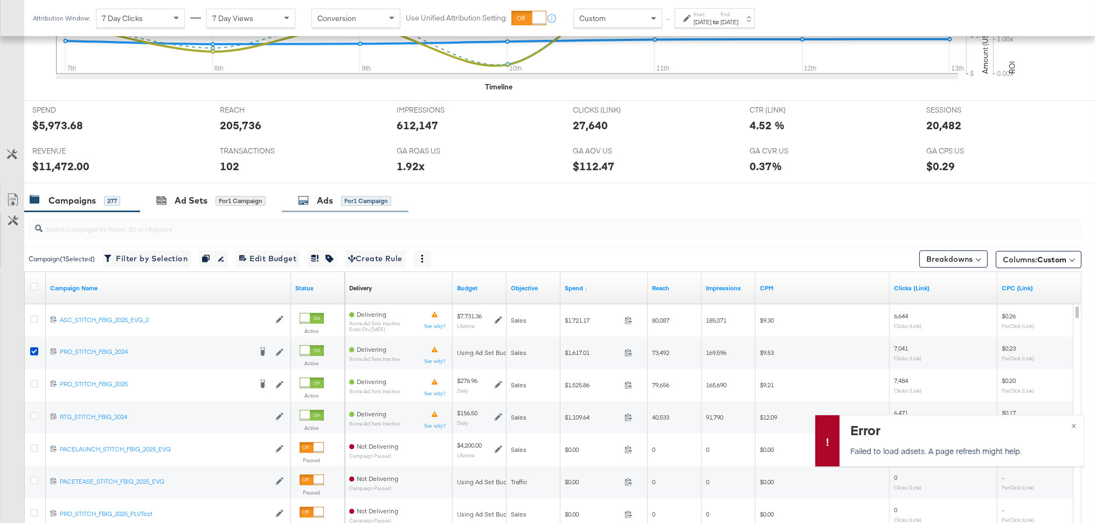
click at [324, 196] on div "Ads" at bounding box center [325, 201] width 16 height 12
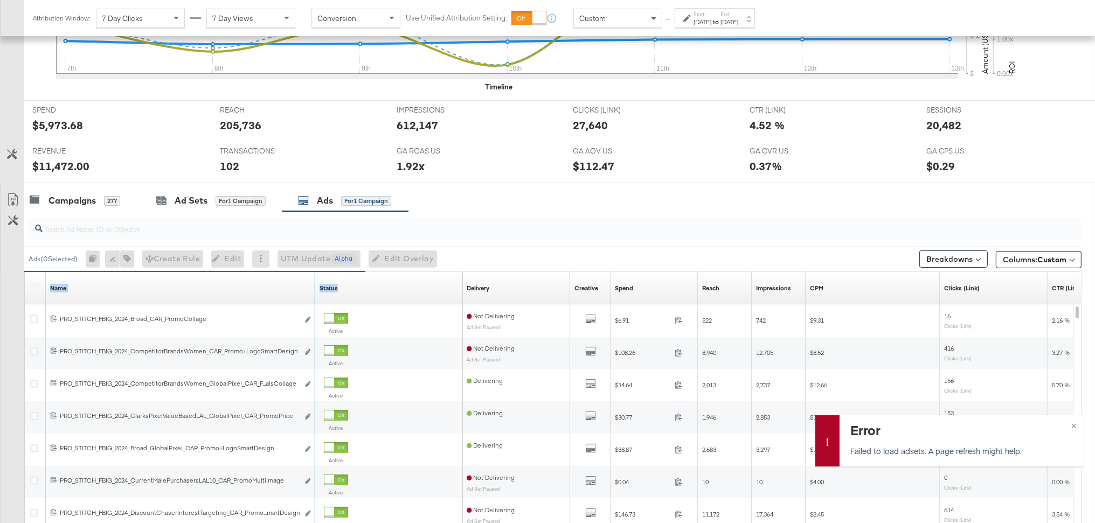
drag, startPoint x: 313, startPoint y: 288, endPoint x: 352, endPoint y: 288, distance: 38.8
click at [352, 288] on div "Name Sorting Unavailable Status Sorting Unavailable" at bounding box center [244, 288] width 438 height 32
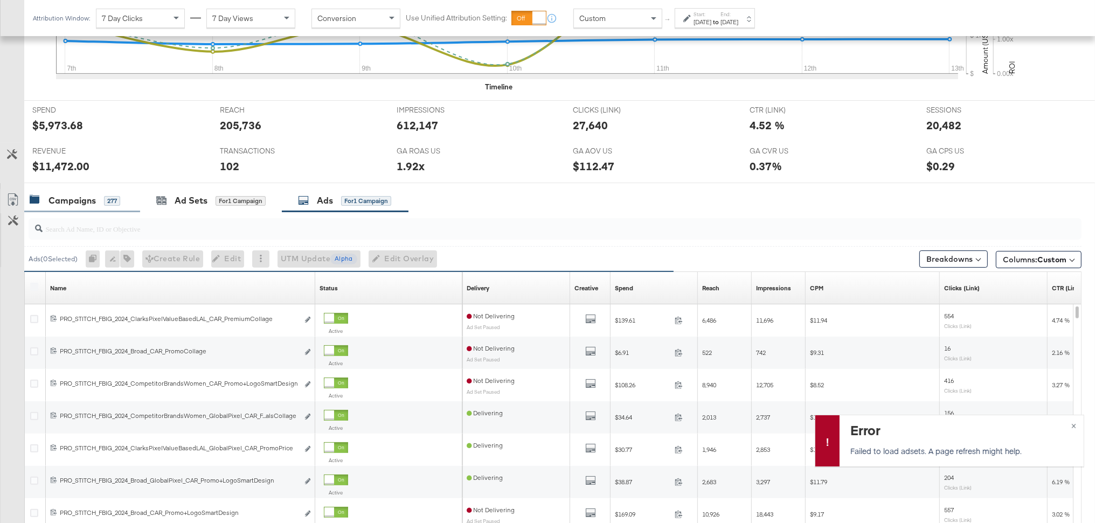
click at [91, 204] on div "Campaigns" at bounding box center [72, 201] width 47 height 12
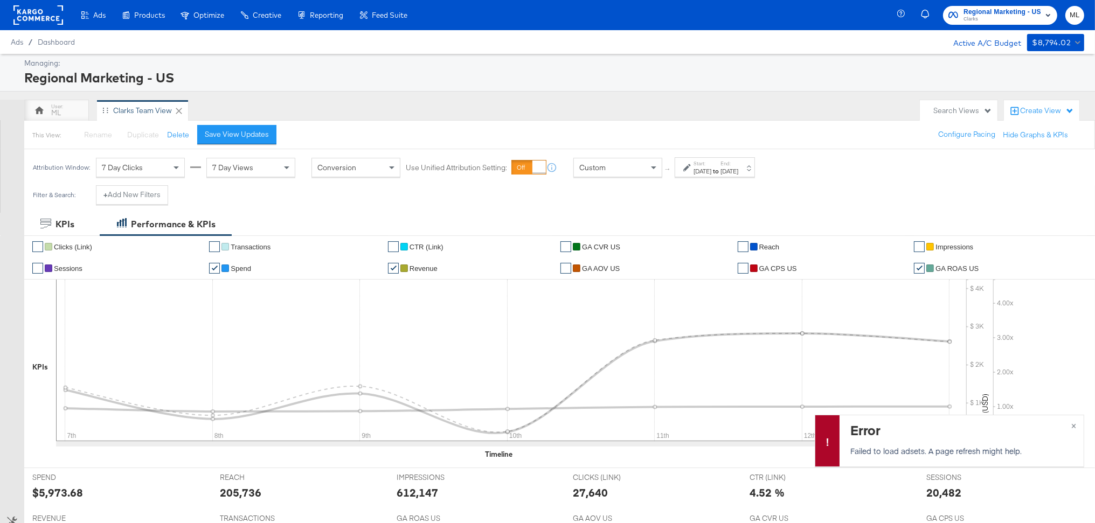
scroll to position [487, 0]
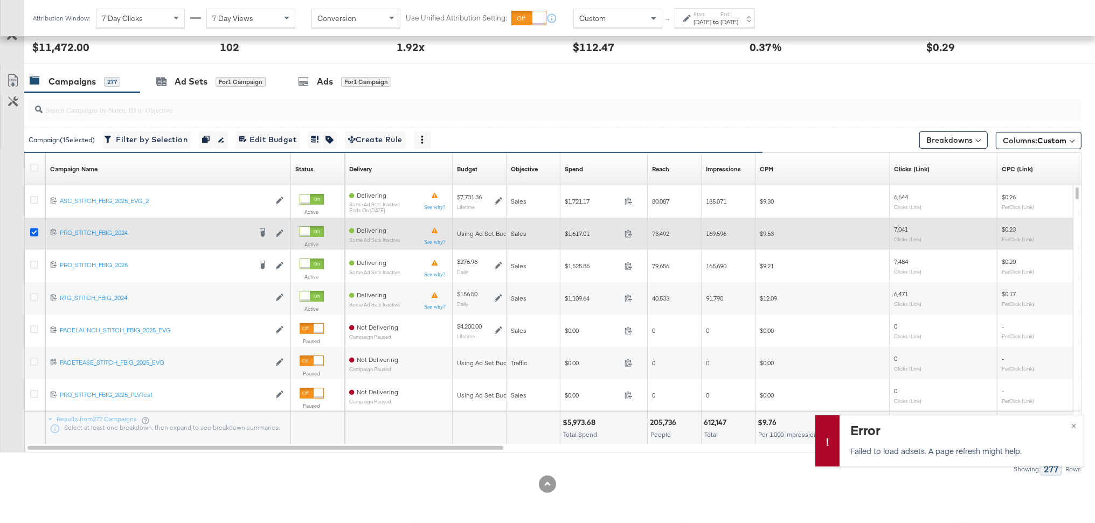
click at [32, 233] on icon at bounding box center [34, 233] width 8 height 8
click at [0, 0] on input "checkbox" at bounding box center [0, 0] width 0 height 0
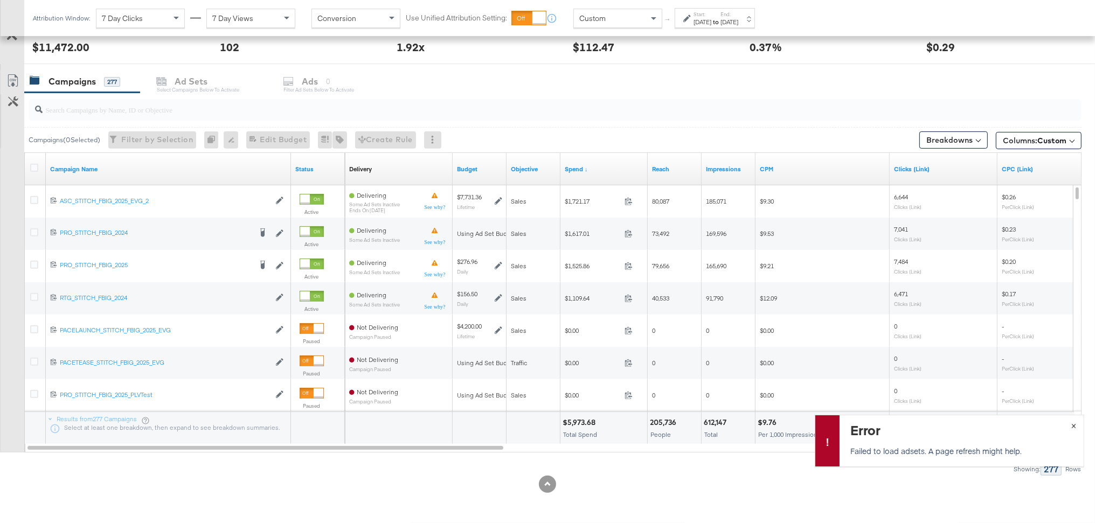
click at [1075, 424] on span "×" at bounding box center [1073, 425] width 5 height 12
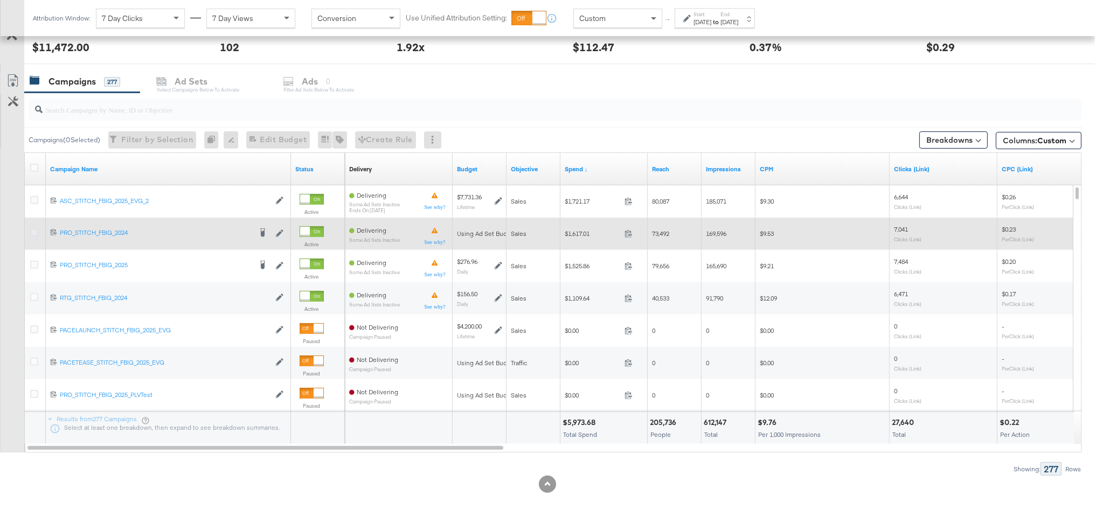
click at [34, 234] on icon at bounding box center [34, 233] width 8 height 8
click at [0, 0] on input "checkbox" at bounding box center [0, 0] width 0 height 0
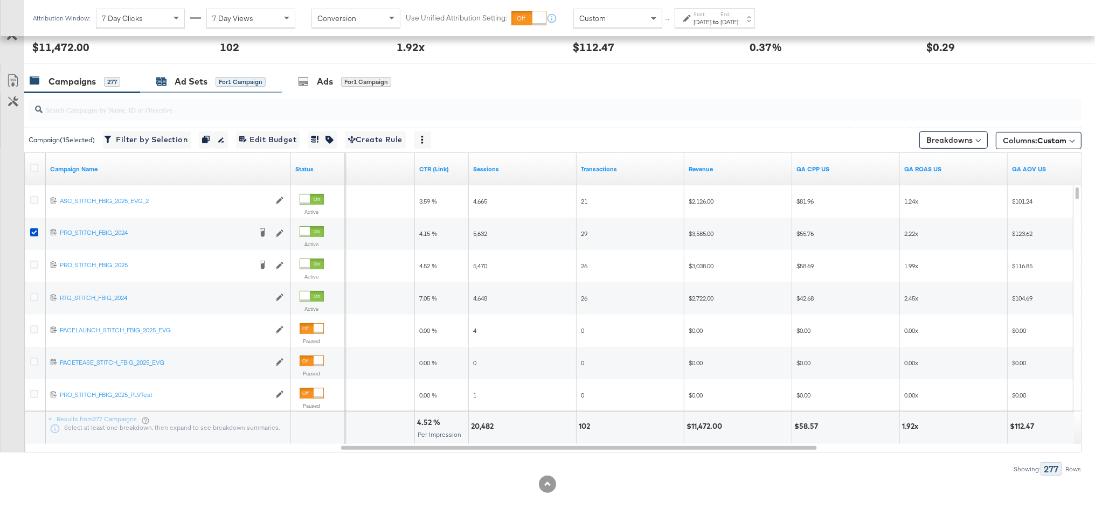
click at [195, 76] on div "Ad Sets" at bounding box center [191, 81] width 33 height 12
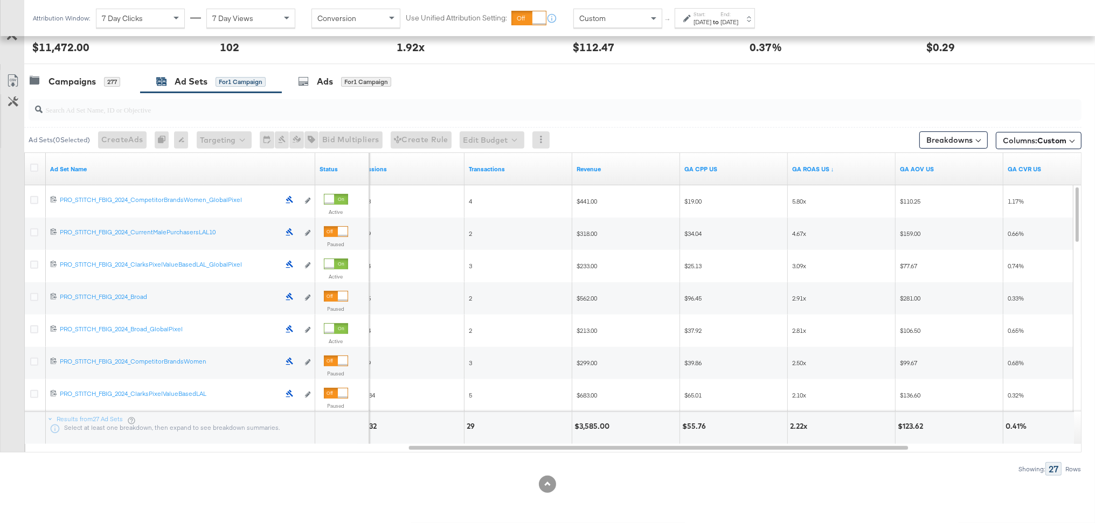
click at [738, 19] on div "[DATE]" at bounding box center [730, 22] width 18 height 9
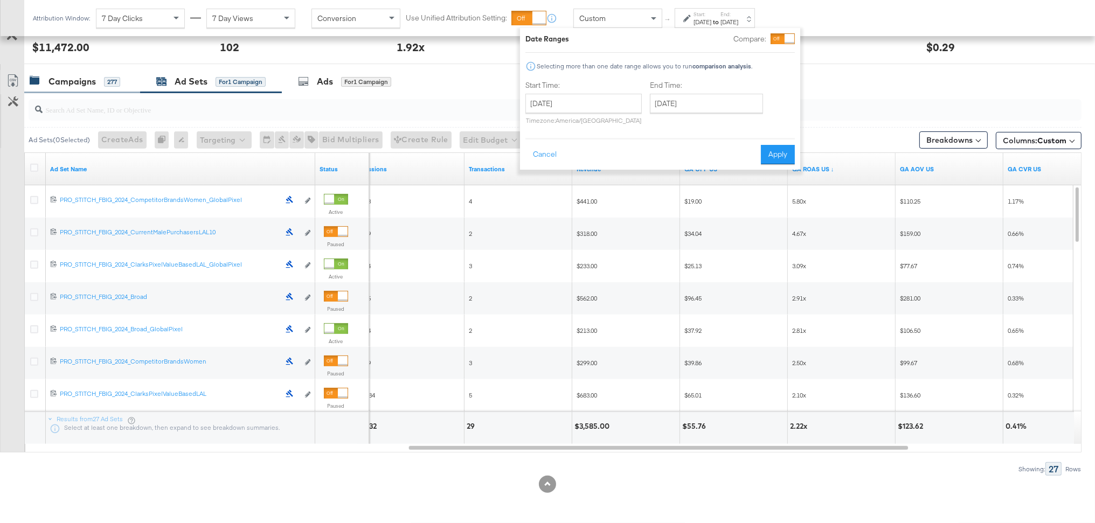
click at [52, 82] on div "Campaigns" at bounding box center [72, 81] width 47 height 12
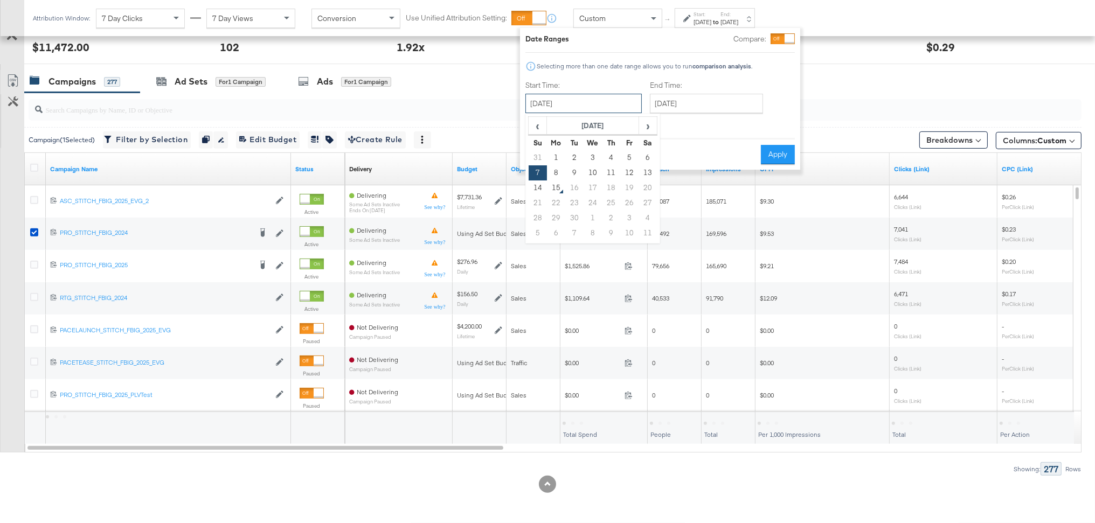
click at [621, 99] on input "[DATE]" at bounding box center [584, 103] width 116 height 19
drag, startPoint x: 625, startPoint y: 174, endPoint x: 632, endPoint y: 174, distance: 7.0
click at [630, 174] on td "12" at bounding box center [629, 172] width 18 height 15
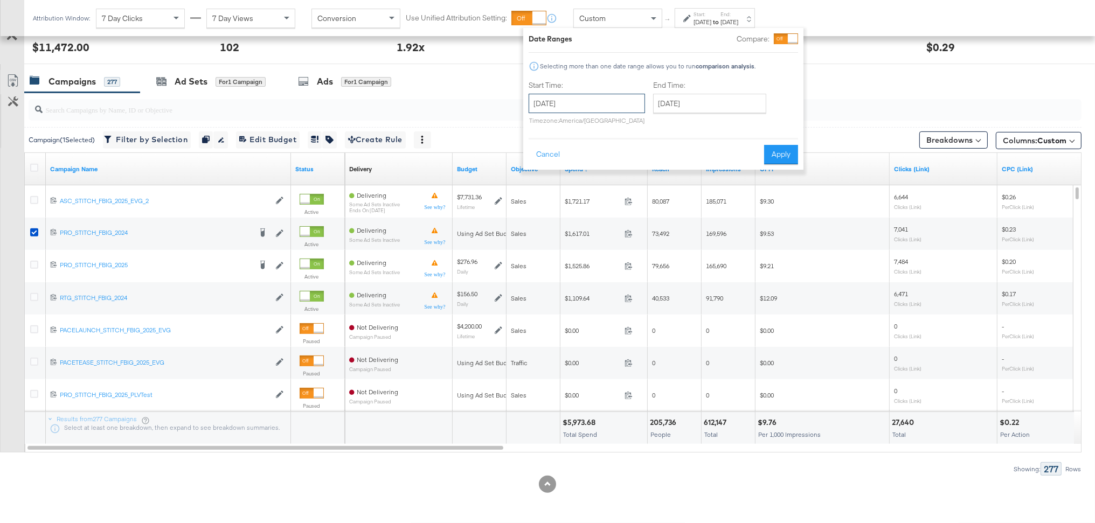
click at [617, 106] on input "[DATE]" at bounding box center [587, 103] width 116 height 19
click at [667, 106] on input "[DATE]" at bounding box center [709, 103] width 113 height 19
drag, startPoint x: 772, startPoint y: 171, endPoint x: 730, endPoint y: 180, distance: 42.9
click at [772, 171] on td "13" at bounding box center [775, 172] width 18 height 15
click at [615, 113] on div "[DATE] ‹ [DATE] › Su Mo Tu We Th Fr Sa 31 1 2 3 4 5 6 7 8 9 10 11 12 13 14 15 1…" at bounding box center [587, 109] width 116 height 31
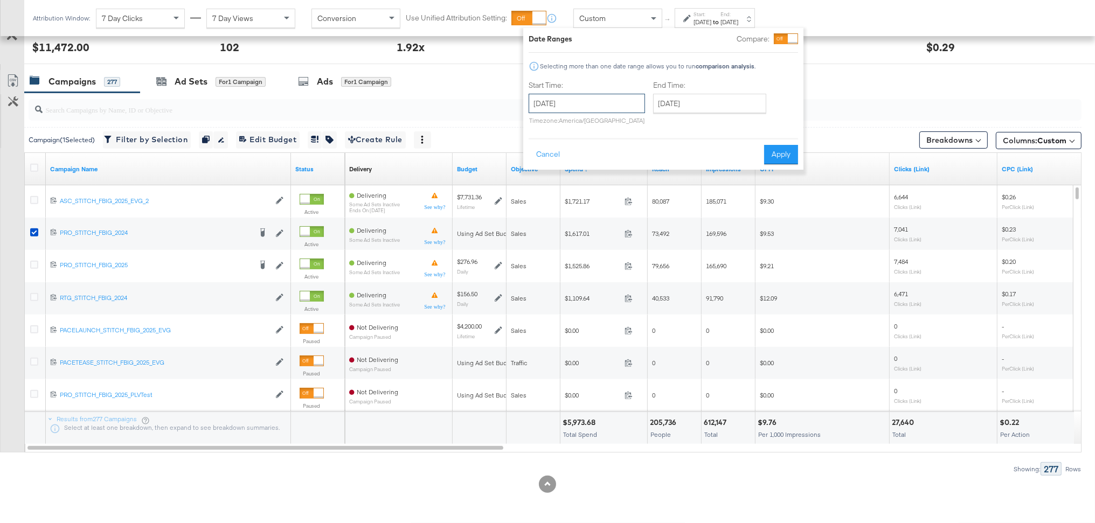
click at [612, 105] on input "[DATE]" at bounding box center [587, 103] width 116 height 19
drag, startPoint x: 651, startPoint y: 173, endPoint x: 676, endPoint y: 132, distance: 48.2
click at [653, 170] on td "13" at bounding box center [651, 172] width 18 height 15
type input "[DATE]"
click at [675, 105] on input "[DATE]" at bounding box center [709, 103] width 113 height 19
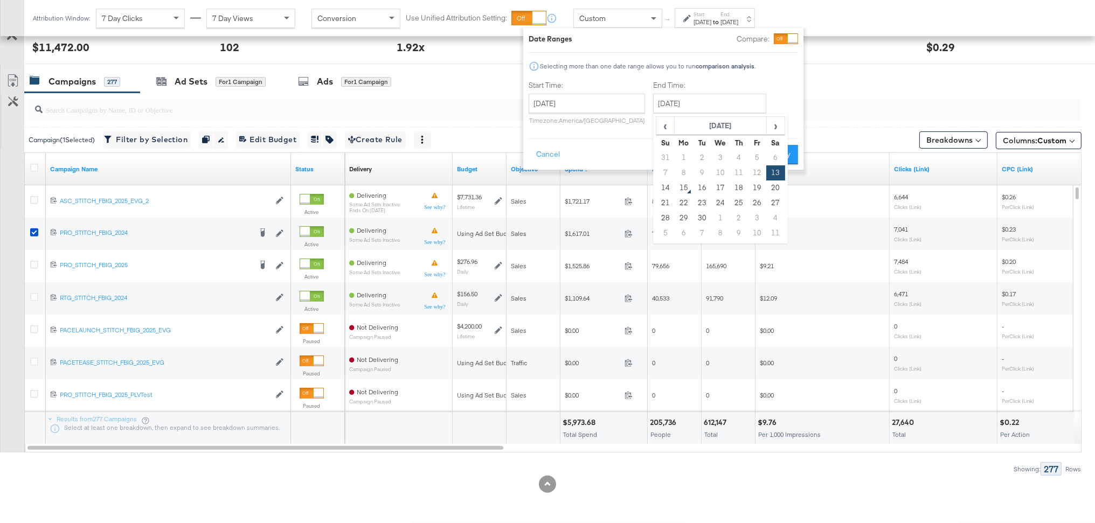
drag, startPoint x: 664, startPoint y: 187, endPoint x: 759, endPoint y: 161, distance: 98.8
click at [668, 185] on td "14" at bounding box center [665, 188] width 18 height 15
type input "[DATE]"
click at [786, 155] on button "Apply" at bounding box center [781, 154] width 34 height 19
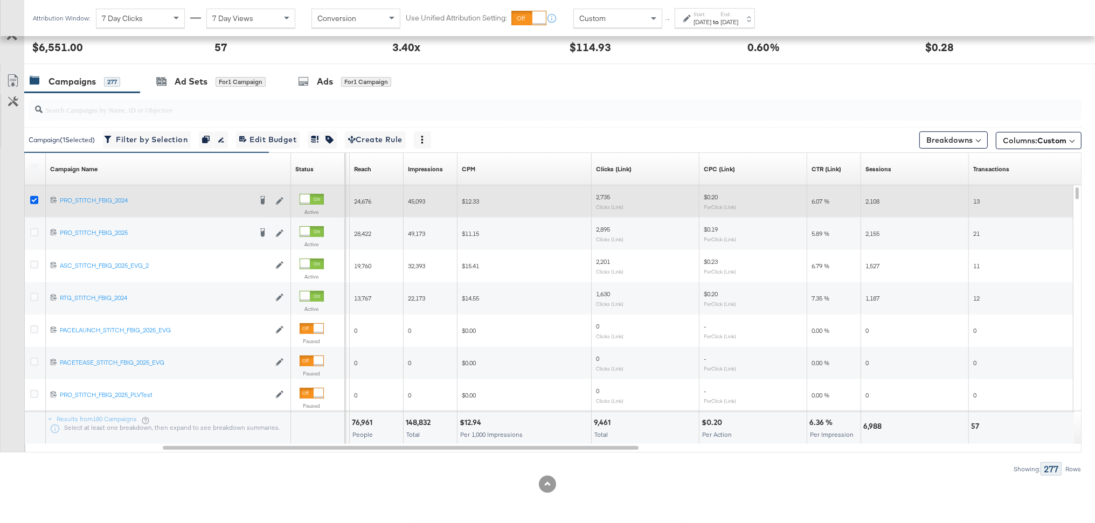
scroll to position [486, 0]
click at [36, 202] on icon at bounding box center [34, 201] width 8 height 8
click at [0, 0] on input "checkbox" at bounding box center [0, 0] width 0 height 0
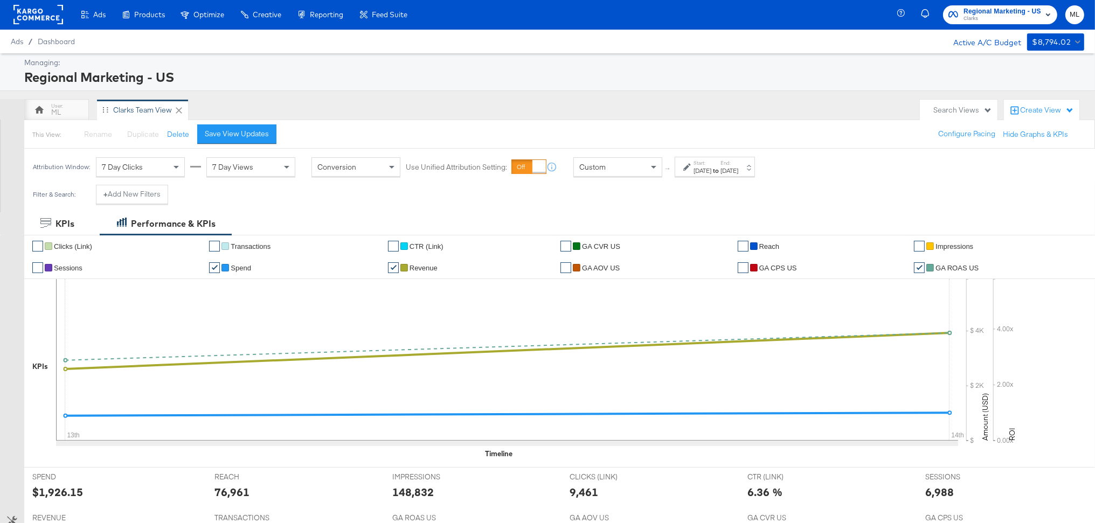
scroll to position [0, 0]
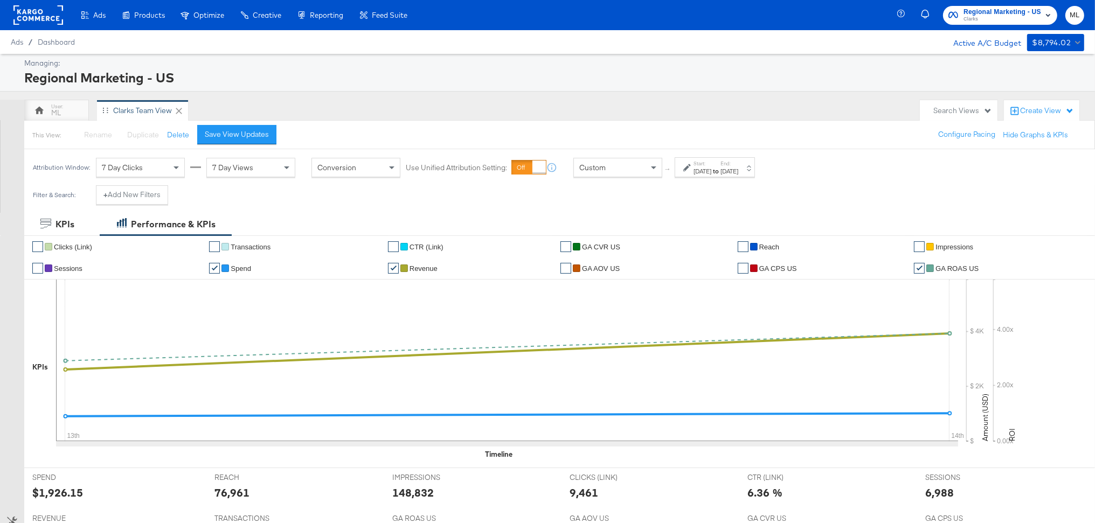
click at [711, 164] on label "Start:" at bounding box center [703, 163] width 18 height 7
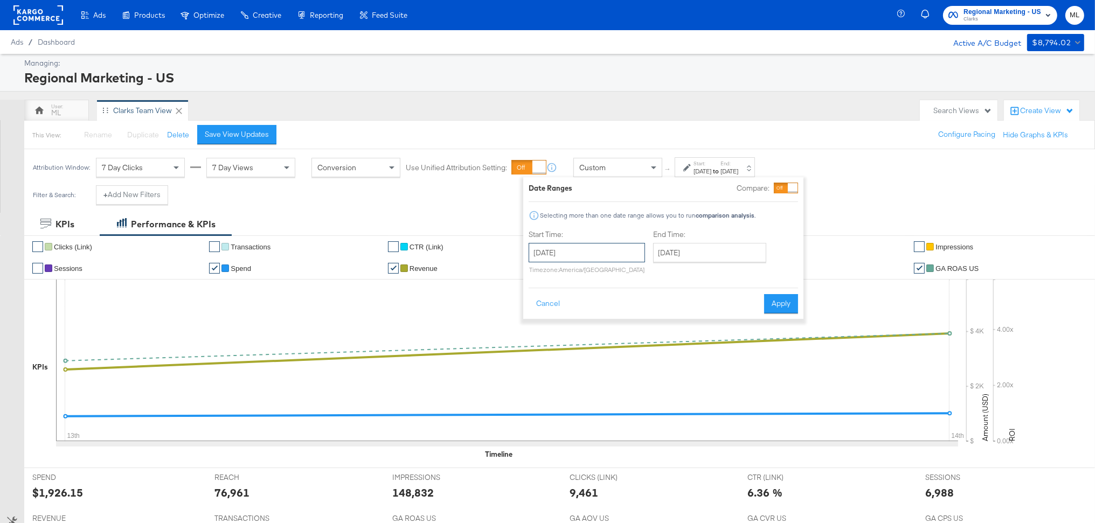
click at [588, 258] on input "[DATE]" at bounding box center [587, 252] width 116 height 19
drag, startPoint x: 541, startPoint y: 321, endPoint x: 579, endPoint y: 306, distance: 40.9
click at [541, 320] on td "7" at bounding box center [541, 322] width 18 height 15
type input "[DATE]"
click at [657, 259] on input "[DATE]" at bounding box center [706, 252] width 113 height 19
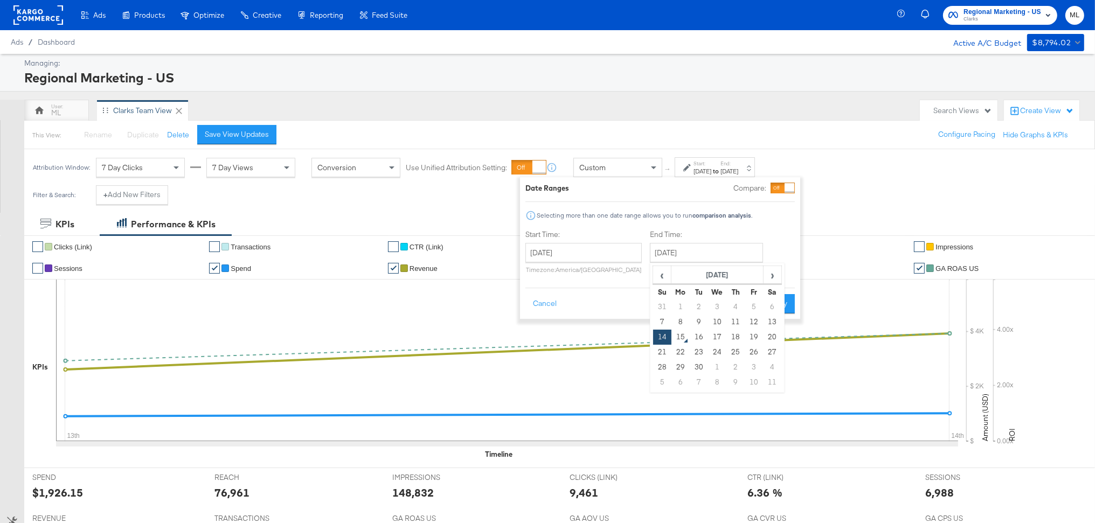
drag, startPoint x: 747, startPoint y: 321, endPoint x: 757, endPoint y: 314, distance: 12.7
click at [749, 319] on td "12" at bounding box center [754, 322] width 18 height 15
type input "[DATE]"
click at [776, 298] on button "Apply" at bounding box center [778, 303] width 34 height 19
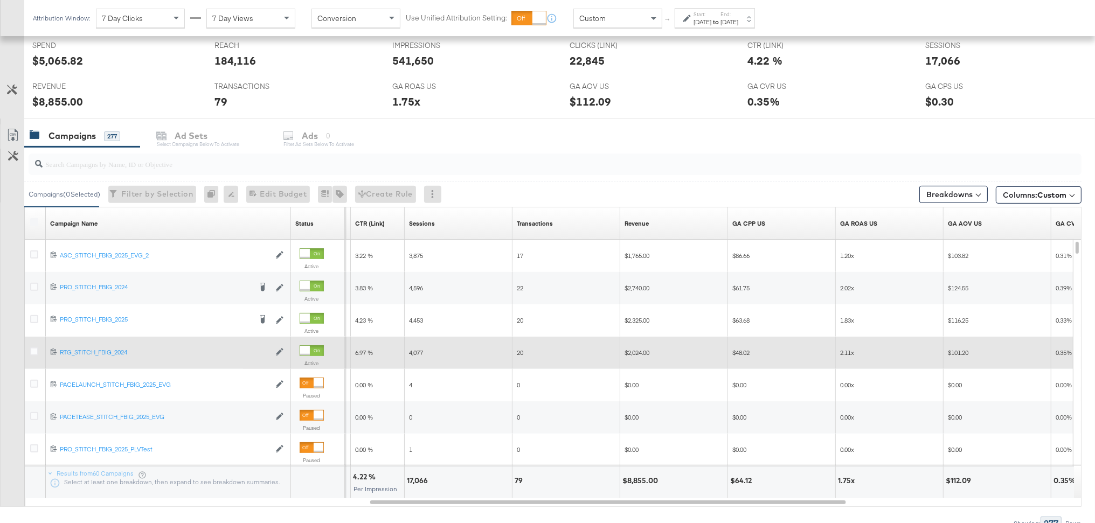
scroll to position [433, 0]
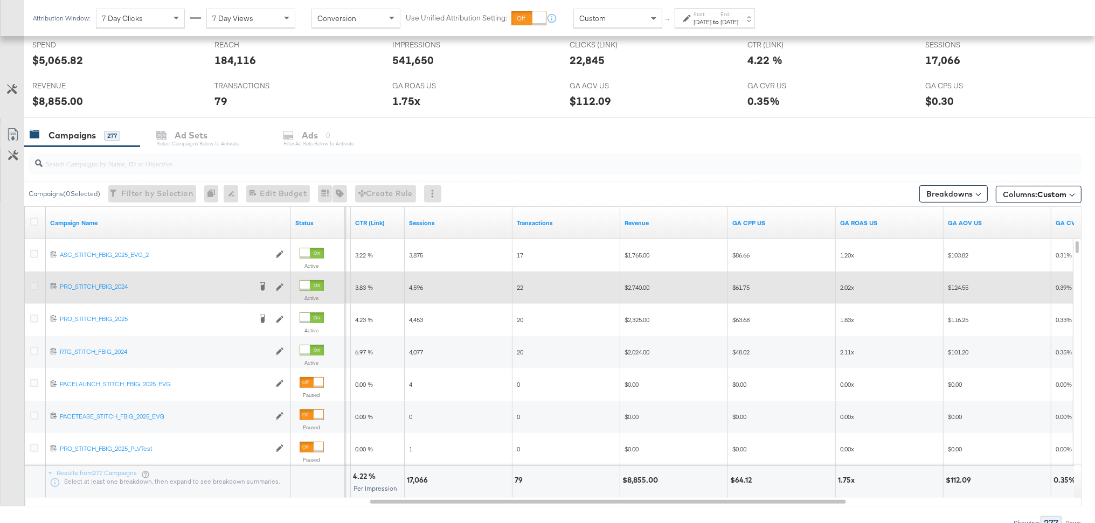
click at [35, 287] on icon at bounding box center [34, 286] width 8 height 8
click at [0, 0] on input "checkbox" at bounding box center [0, 0] width 0 height 0
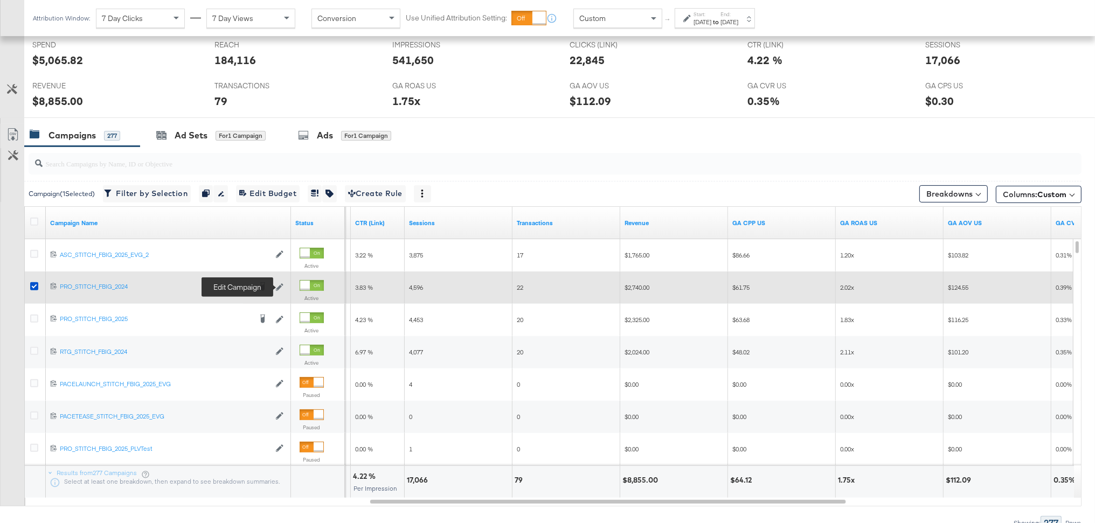
click at [280, 288] on icon at bounding box center [280, 288] width 8 height 8
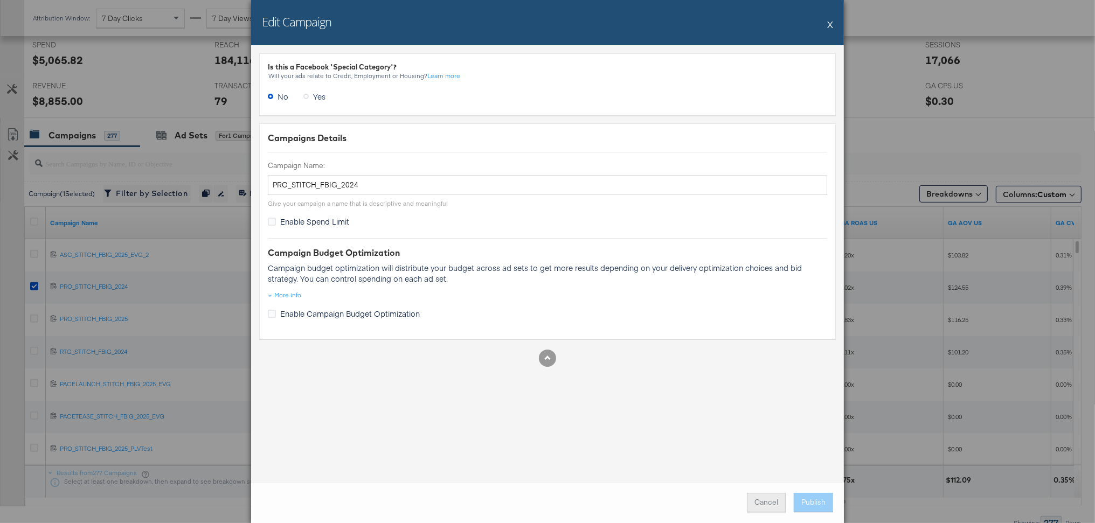
scroll to position [432, 0]
click at [769, 503] on button "Cancel" at bounding box center [766, 502] width 39 height 19
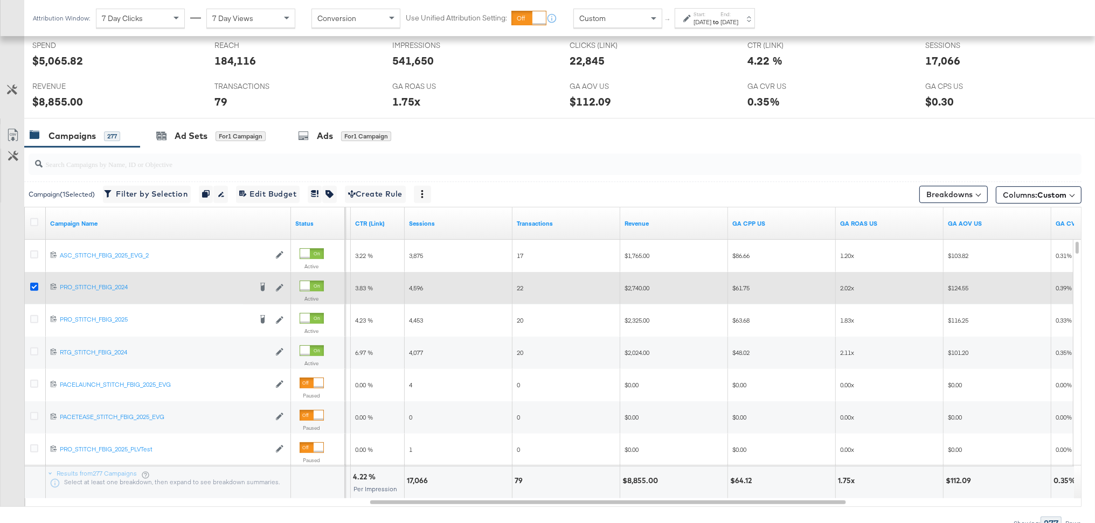
click at [35, 289] on icon at bounding box center [34, 287] width 8 height 8
click at [0, 0] on input "checkbox" at bounding box center [0, 0] width 0 height 0
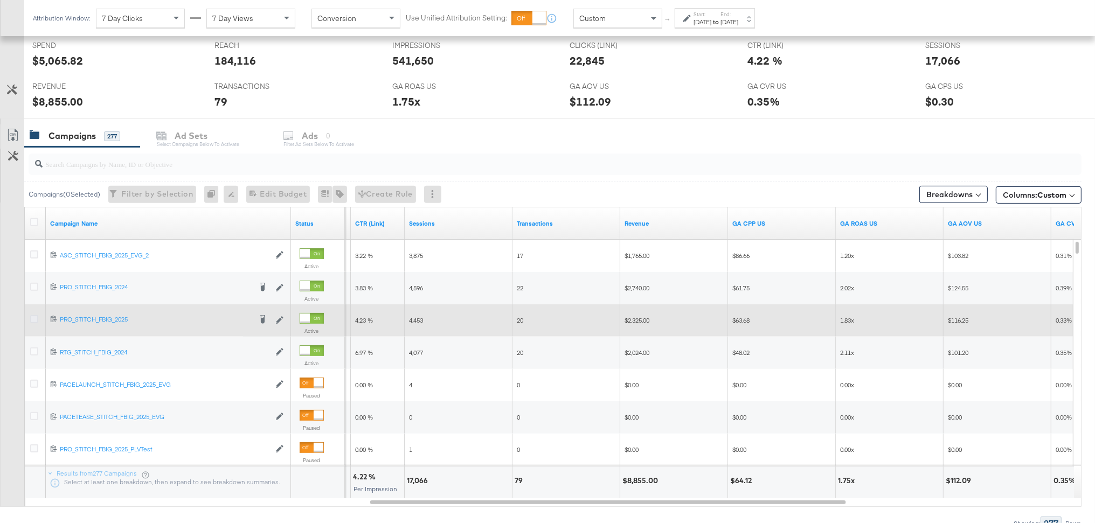
click at [32, 320] on icon at bounding box center [34, 319] width 8 height 8
click at [0, 0] on input "checkbox" at bounding box center [0, 0] width 0 height 0
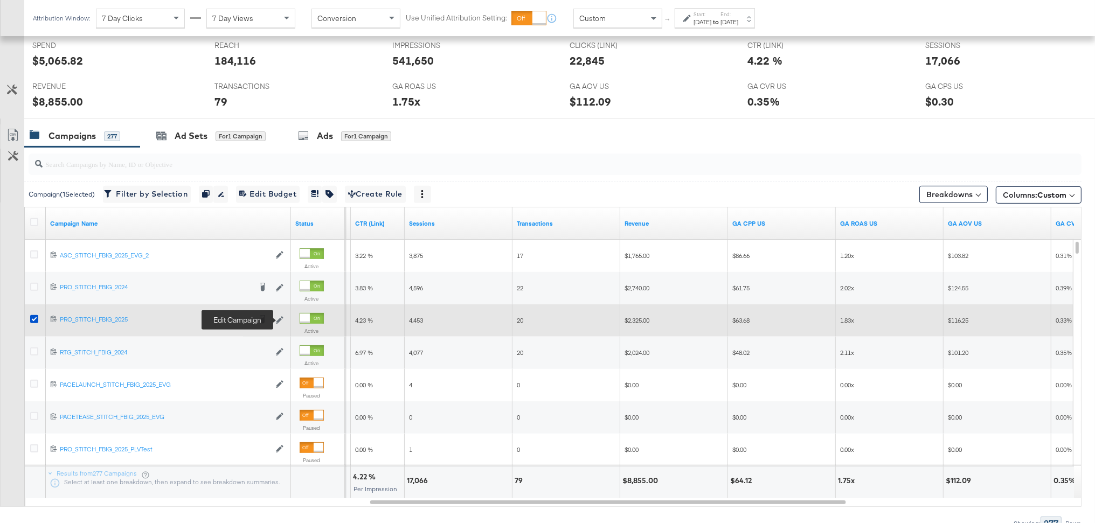
click at [278, 322] on icon at bounding box center [280, 321] width 8 height 8
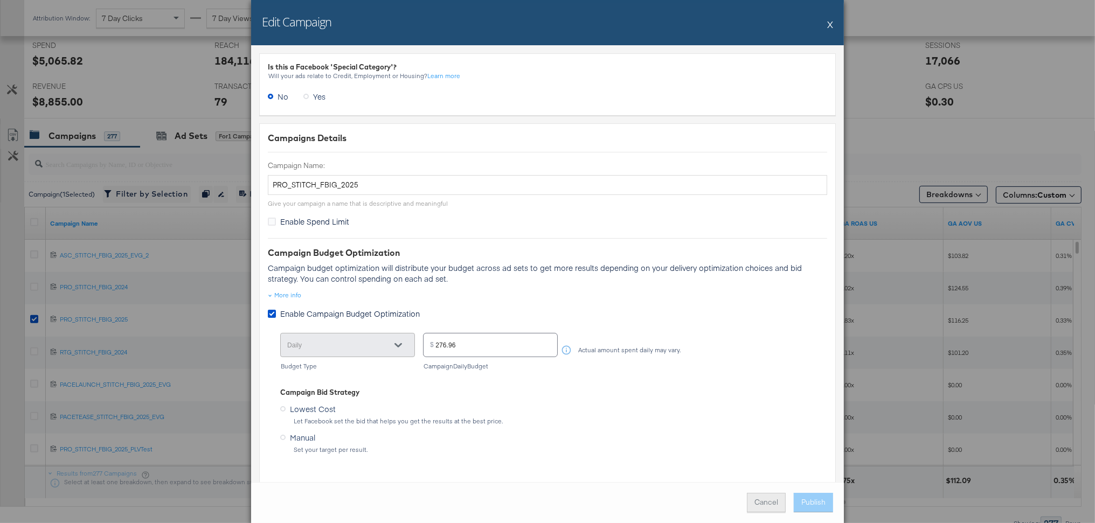
click at [755, 500] on button "Cancel" at bounding box center [766, 502] width 39 height 19
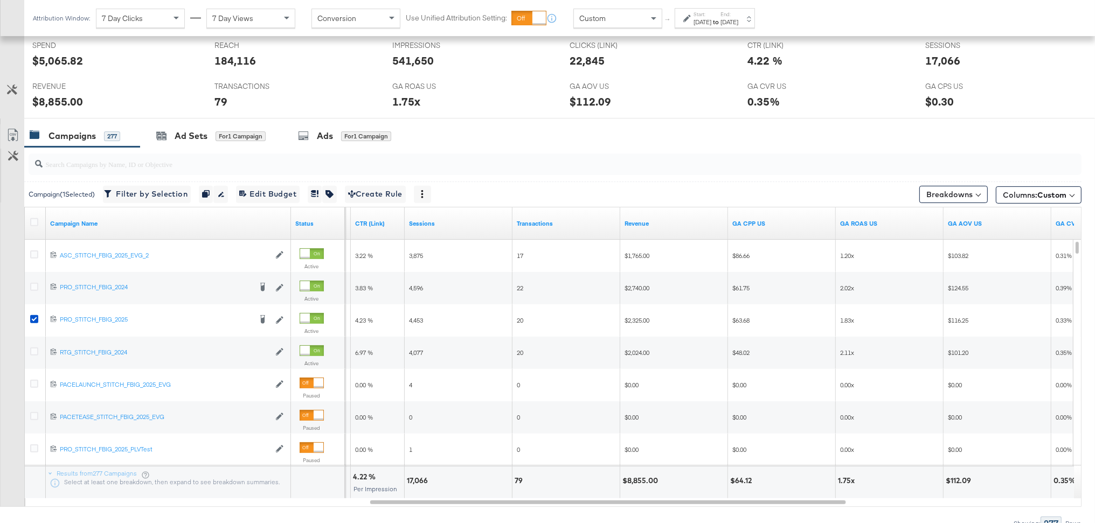
click at [711, 24] on div "[DATE]" at bounding box center [703, 22] width 18 height 9
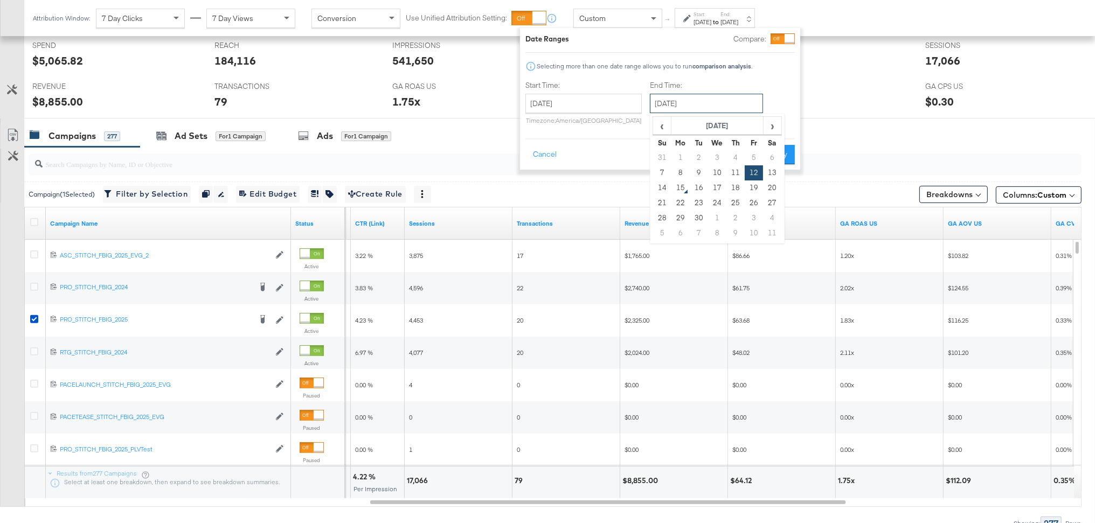
click at [665, 106] on input "[DATE]" at bounding box center [706, 103] width 113 height 19
click at [763, 168] on td "13" at bounding box center [772, 172] width 18 height 15
type input "[DATE]"
click at [783, 155] on button "Apply" at bounding box center [778, 154] width 34 height 19
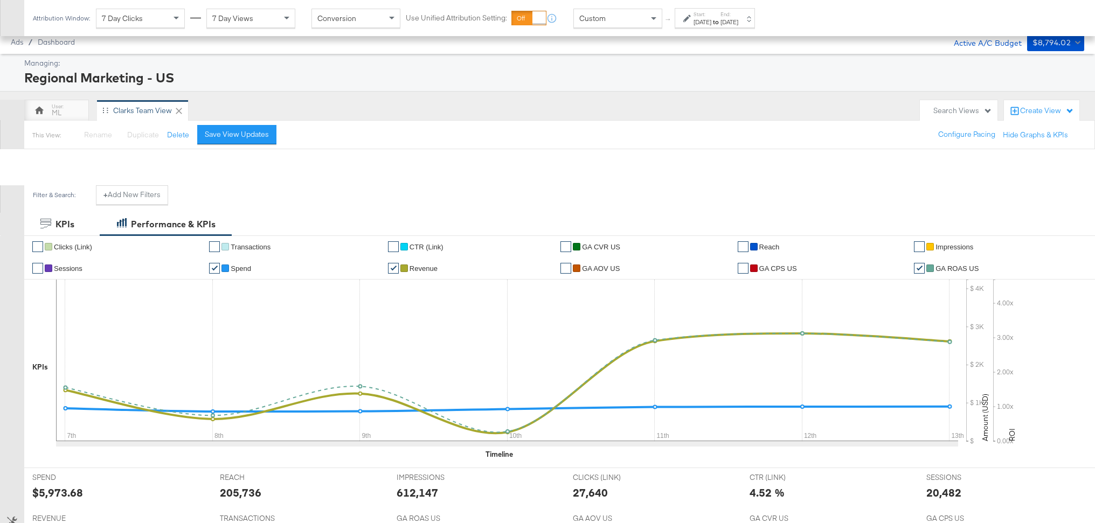
scroll to position [432, 0]
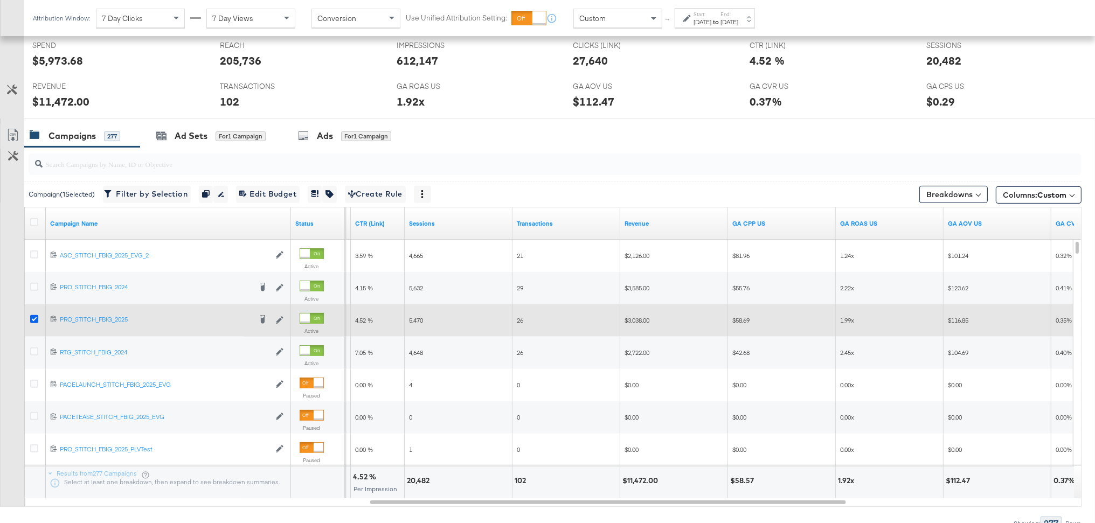
click at [34, 320] on icon at bounding box center [34, 319] width 8 height 8
click at [0, 0] on input "checkbox" at bounding box center [0, 0] width 0 height 0
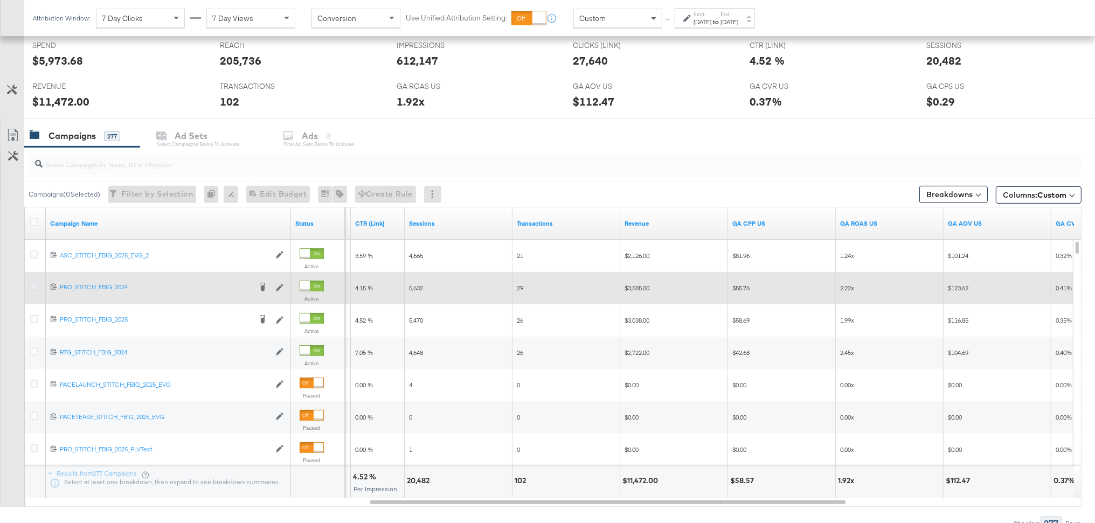
click at [33, 289] on icon at bounding box center [34, 287] width 8 height 8
click at [0, 0] on input "checkbox" at bounding box center [0, 0] width 0 height 0
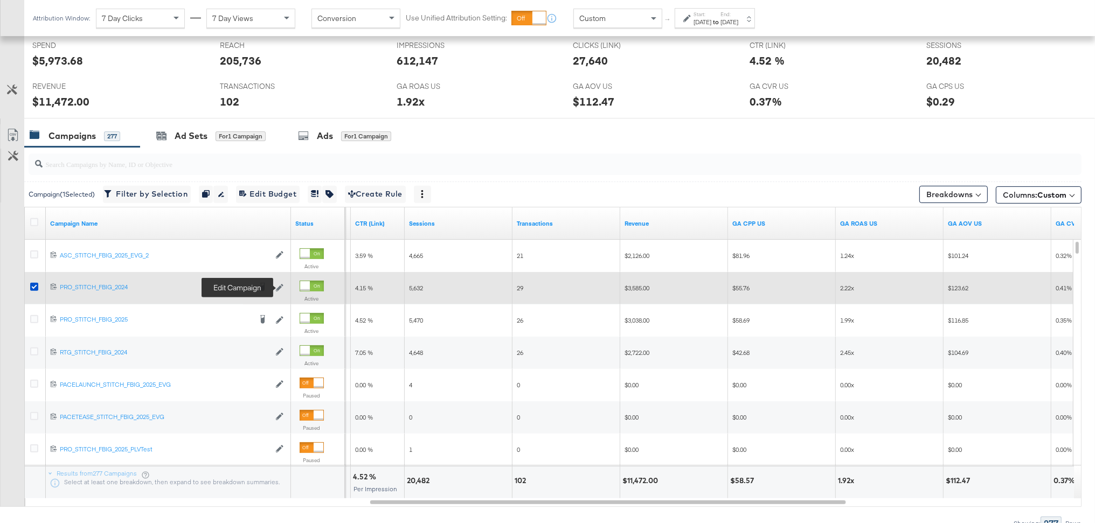
click at [282, 291] on icon at bounding box center [280, 288] width 8 height 8
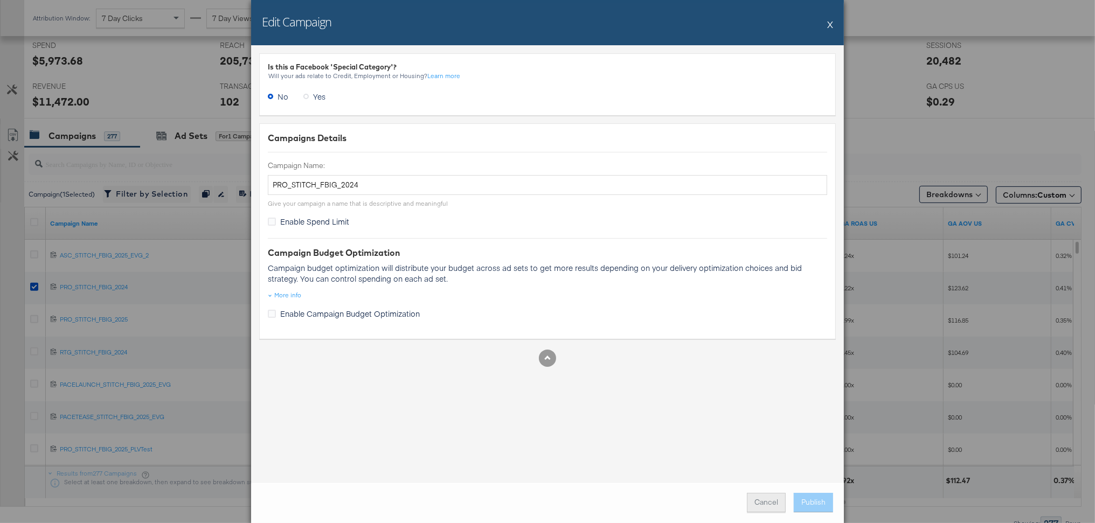
click at [766, 507] on button "Cancel" at bounding box center [766, 502] width 39 height 19
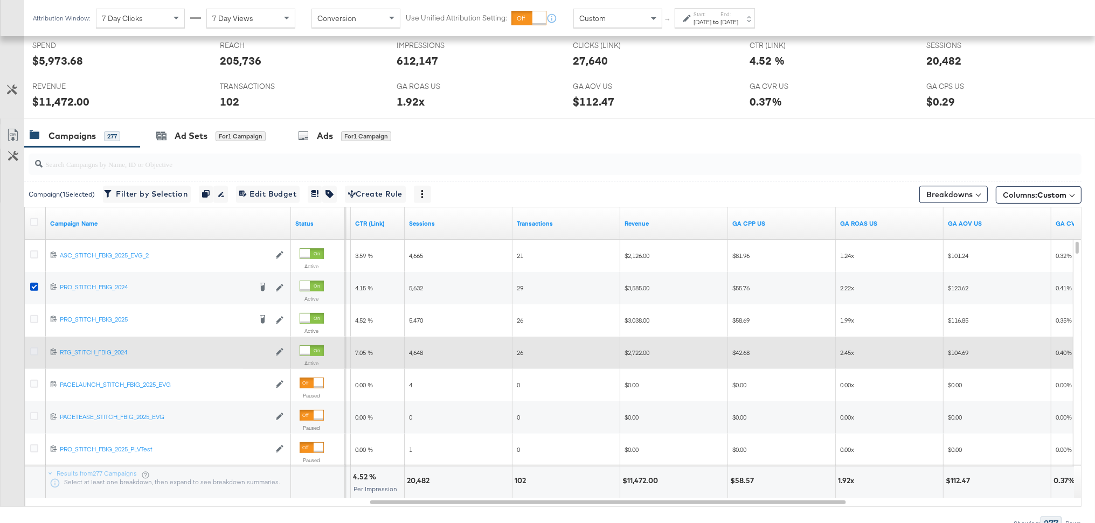
click at [35, 350] on icon at bounding box center [34, 352] width 8 height 8
click at [0, 0] on input "checkbox" at bounding box center [0, 0] width 0 height 0
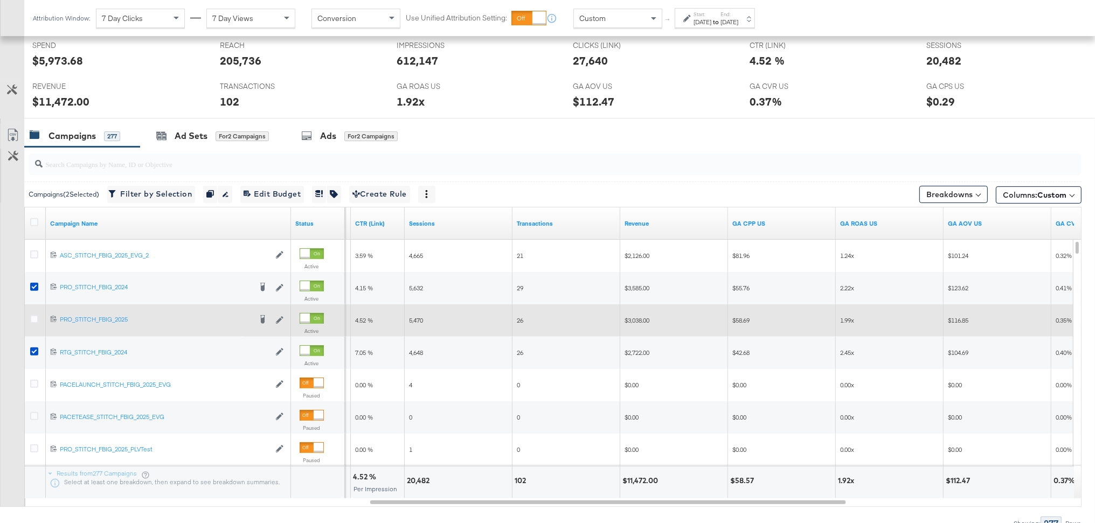
drag, startPoint x: 33, startPoint y: 321, endPoint x: 33, endPoint y: 312, distance: 8.6
click at [33, 319] on icon at bounding box center [34, 319] width 8 height 8
click at [0, 0] on input "checkbox" at bounding box center [0, 0] width 0 height 0
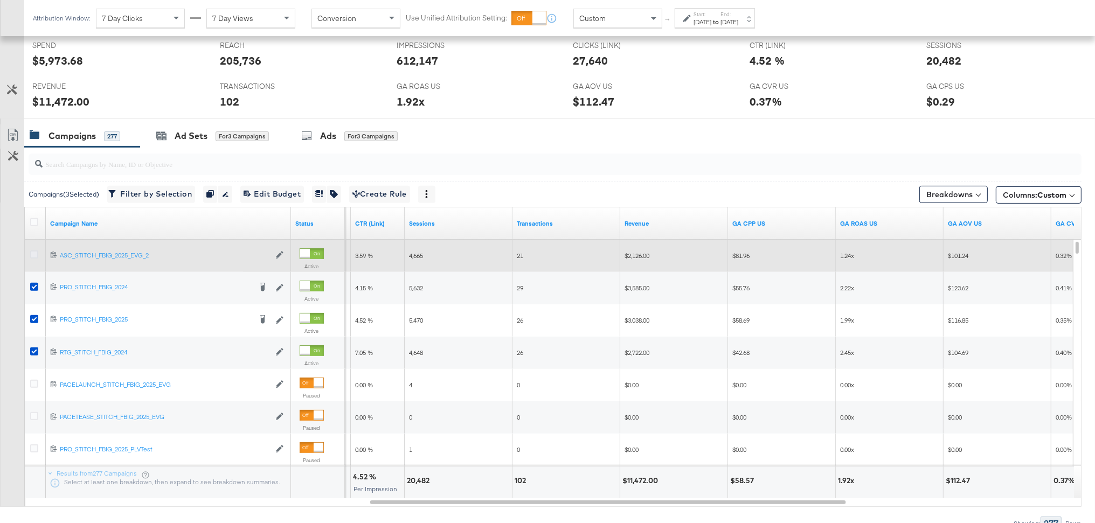
click at [33, 257] on icon at bounding box center [34, 255] width 8 height 8
click at [0, 0] on input "checkbox" at bounding box center [0, 0] width 0 height 0
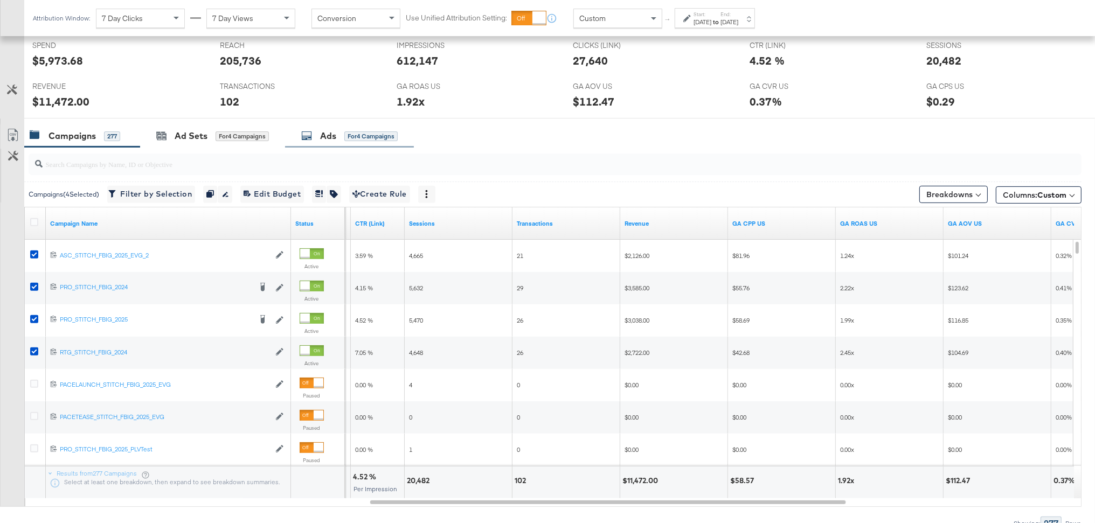
click at [336, 141] on div "Ads" at bounding box center [328, 136] width 16 height 12
